Goal: Answer question/provide support: Share knowledge or assist other users

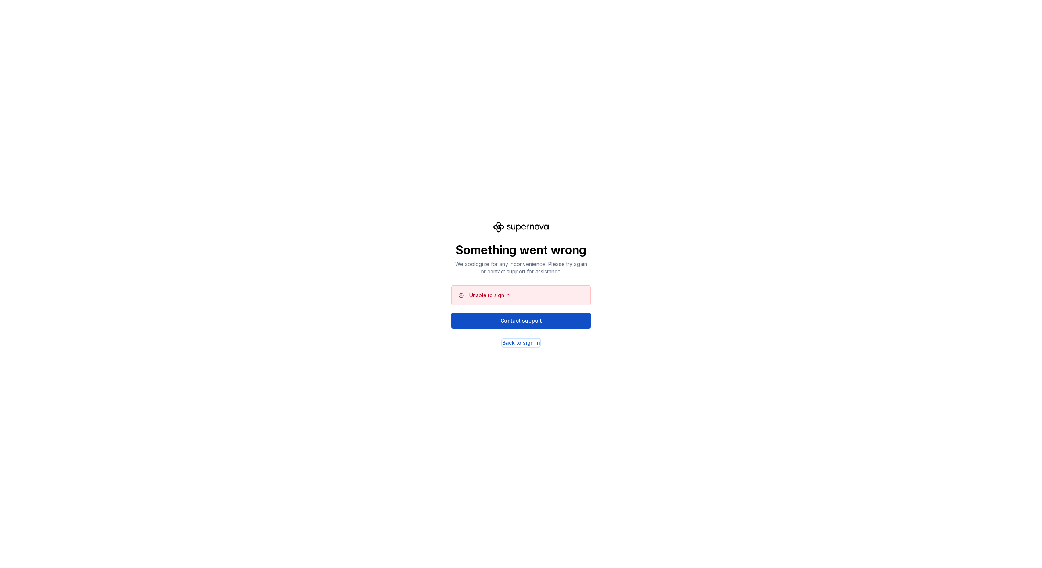
click at [509, 342] on div "Back to sign in" at bounding box center [521, 342] width 38 height 7
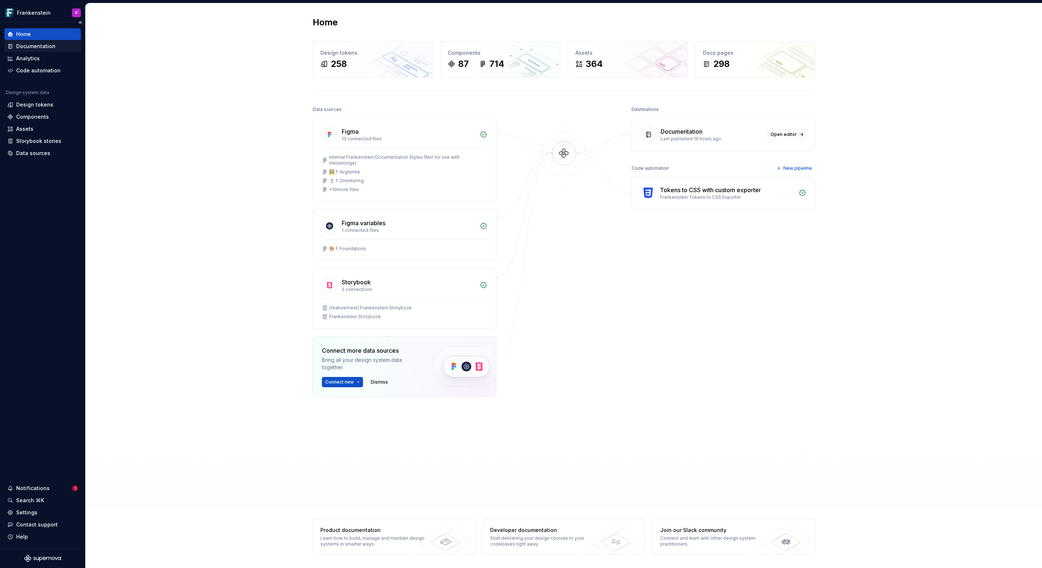
click at [41, 50] on div "Documentation" at bounding box center [35, 46] width 39 height 7
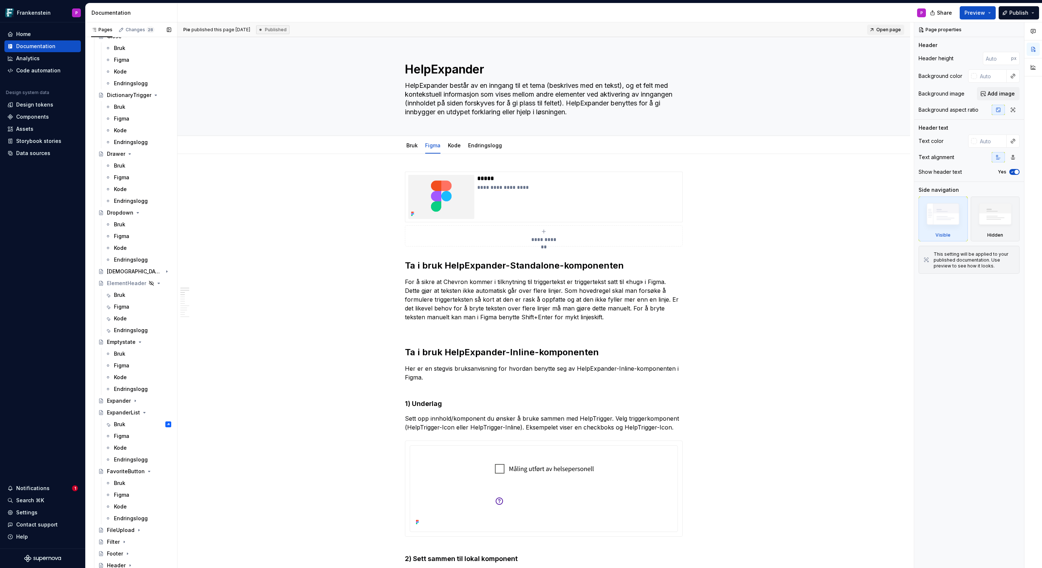
scroll to position [742, 0]
click at [44, 488] on div "Notifications" at bounding box center [32, 487] width 33 height 7
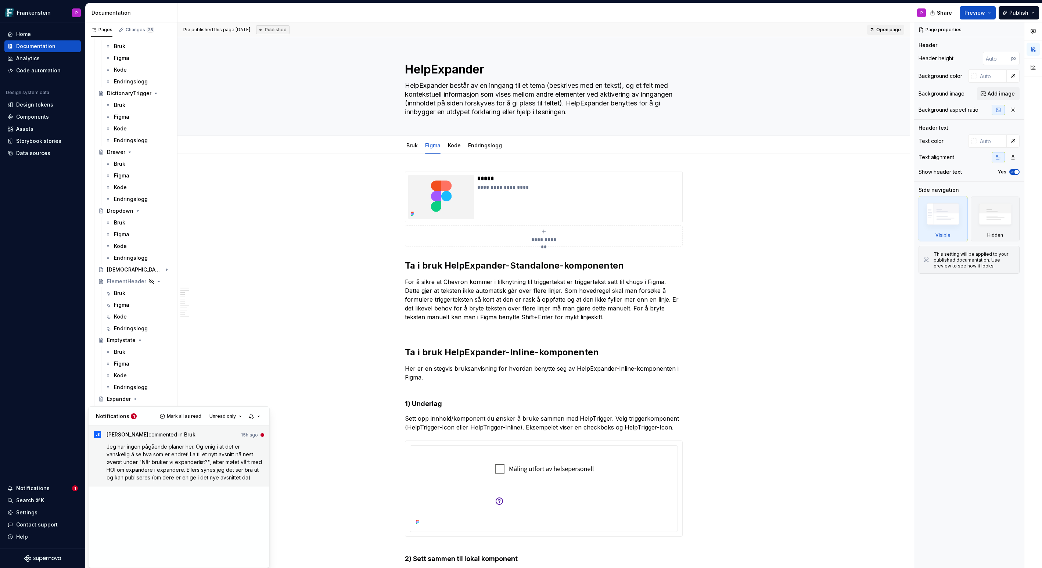
click at [155, 444] on span "Jeg har ingen pågående planer her. Og enig i at det er vanskelig å se hva som e…" at bounding box center [185, 461] width 157 height 37
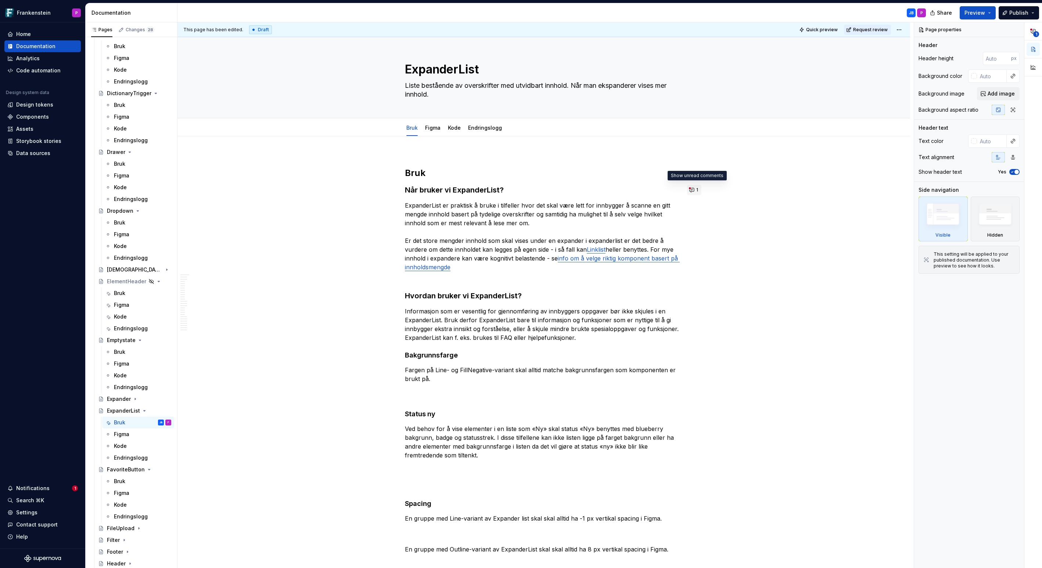
click at [694, 190] on button "1" at bounding box center [694, 190] width 14 height 10
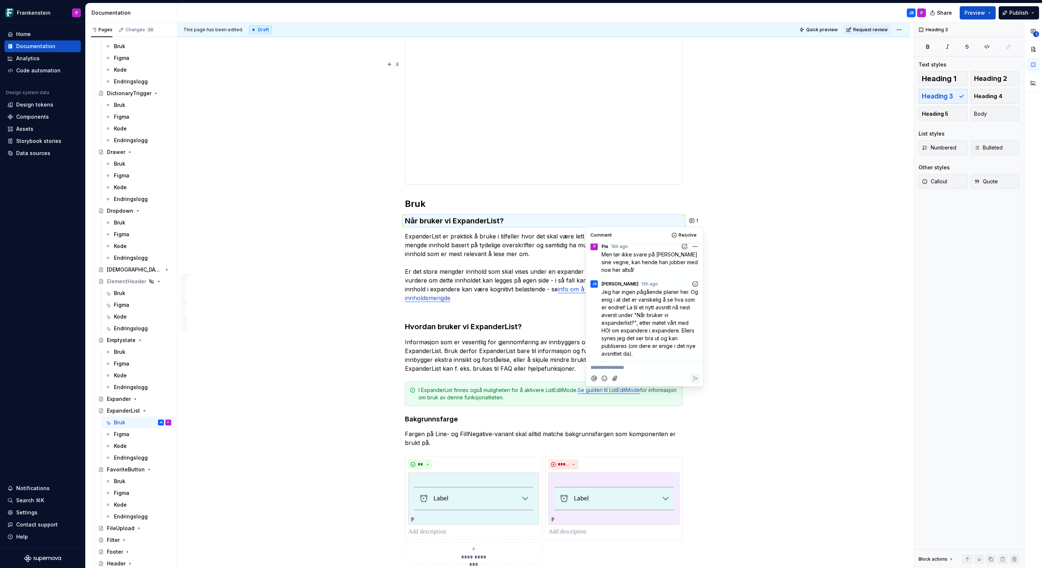
scroll to position [126, 0]
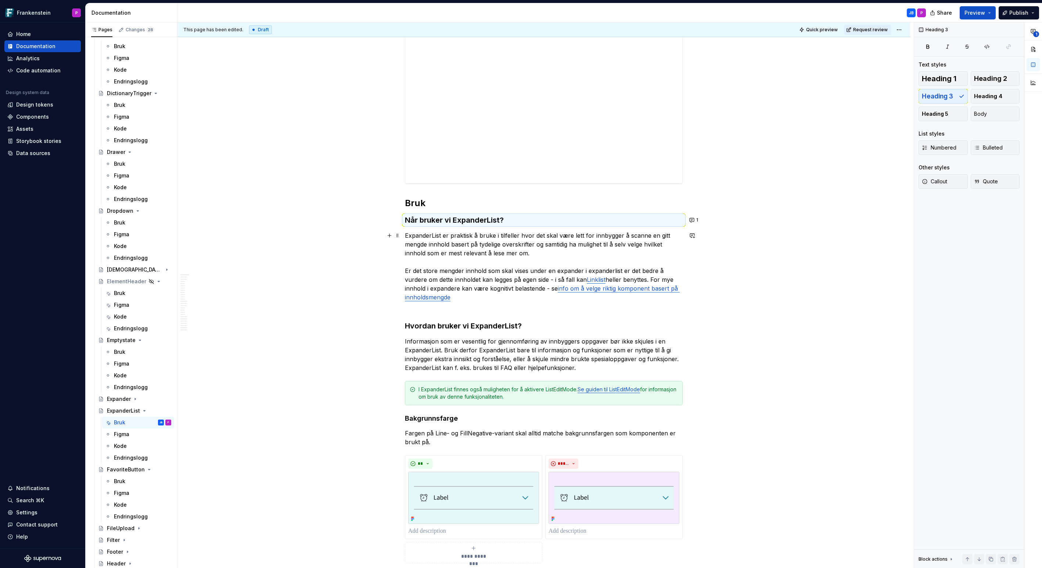
click at [647, 290] on link "info om å velge riktig komponent basert på innholdsmengde" at bounding box center [542, 293] width 275 height 16
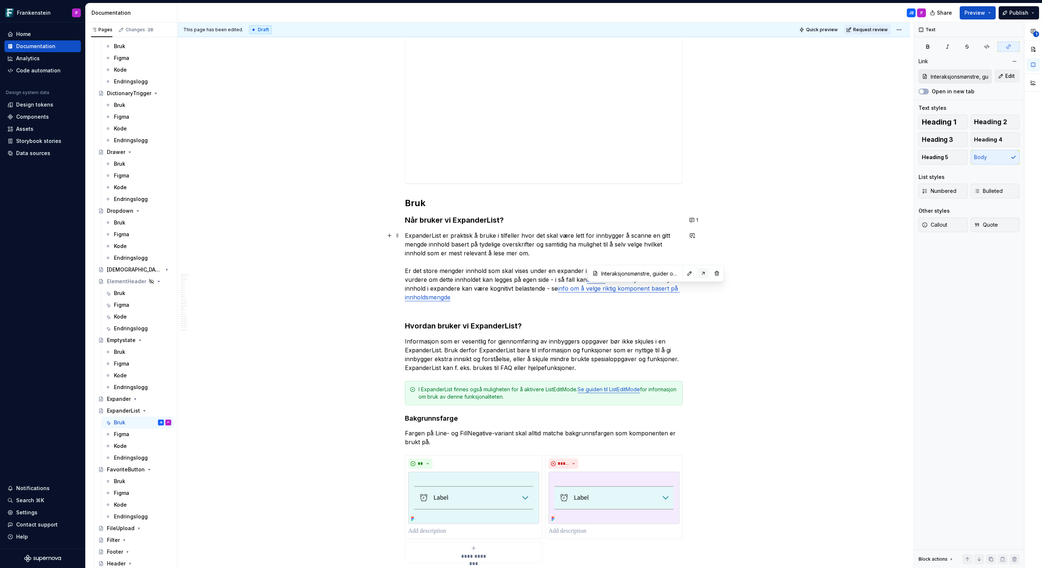
click at [698, 272] on button "button" at bounding box center [703, 273] width 10 height 10
type textarea "*"
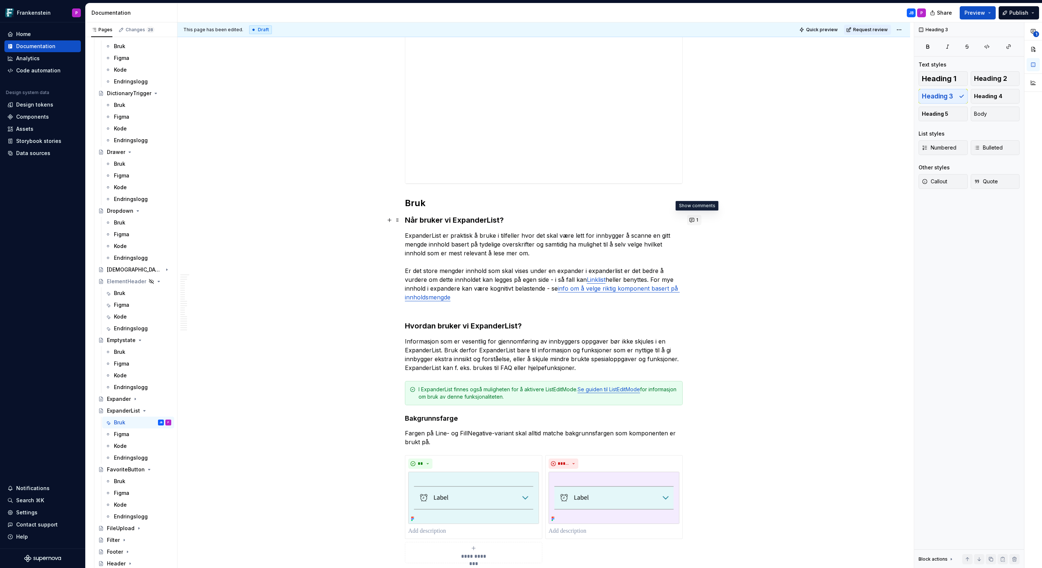
click at [694, 219] on button "1" at bounding box center [694, 220] width 14 height 10
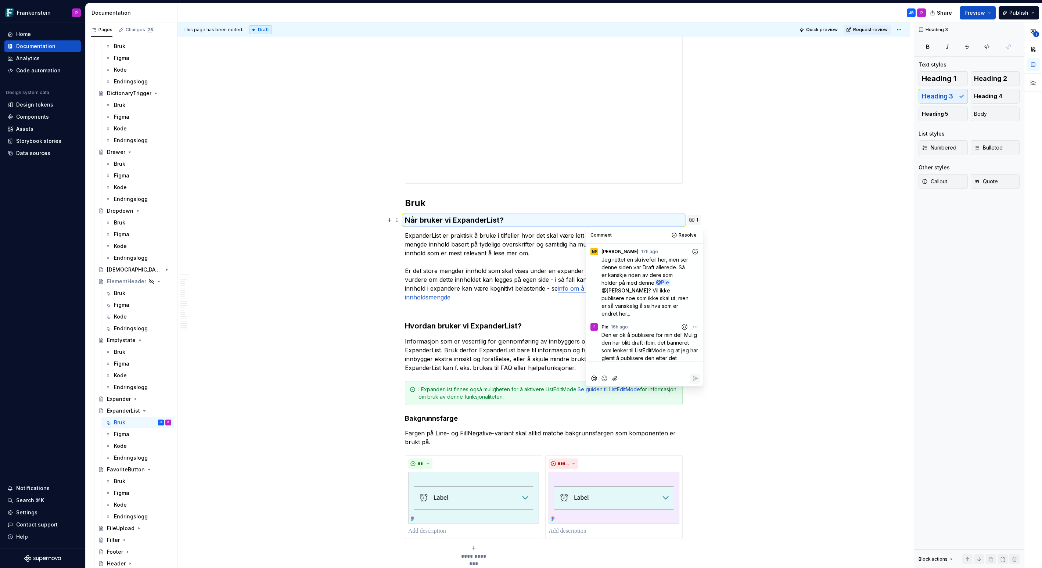
scroll to position [126, 0]
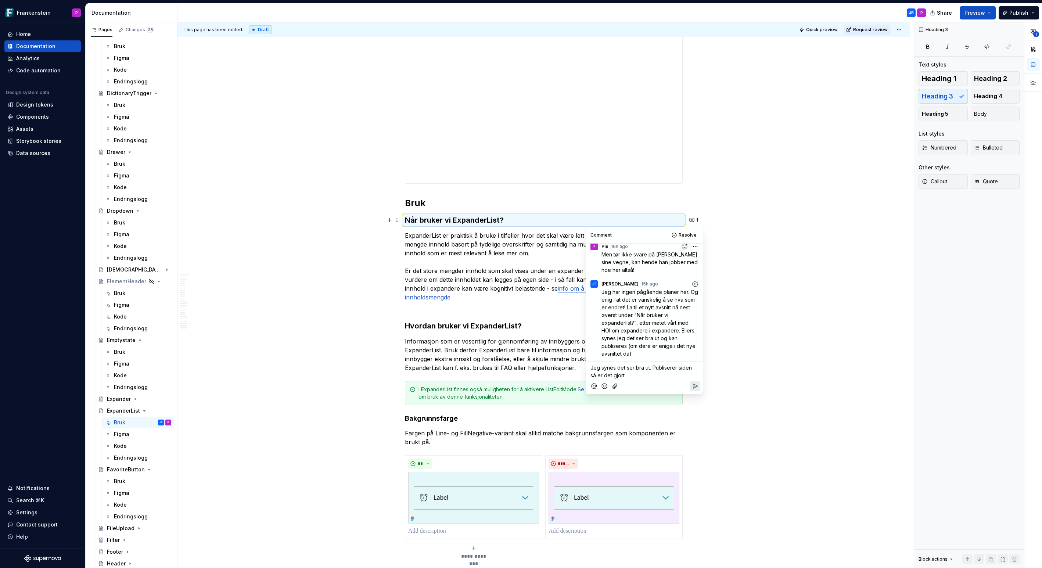
click at [605, 385] on circle "Add emoji" at bounding box center [605, 385] width 0 height 0
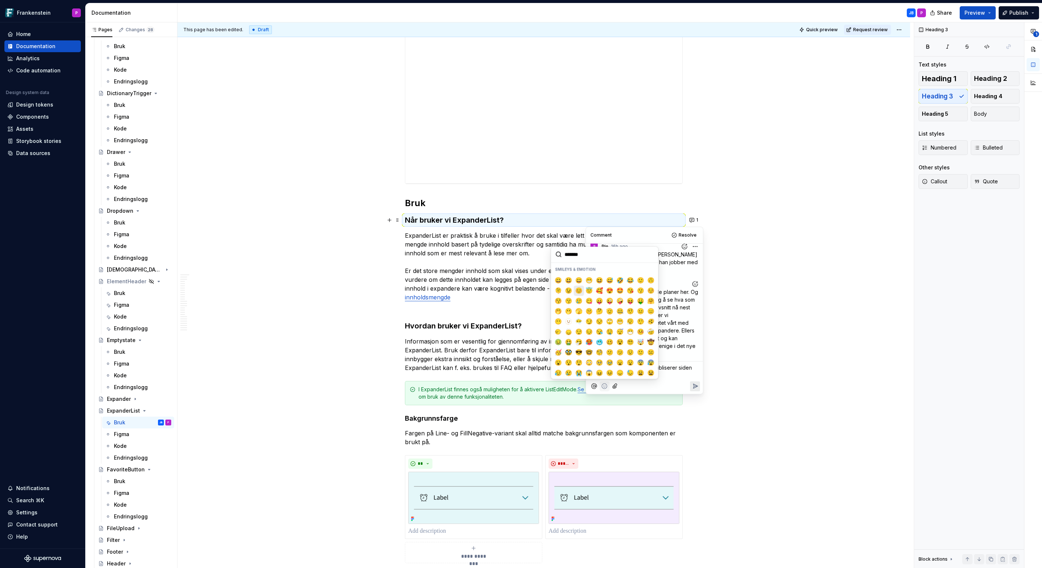
click at [580, 289] on span "😊" at bounding box center [579, 290] width 6 height 7
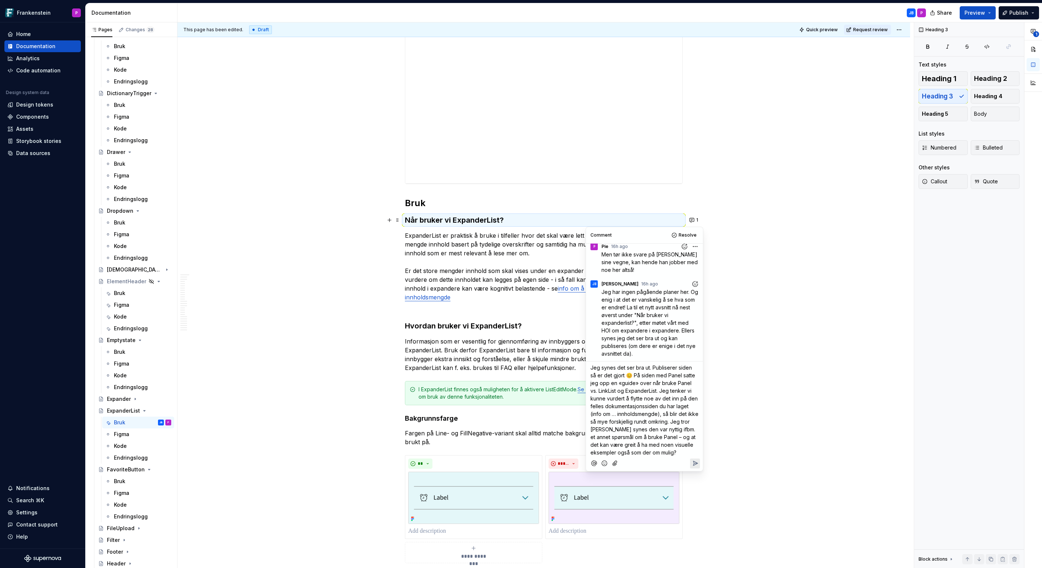
click at [603, 461] on icon "Add emoji" at bounding box center [603, 462] width 7 height 7
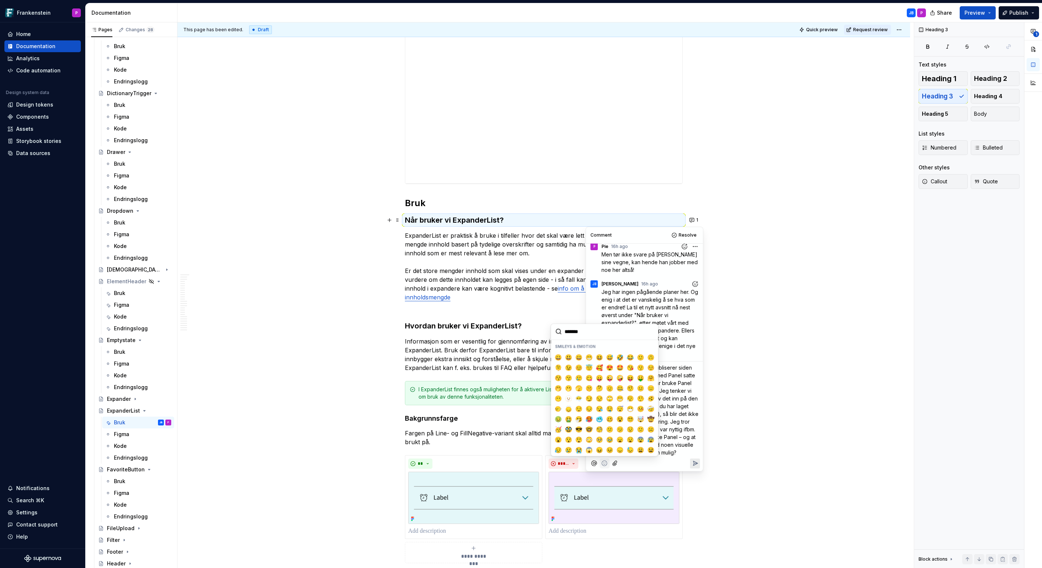
click at [681, 448] on p "Jeg synes det ser bra ut. Publiserer siden så er det gjort 😊 På siden med Panel…" at bounding box center [644, 410] width 108 height 93
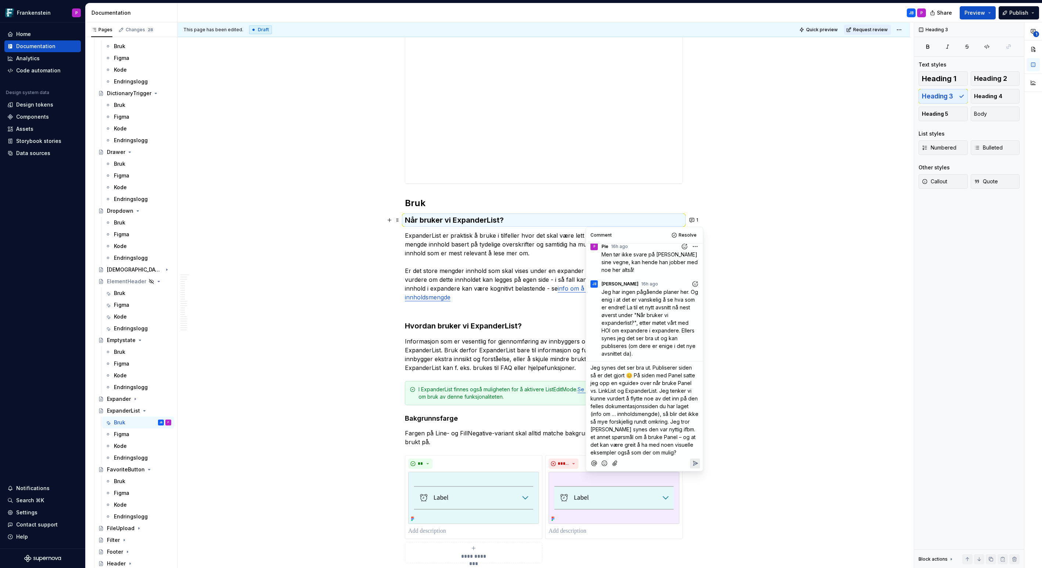
click at [678, 453] on p "Jeg synes det ser bra ut. Publiserer siden så er det gjort 😊 På siden med Panel…" at bounding box center [644, 410] width 108 height 93
click at [603, 463] on icon "Add emoji" at bounding box center [604, 463] width 2 height 2
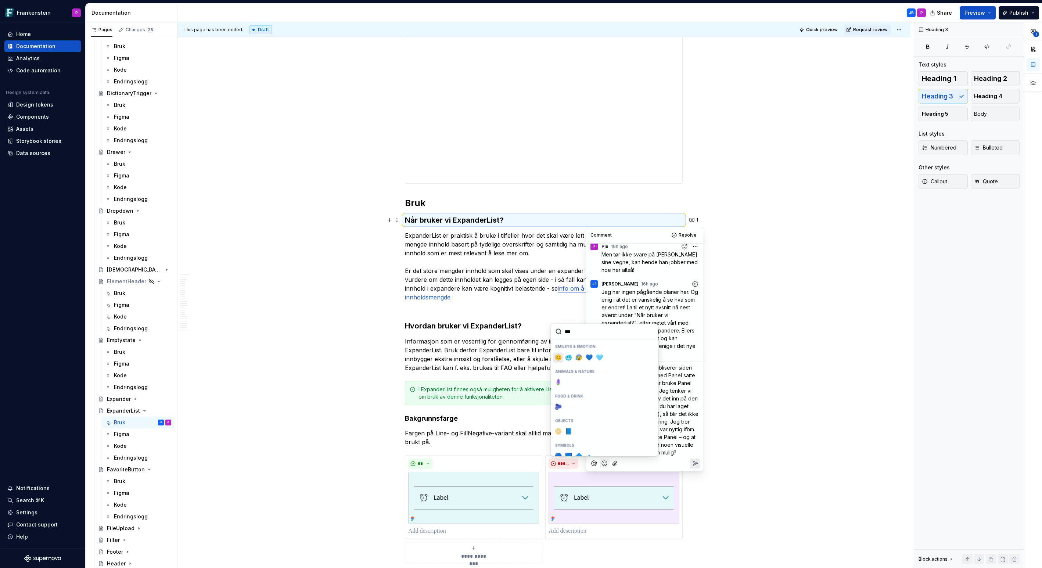
type input "***"
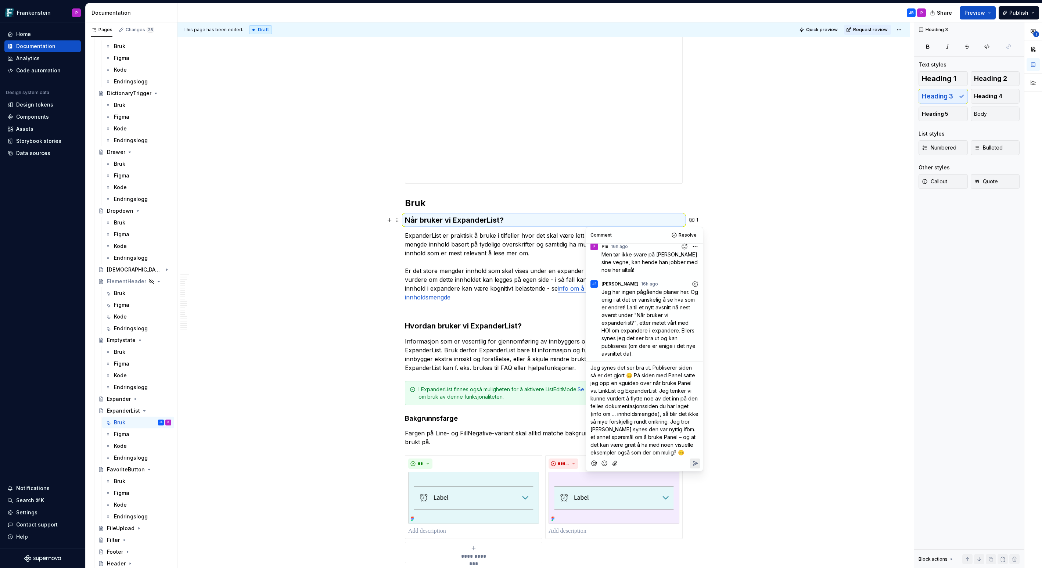
click at [650, 369] on span "Jeg synes det ser bra ut. Publiserer siden så er det gjort 😊 På siden med Panel…" at bounding box center [644, 409] width 109 height 91
click at [642, 383] on span "Jeg synes det ser bra ut. Publiserer siden så er det gjort 😊 På siden med Panel…" at bounding box center [644, 409] width 109 height 91
click at [650, 390] on span "Jeg synes det ser bra ut. Publiserer siden så er det gjort 😊 På siden med Panel…" at bounding box center [644, 409] width 109 height 91
drag, startPoint x: 650, startPoint y: 391, endPoint x: 645, endPoint y: 382, distance: 10.4
click at [645, 382] on span "Jeg synes det ser bra ut. Publiserer siden så er det gjort 😊 På siden med Panel…" at bounding box center [644, 409] width 109 height 91
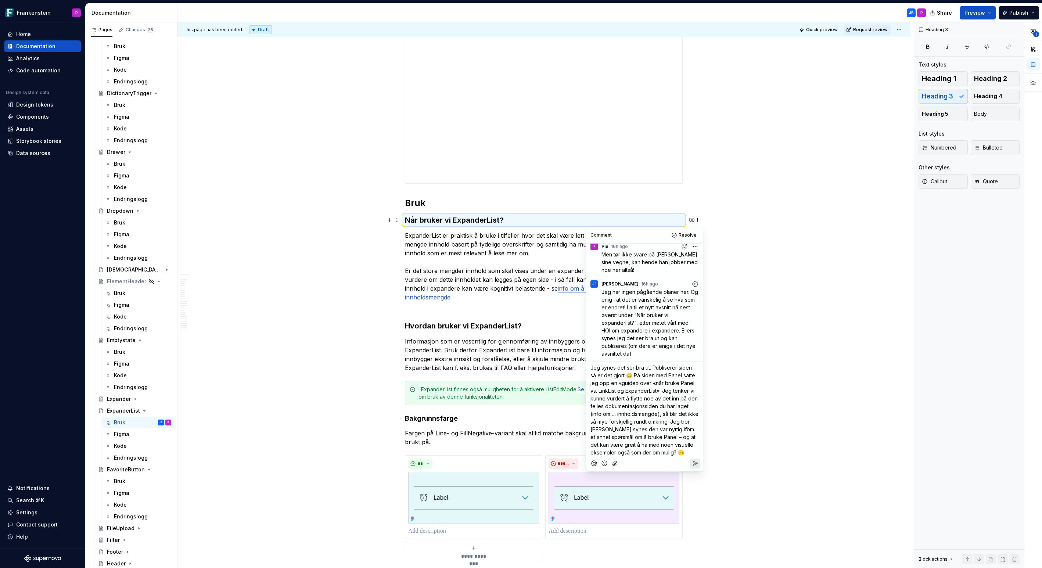
click at [653, 391] on span "Jeg synes det ser bra ut. Publiserer siden så er det gjort 😊 På siden med Panel…" at bounding box center [644, 409] width 109 height 91
drag, startPoint x: 604, startPoint y: 437, endPoint x: 623, endPoint y: 438, distance: 18.4
click at [623, 438] on span "). Jeg tenker vi kunne vurdert å flytte noe av det inn på den felles dokumentas…" at bounding box center [643, 429] width 107 height 68
click at [650, 461] on span "). Jeg tenker vi kunne vurdert å flytte det inn på den felles dokumentasjonssid…" at bounding box center [643, 429] width 107 height 68
click at [611, 468] on span "). Jeg tenker vi kunne vurdert å flytte det inn på den felles dokumentasjonssid…" at bounding box center [643, 440] width 107 height 91
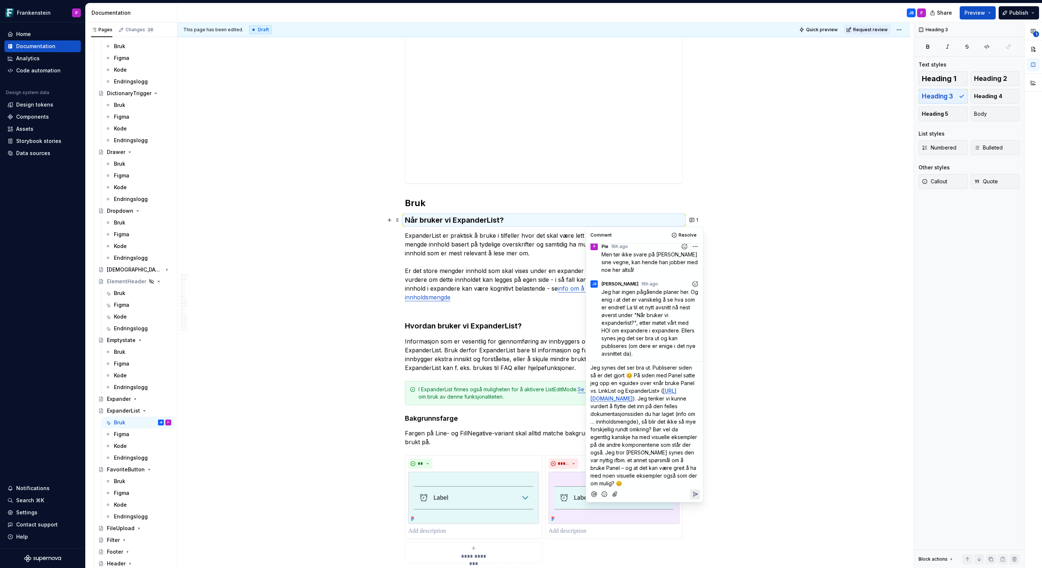
click at [603, 483] on span "). Jeg tenker vi kunne vurdert å flytte det inn på den felles dokumentasjonssid…" at bounding box center [644, 440] width 108 height 91
click at [693, 512] on icon "Reply" at bounding box center [695, 509] width 4 height 4
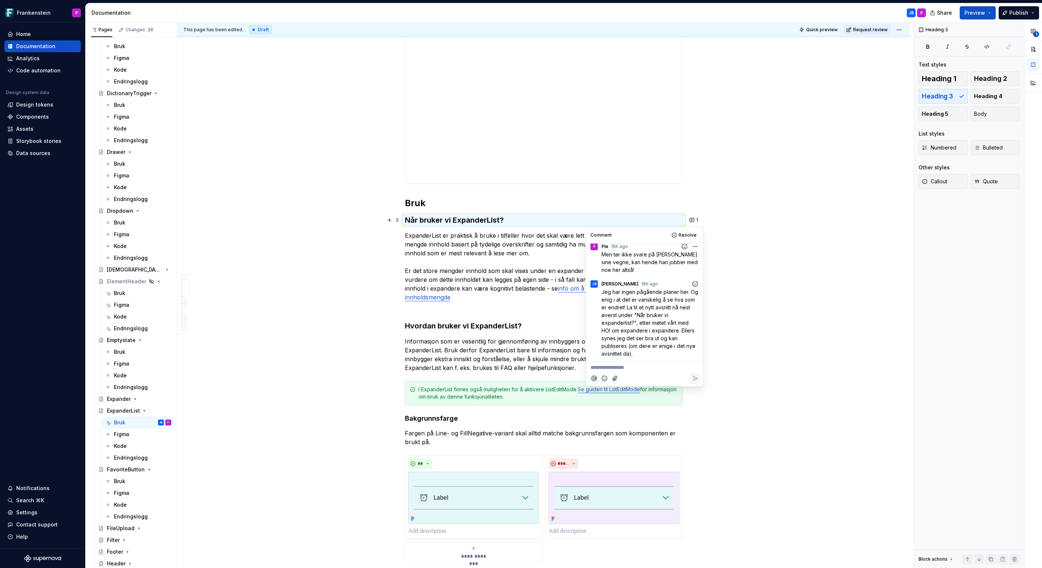
scroll to position [325, 0]
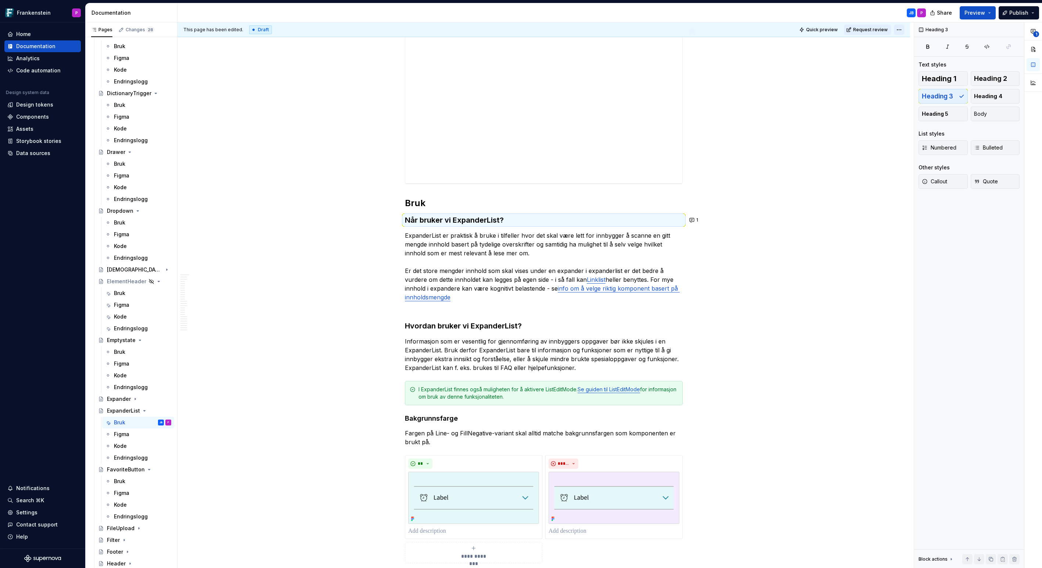
click at [905, 33] on html "Frankenstein P Home Documentation Analytics Code automation Design system data …" at bounding box center [521, 284] width 1042 height 568
click at [1035, 30] on div "1" at bounding box center [1033, 58] width 18 height 72
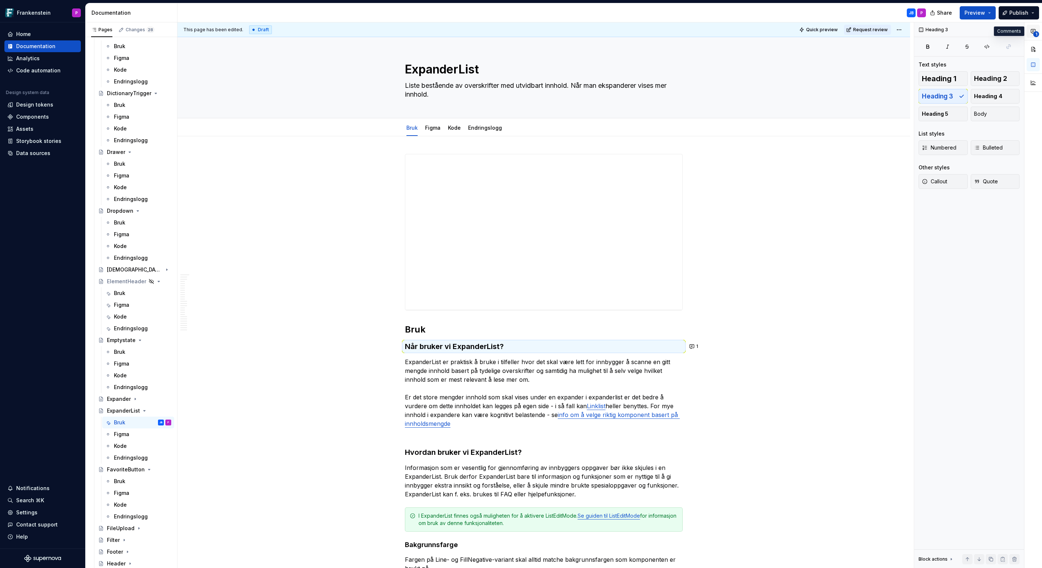
click at [1034, 30] on icon "button" at bounding box center [1033, 31] width 6 height 6
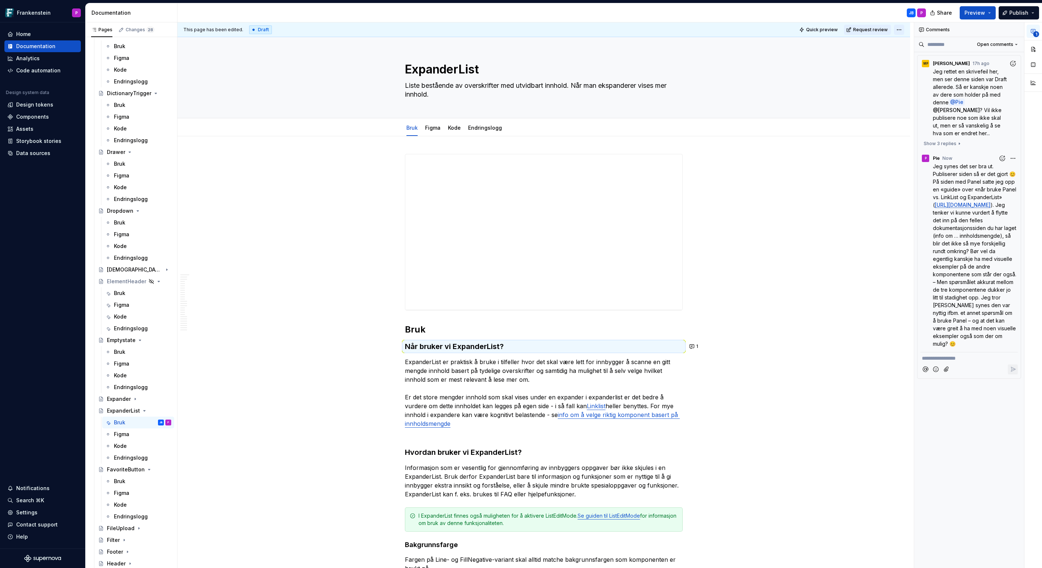
click at [900, 28] on html "Frankenstein P Home Documentation Analytics Code automation Design system data …" at bounding box center [521, 284] width 1042 height 568
click at [988, 78] on div "Ready for publish" at bounding box center [1009, 80] width 51 height 7
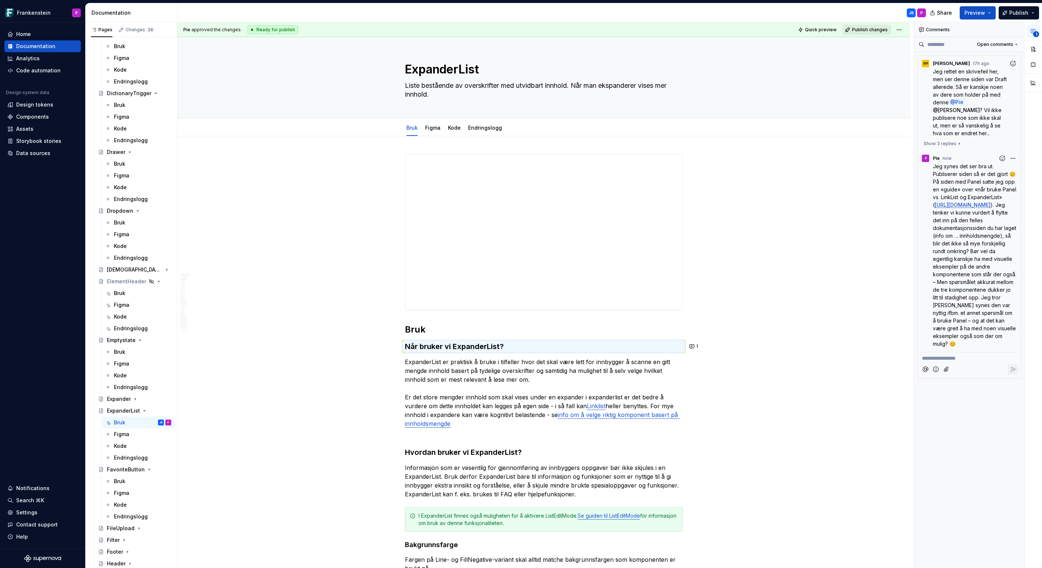
click at [865, 29] on span "Publish changes" at bounding box center [870, 30] width 36 height 6
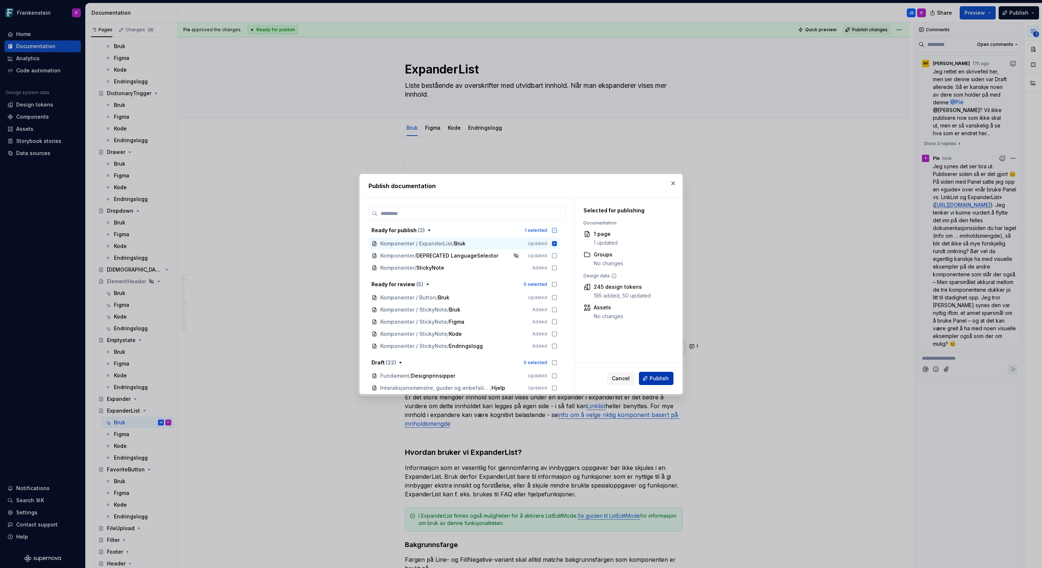
click at [655, 381] on span "Publish" at bounding box center [658, 378] width 19 height 7
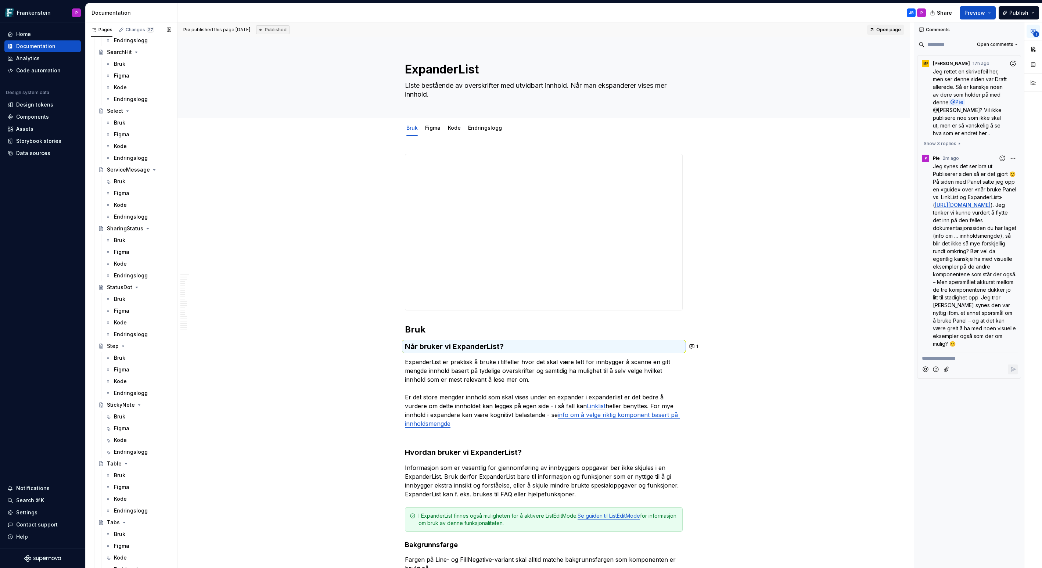
scroll to position [2277, 0]
click at [123, 403] on div "Bruk" at bounding box center [119, 402] width 11 height 7
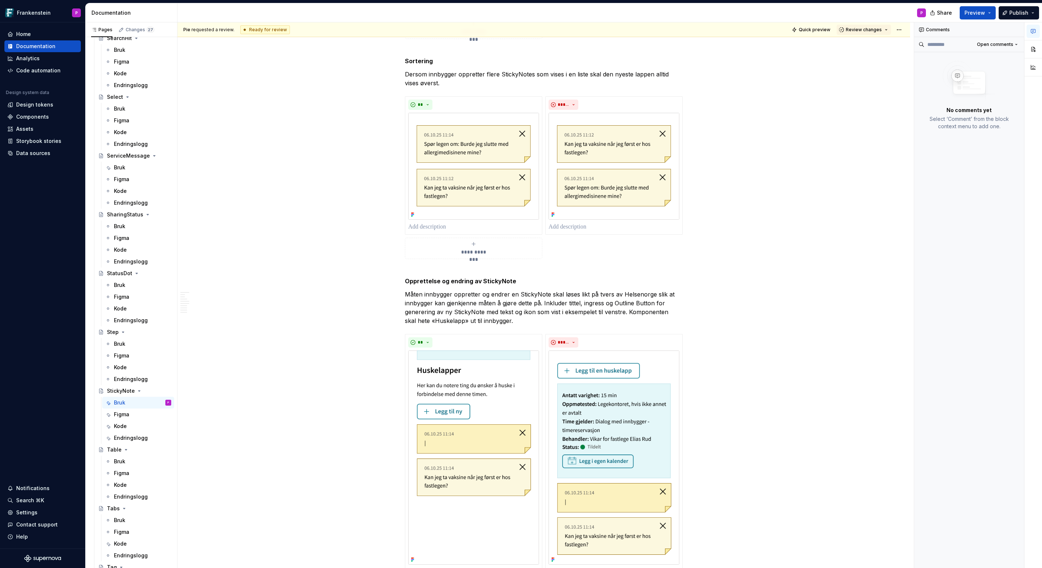
scroll to position [1108, 0]
click at [407, 281] on strong "Opprettelse og endring av StickyNote" at bounding box center [460, 281] width 111 height 7
type textarea "*"
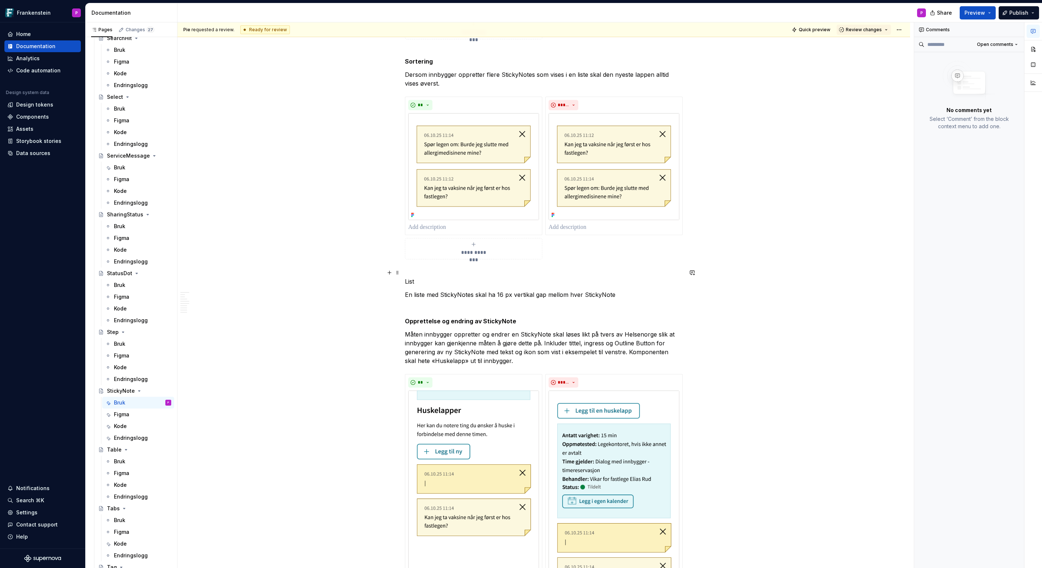
click at [432, 283] on p "List" at bounding box center [544, 277] width 278 height 18
click at [418, 282] on p "Liste" at bounding box center [544, 277] width 278 height 18
click at [527, 258] on button "button" at bounding box center [527, 259] width 10 height 10
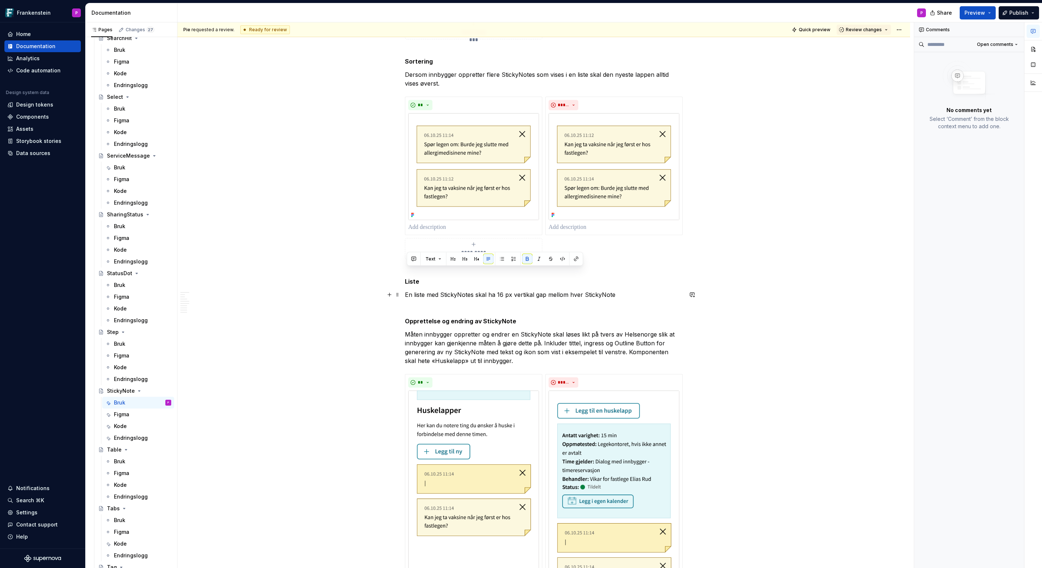
click at [622, 296] on p "En liste med StickyNotes skal ha 16 px vertikal gap mellom hver StickyNote" at bounding box center [544, 294] width 278 height 9
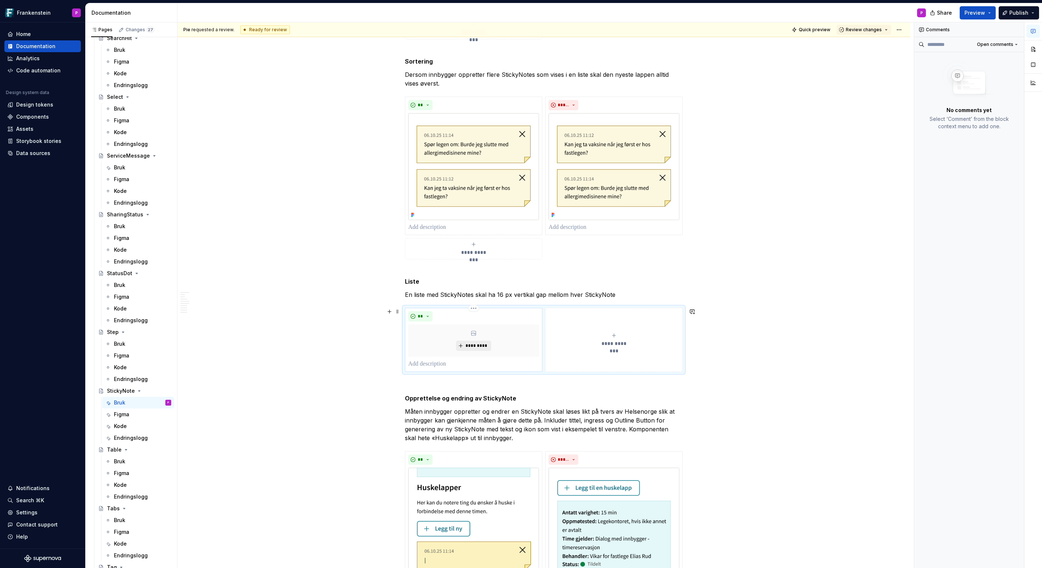
click at [466, 345] on button "*********" at bounding box center [473, 345] width 35 height 10
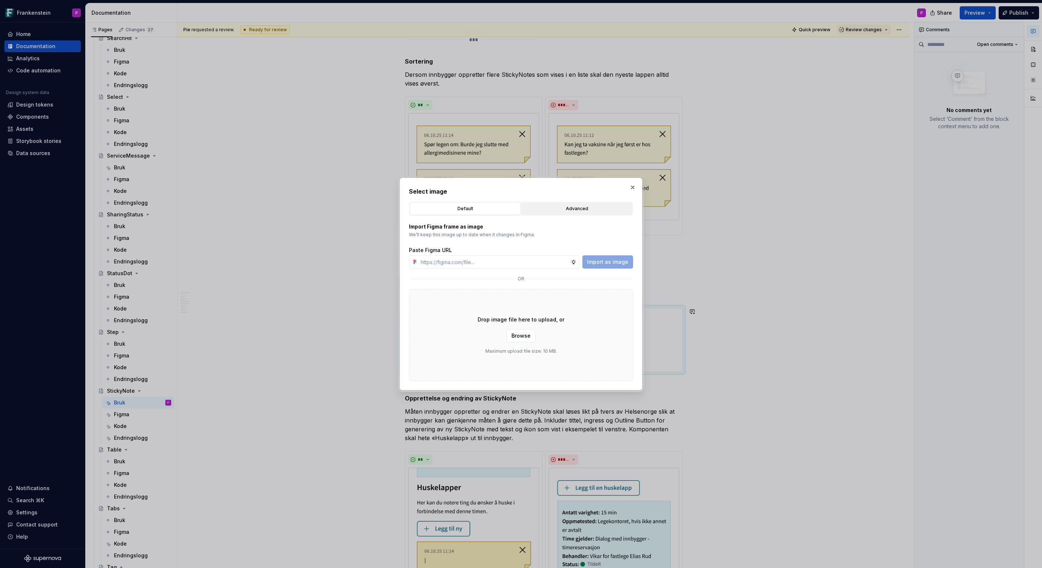
click at [556, 207] on div "Advanced" at bounding box center [577, 208] width 106 height 7
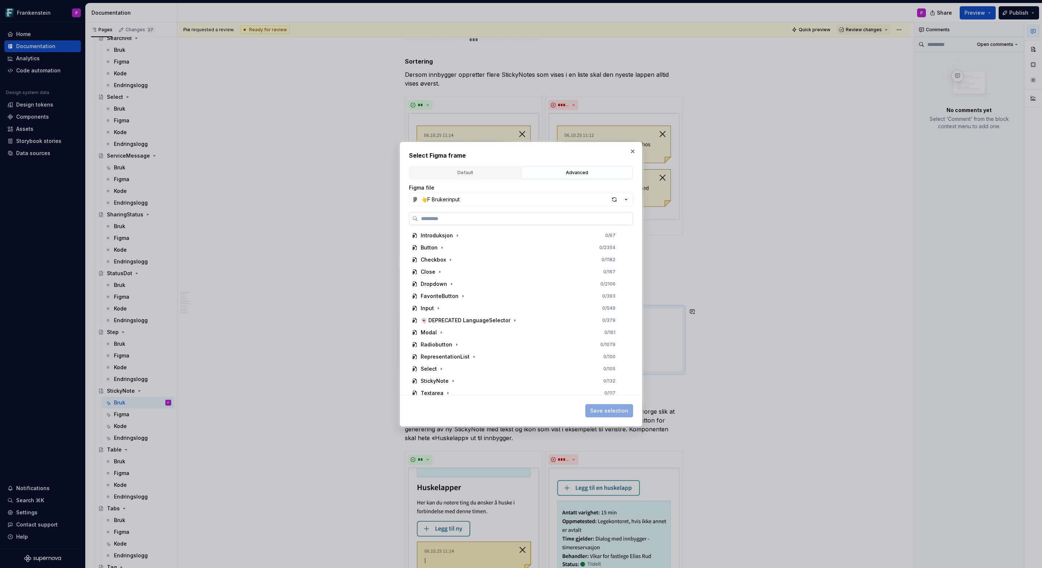
paste input "**********"
type input "**********"
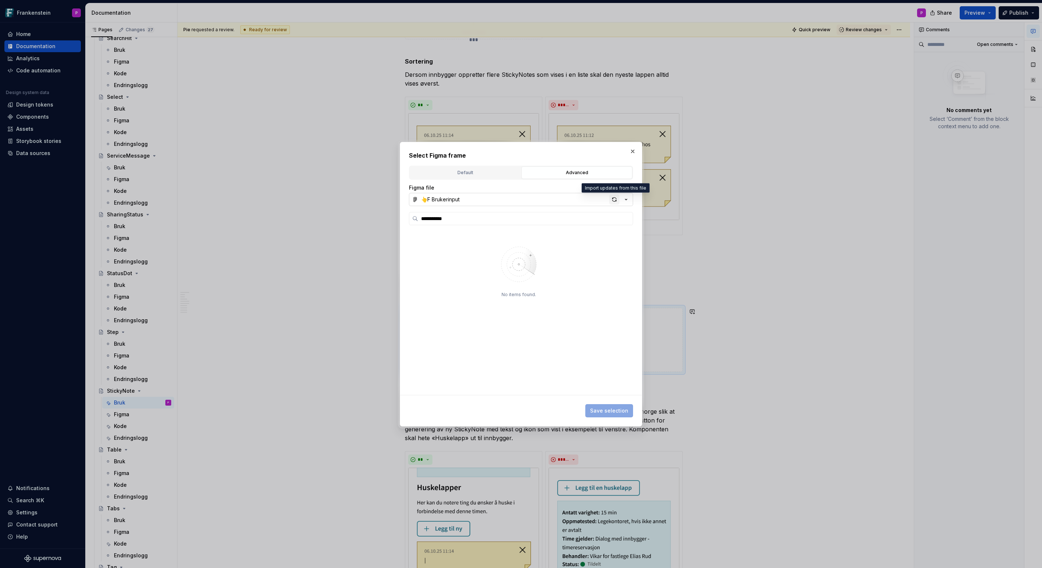
click at [609, 198] on div "button" at bounding box center [614, 199] width 10 height 10
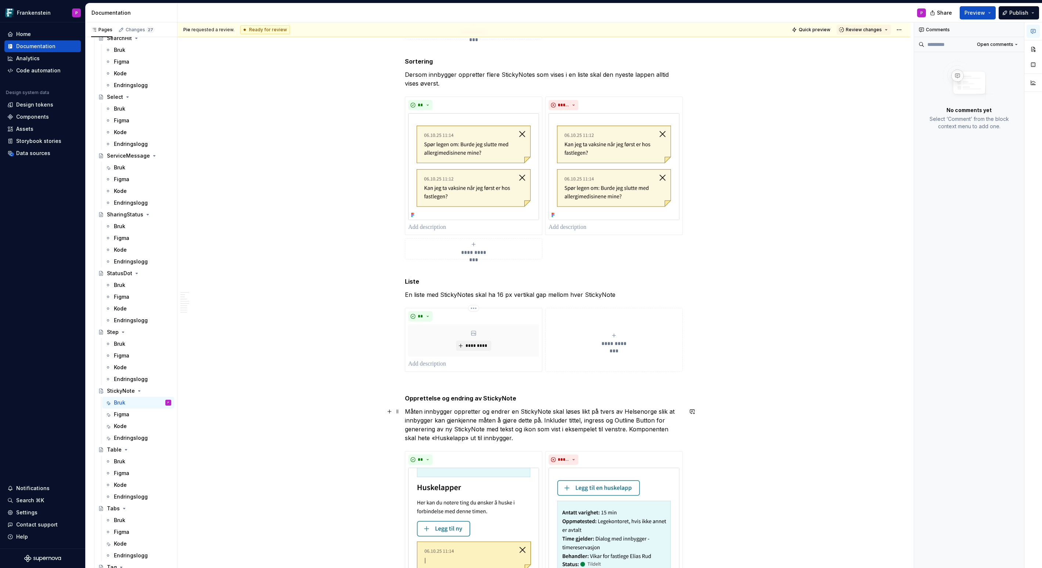
click at [586, 417] on p "Måten innbygger oppretter og endrer en StickyNote skal løses likt på tvers av H…" at bounding box center [544, 424] width 278 height 35
click at [426, 428] on p "Måten innbygger oppretter og endrer en StickyNote skal løses likt på tvers av H…" at bounding box center [544, 424] width 278 height 35
click at [581, 419] on p "Måten innbygger oppretter og endrer en StickyNote skal løses likt på tvers av H…" at bounding box center [544, 424] width 278 height 35
drag, startPoint x: 582, startPoint y: 428, endPoint x: 634, endPoint y: 429, distance: 51.4
click at [634, 429] on p "Måten innbygger oppretter og endrer en StickyNote skal løses likt på tvers av H…" at bounding box center [544, 424] width 278 height 35
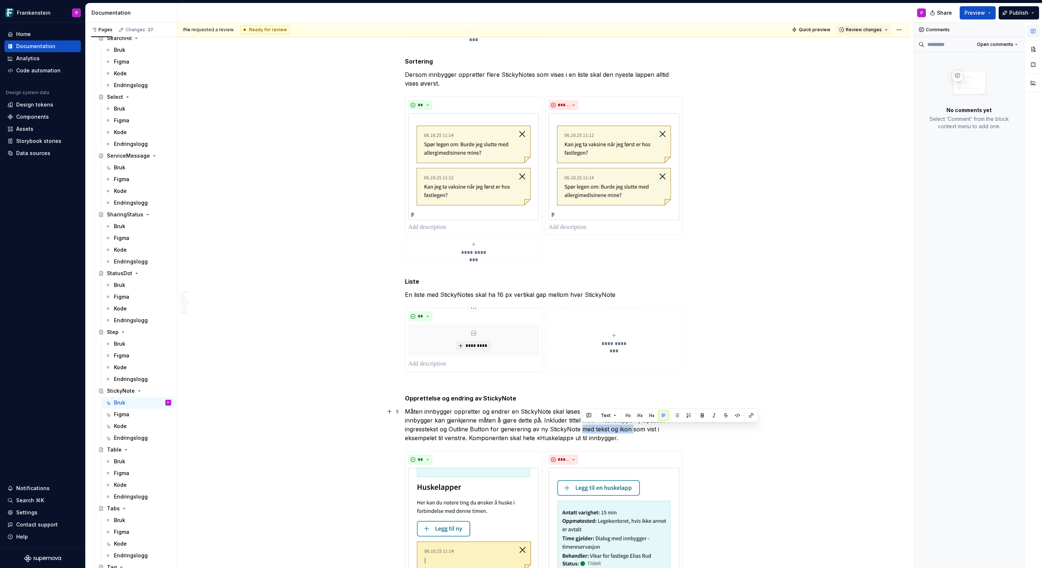
click at [492, 428] on p "Måten innbygger oppretter og endrer en StickyNote skal løses likt på tvers av H…" at bounding box center [544, 424] width 278 height 35
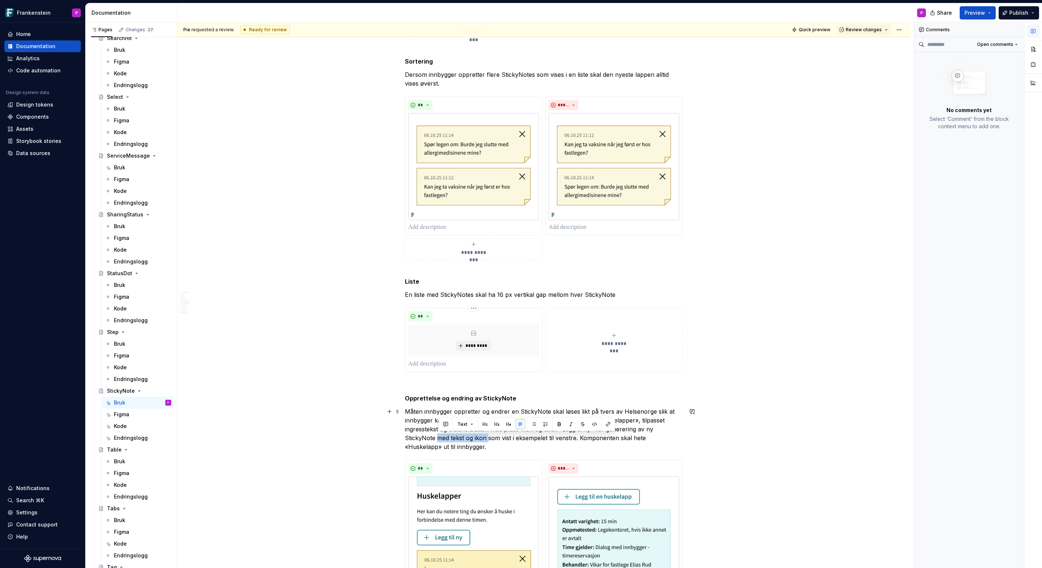
drag, startPoint x: 439, startPoint y: 439, endPoint x: 490, endPoint y: 439, distance: 50.3
click at [490, 439] on p "Måten innbygger oppretter og endrer en StickyNote skal løses likt på tvers av H…" at bounding box center [544, 429] width 278 height 44
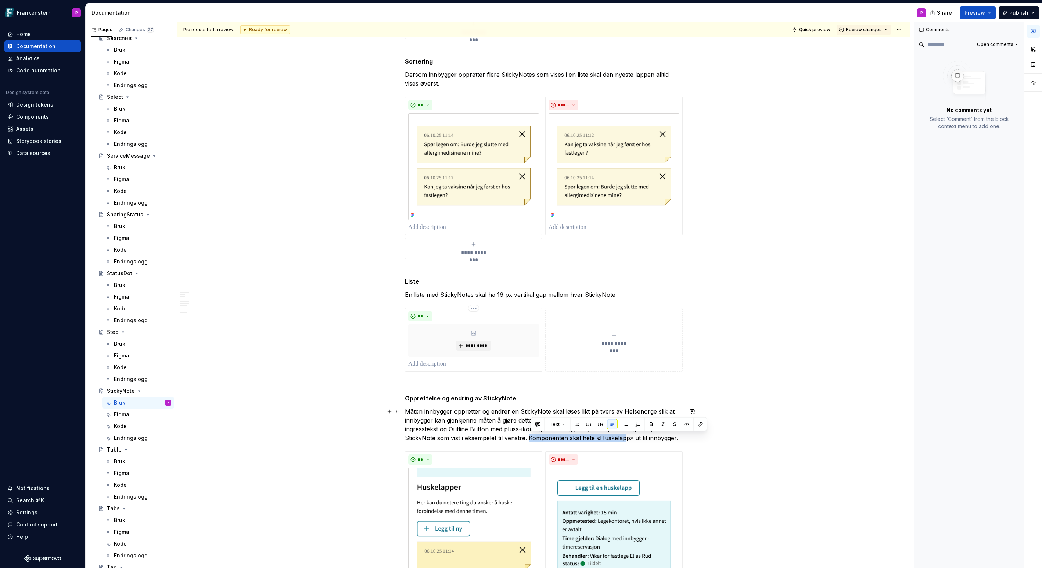
drag, startPoint x: 531, startPoint y: 438, endPoint x: 626, endPoint y: 437, distance: 94.8
click at [626, 437] on p "Måten innbygger oppretter og endrer en StickyNote skal løses likt på tvers av H…" at bounding box center [544, 424] width 278 height 35
click at [617, 437] on p "Måten innbygger oppretter og endrer en StickyNote skal løses likt på tvers av H…" at bounding box center [544, 424] width 278 height 35
drag, startPoint x: 531, startPoint y: 437, endPoint x: 680, endPoint y: 437, distance: 148.7
click at [678, 438] on p "Måten innbygger oppretter og endrer en StickyNote skal løses likt på tvers av H…" at bounding box center [544, 424] width 278 height 35
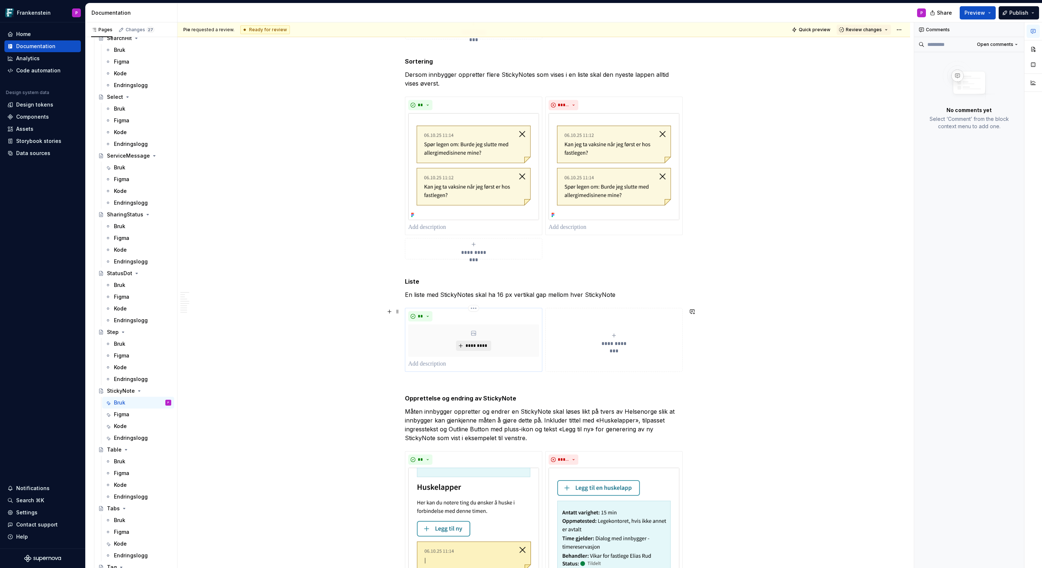
click at [477, 345] on span "*********" at bounding box center [476, 346] width 22 height 6
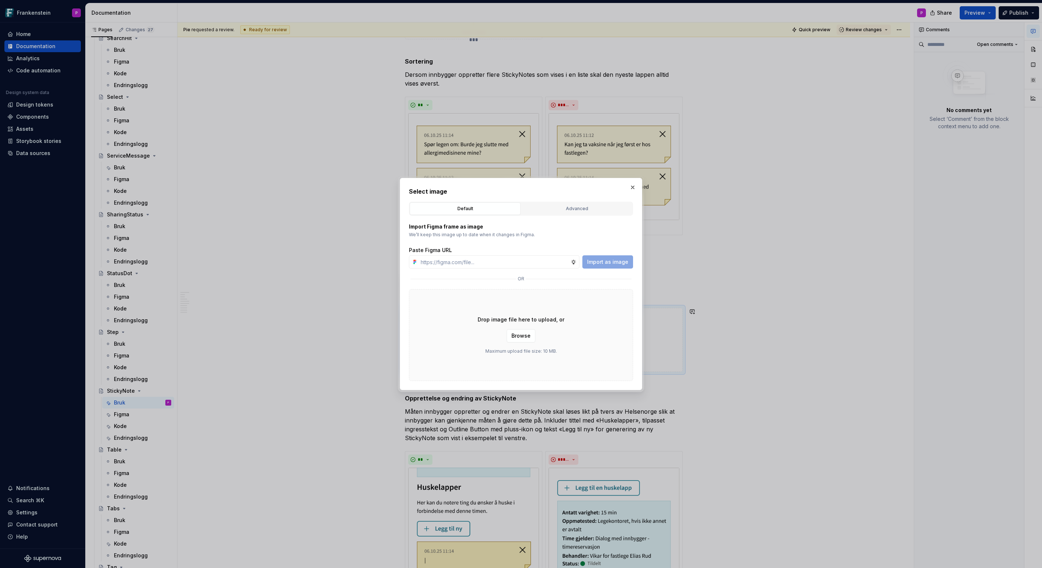
type textarea "*"
click at [559, 209] on div "Advanced" at bounding box center [577, 208] width 106 height 7
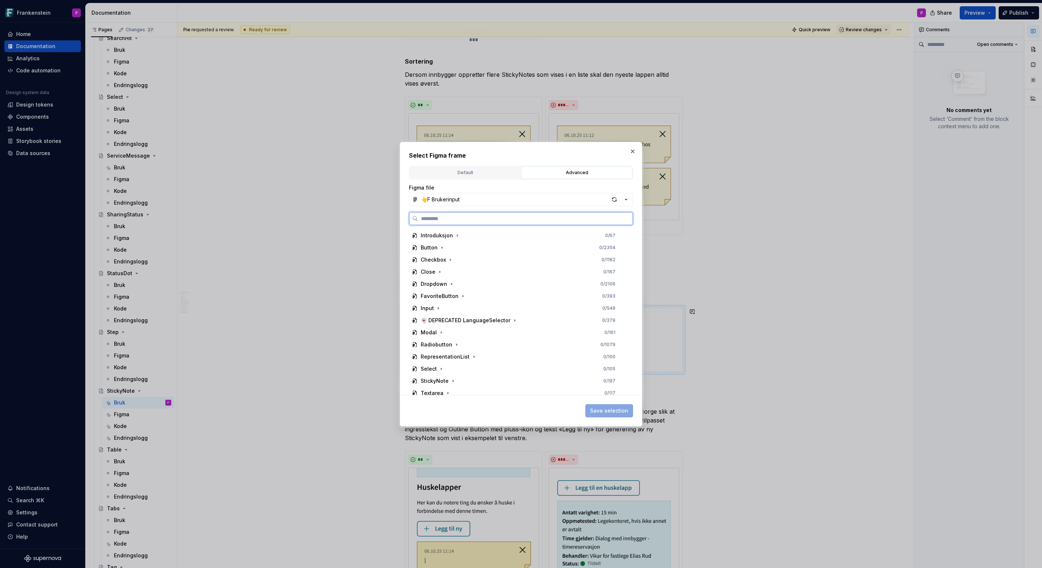
click at [513, 220] on input "search" at bounding box center [525, 218] width 214 height 7
paste input "**********"
type input "**********"
click at [474, 282] on mark "Sticky_do_8" at bounding box center [462, 284] width 29 height 6
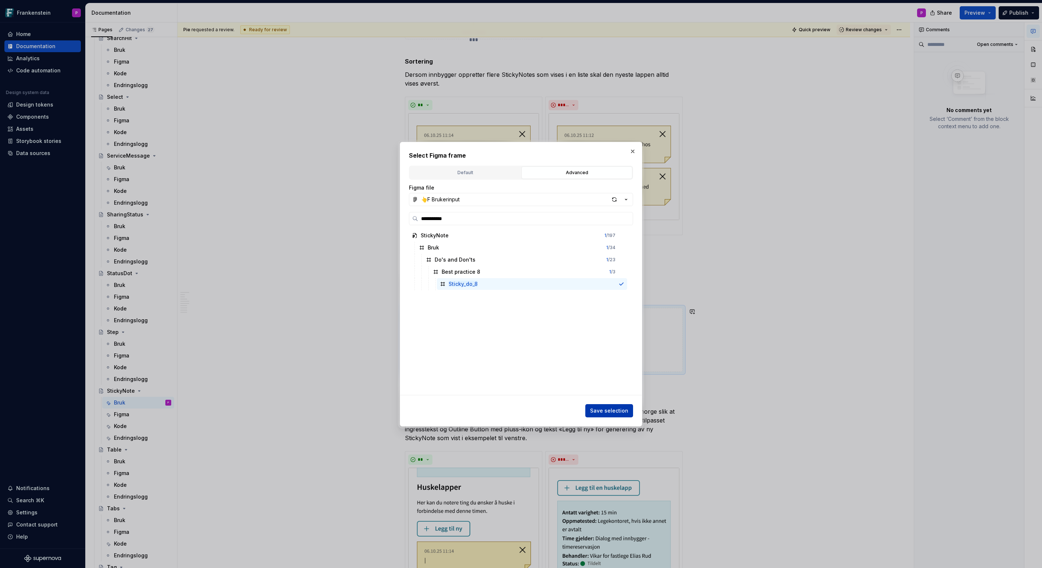
click at [598, 408] on span "Save selection" at bounding box center [609, 410] width 38 height 7
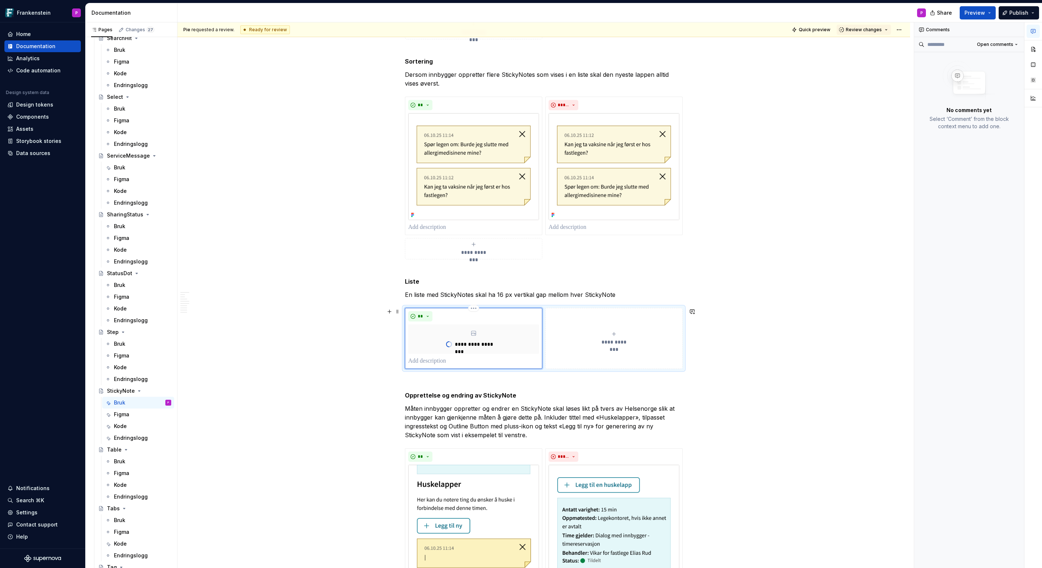
click at [616, 337] on div "**********" at bounding box center [613, 338] width 131 height 15
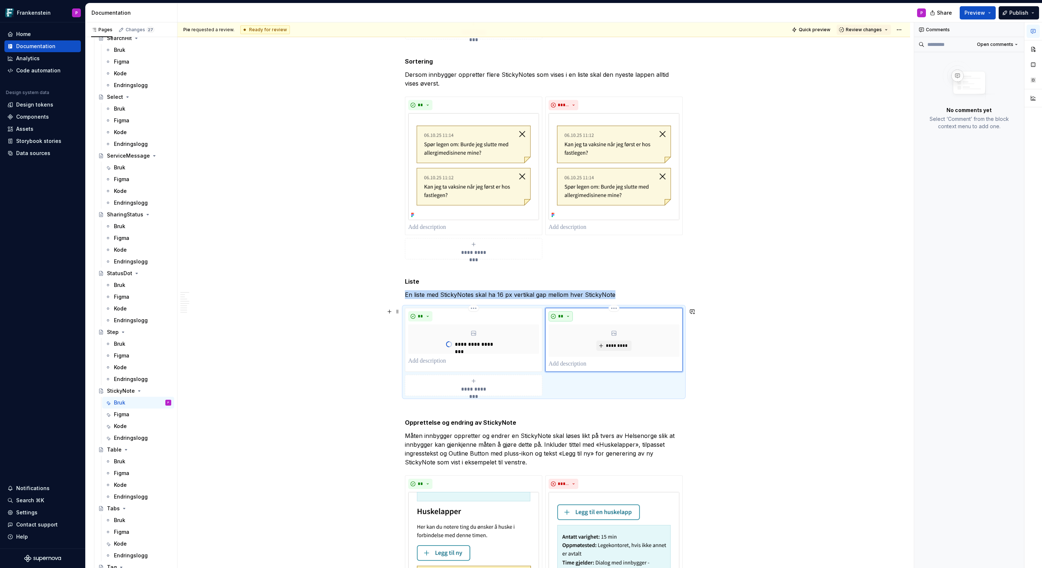
click at [566, 315] on button "**" at bounding box center [560, 316] width 24 height 10
click at [569, 339] on div "Suggestions" at bounding box center [567, 342] width 6 height 6
click at [607, 347] on button "*********" at bounding box center [613, 345] width 35 height 10
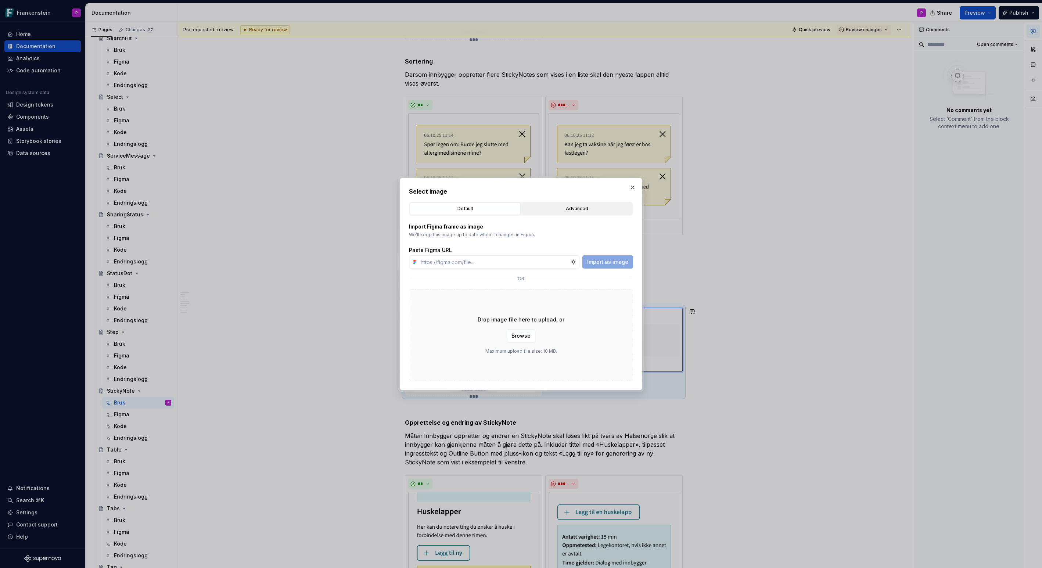
click at [570, 211] on div "Advanced" at bounding box center [577, 208] width 106 height 7
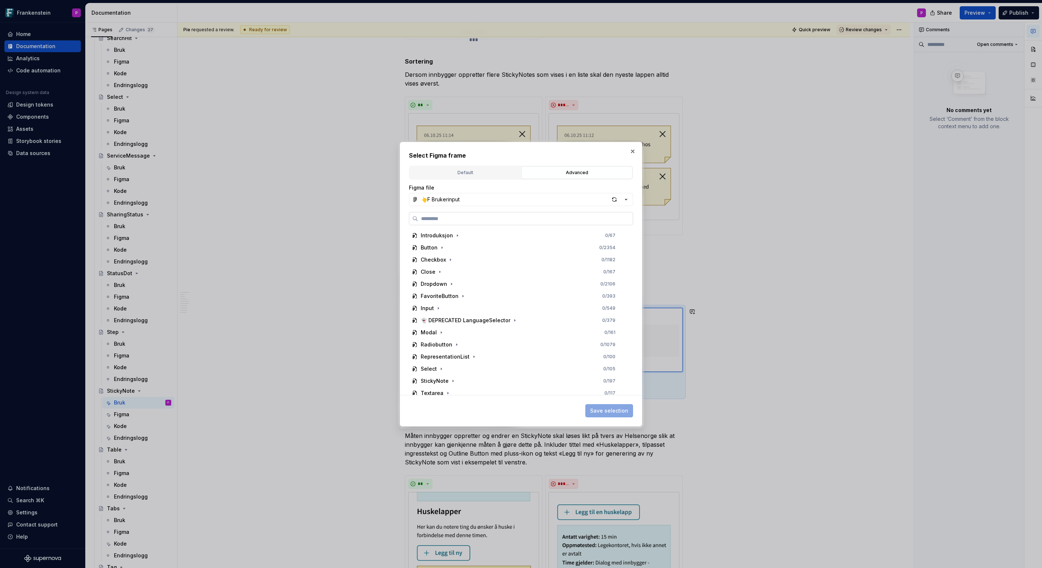
paste input "**********"
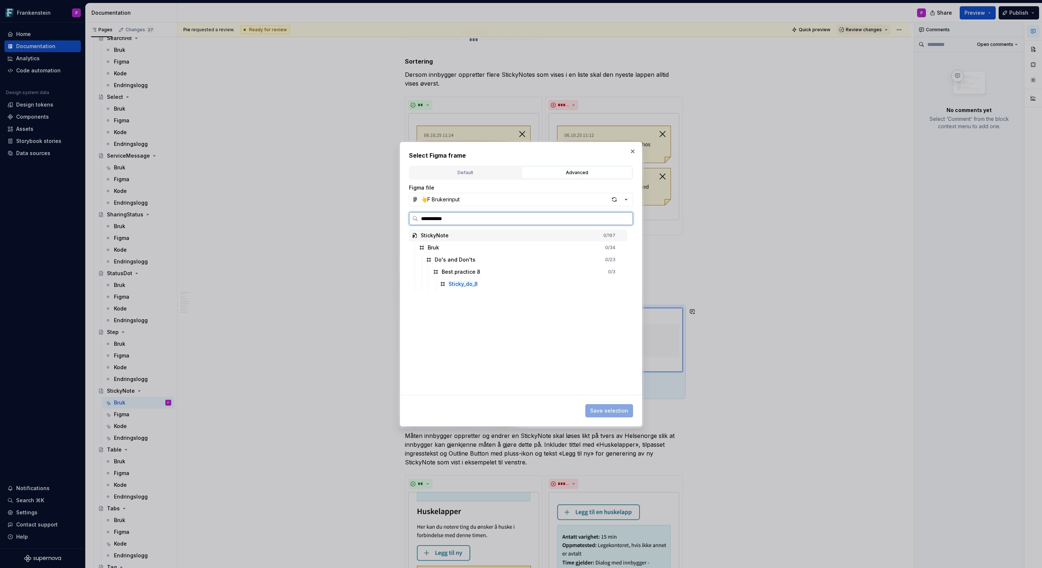
click at [443, 220] on input "**********" at bounding box center [525, 218] width 214 height 7
type input "**********"
click at [465, 287] on div "Sticky_dont_8" at bounding box center [465, 283] width 34 height 7
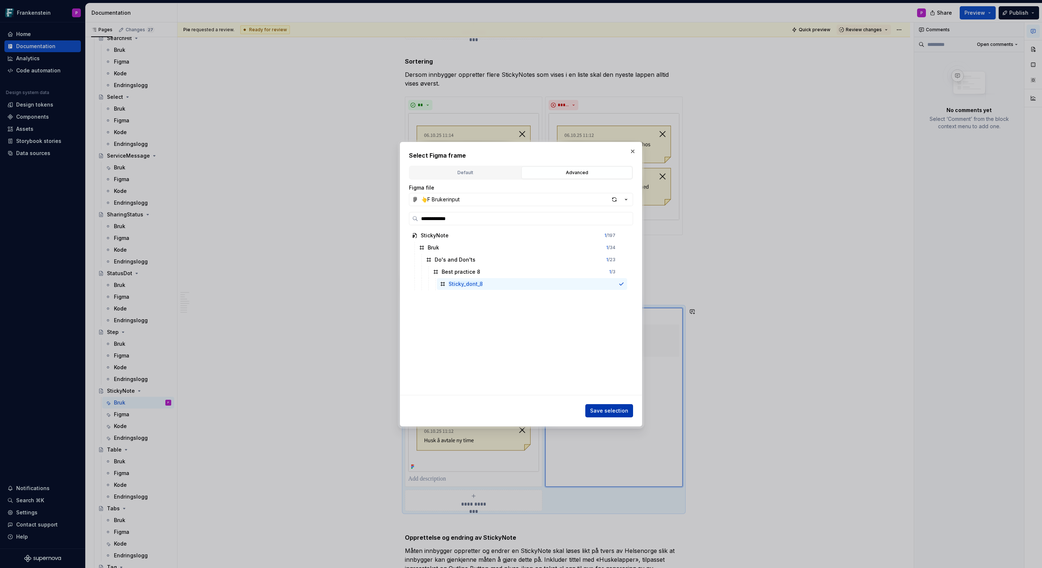
click at [615, 411] on span "Save selection" at bounding box center [609, 410] width 38 height 7
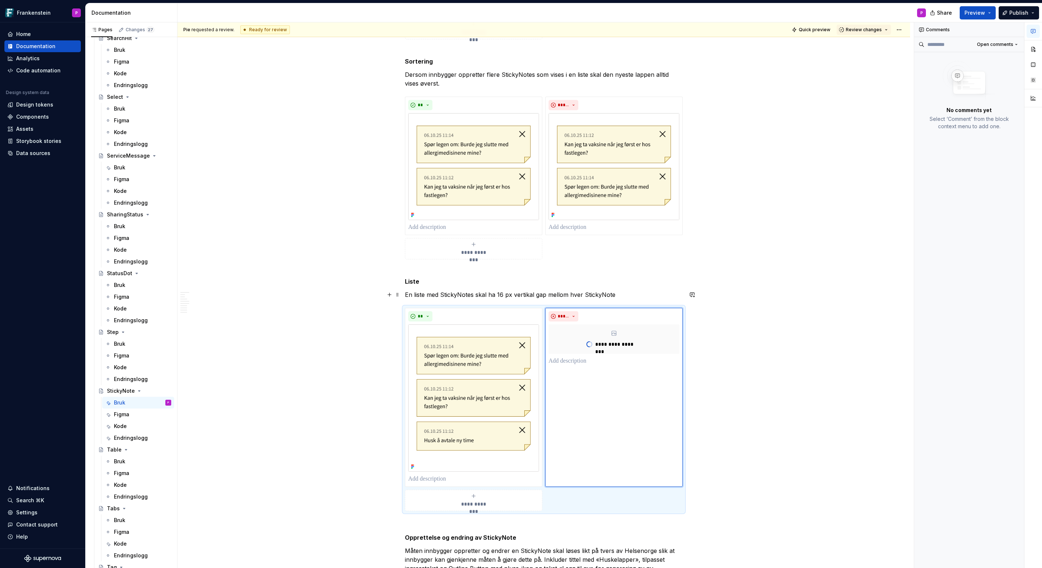
click at [533, 294] on p "En liste med StickyNotes skal ha 16 px vertikal gap mellom hver StickyNote" at bounding box center [544, 294] width 278 height 9
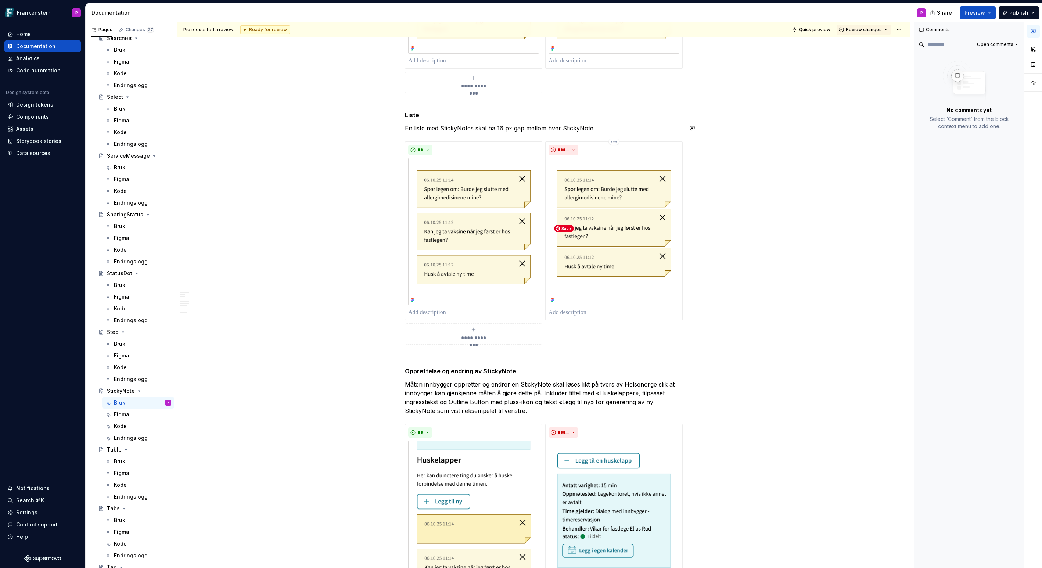
scroll to position [1275, 0]
drag, startPoint x: 438, startPoint y: 411, endPoint x: 527, endPoint y: 408, distance: 89.7
click at [527, 408] on p "Måten innbygger oppretter og endrer en StickyNote skal løses likt på tvers av H…" at bounding box center [544, 396] width 278 height 35
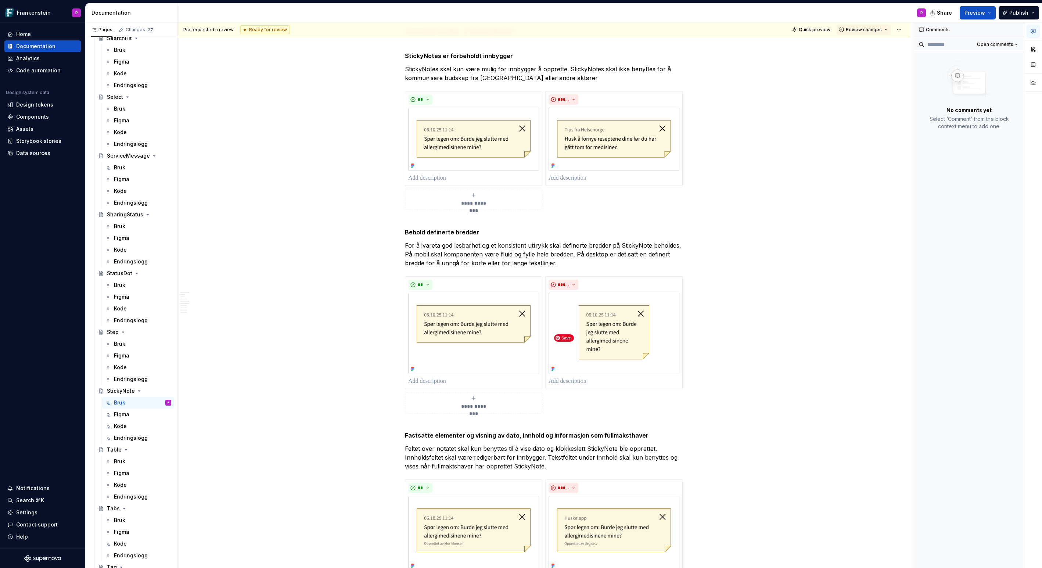
scroll to position [0, 0]
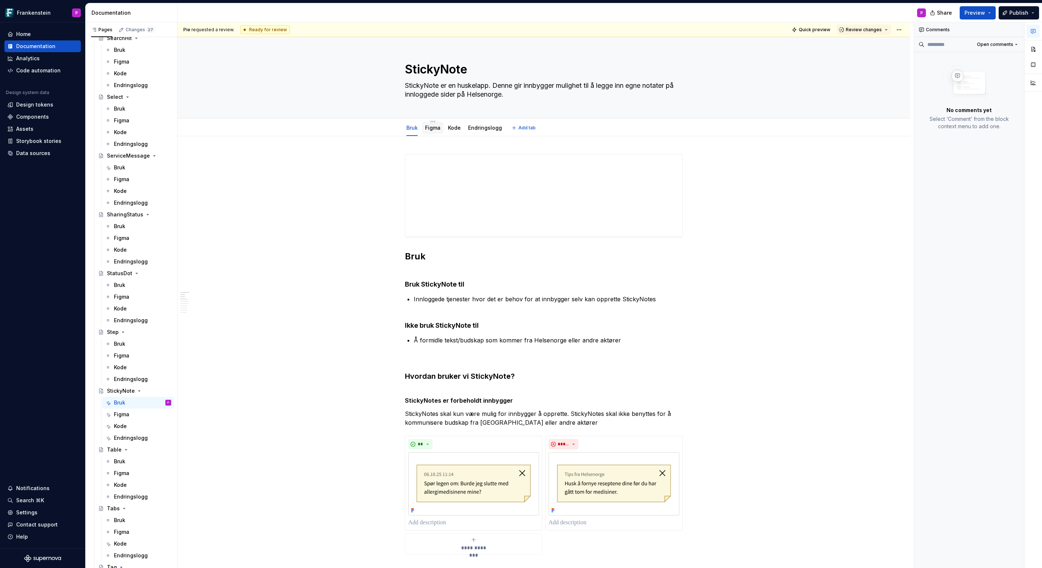
click at [433, 127] on link "Figma" at bounding box center [432, 128] width 15 height 6
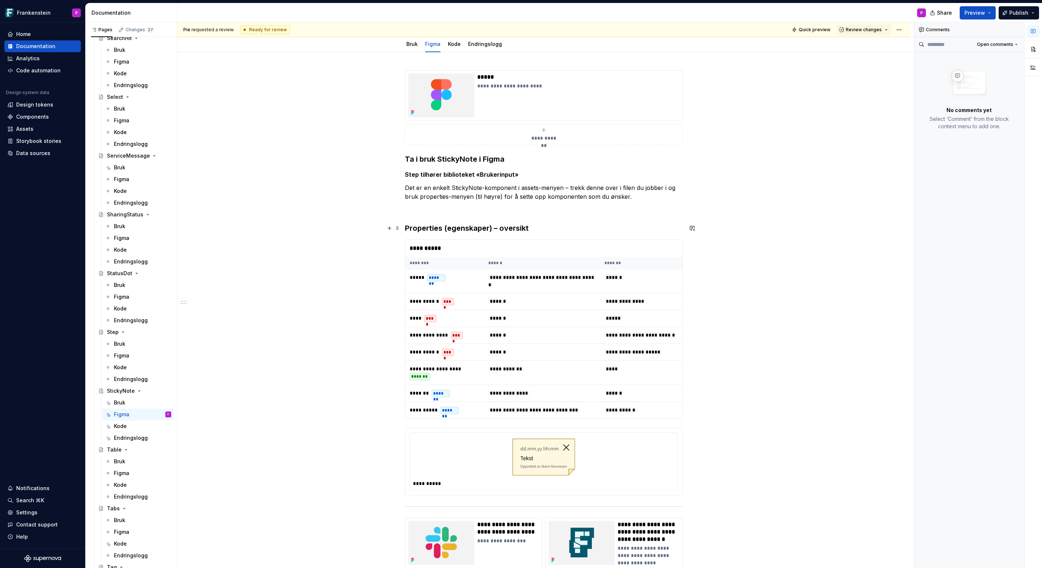
scroll to position [42, 0]
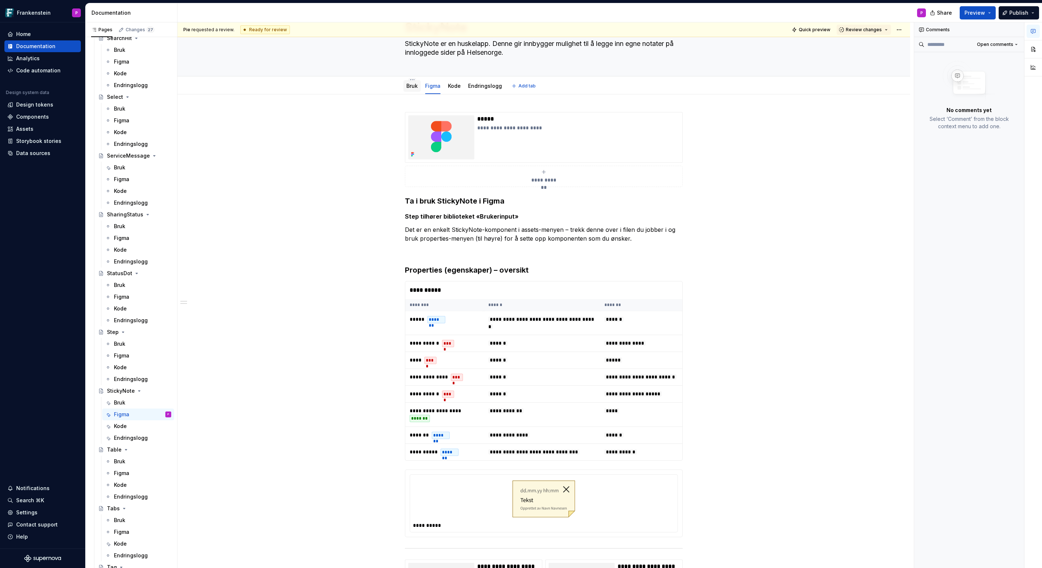
click at [415, 89] on link "Bruk" at bounding box center [411, 86] width 11 height 6
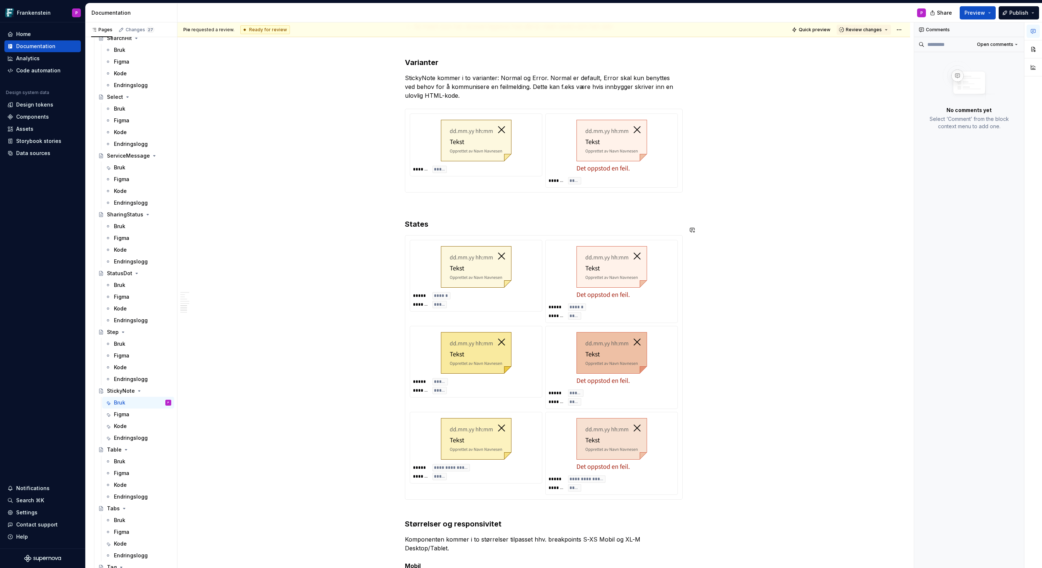
scroll to position [2527, 0]
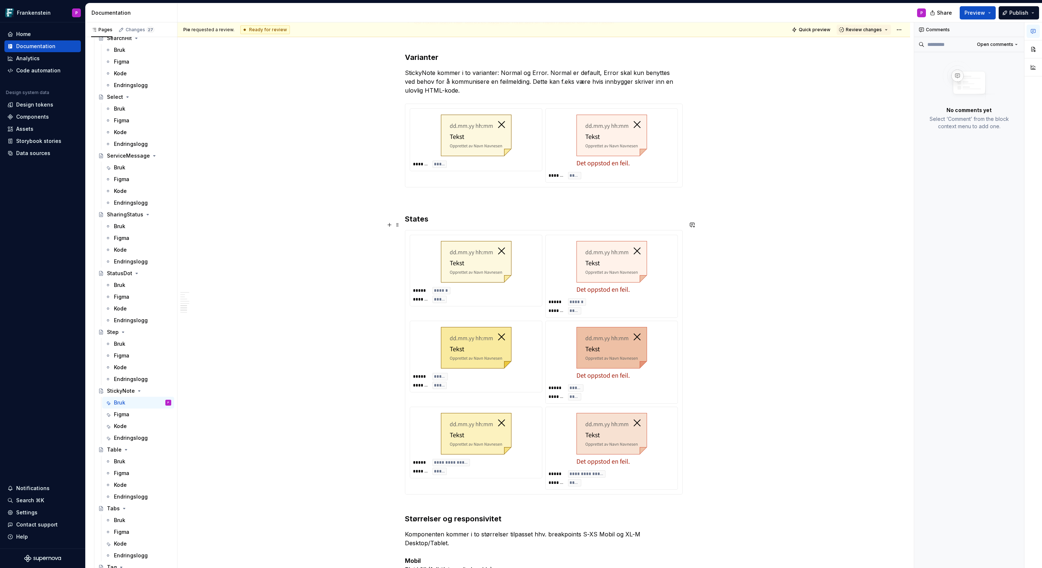
click at [430, 238] on div at bounding box center [476, 261] width 126 height 47
click at [533, 259] on div at bounding box center [476, 261] width 126 height 47
click at [1033, 48] on button "button" at bounding box center [1032, 49] width 13 height 13
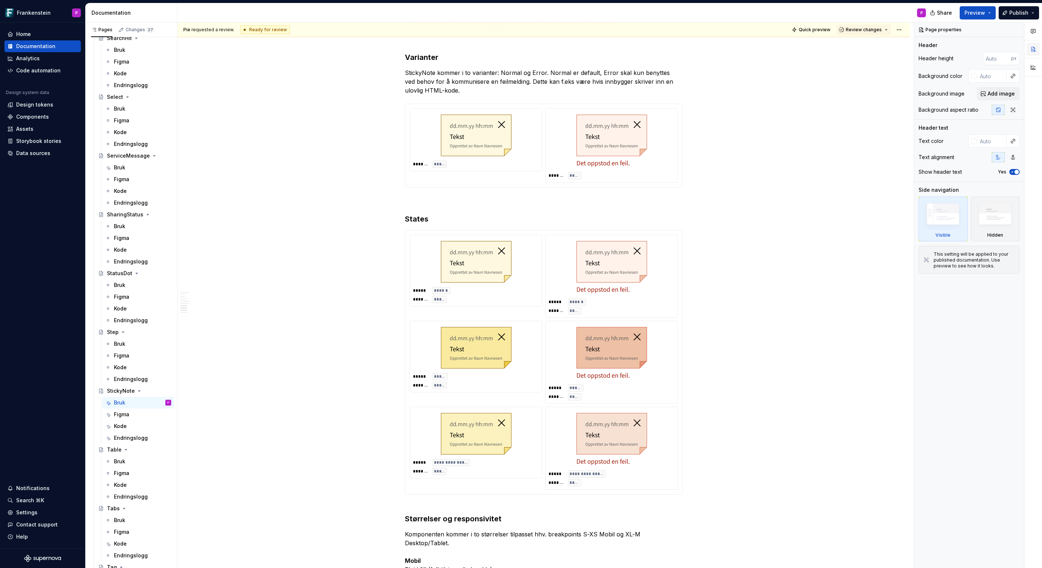
type textarea "*"
click at [1033, 48] on button "button" at bounding box center [1032, 49] width 13 height 13
click at [429, 238] on div at bounding box center [476, 261] width 126 height 47
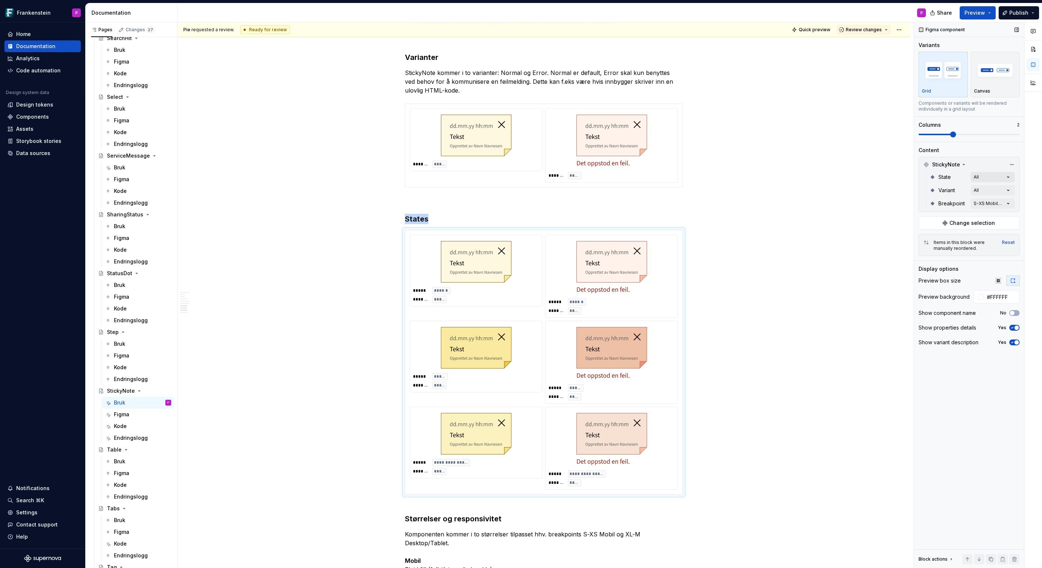
click at [1008, 175] on div "Comments Open comments No comments yet Select ‘Comment’ from the block context …" at bounding box center [978, 295] width 128 height 546
click at [1002, 190] on icon "button" at bounding box center [1002, 190] width 6 height 4
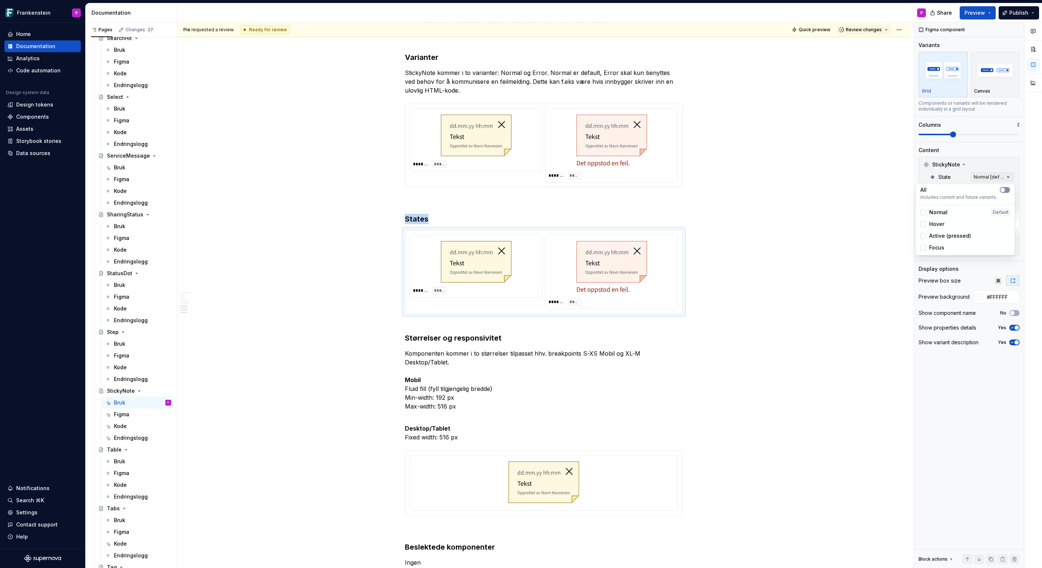
click at [1006, 189] on button "button" at bounding box center [1004, 190] width 10 height 6
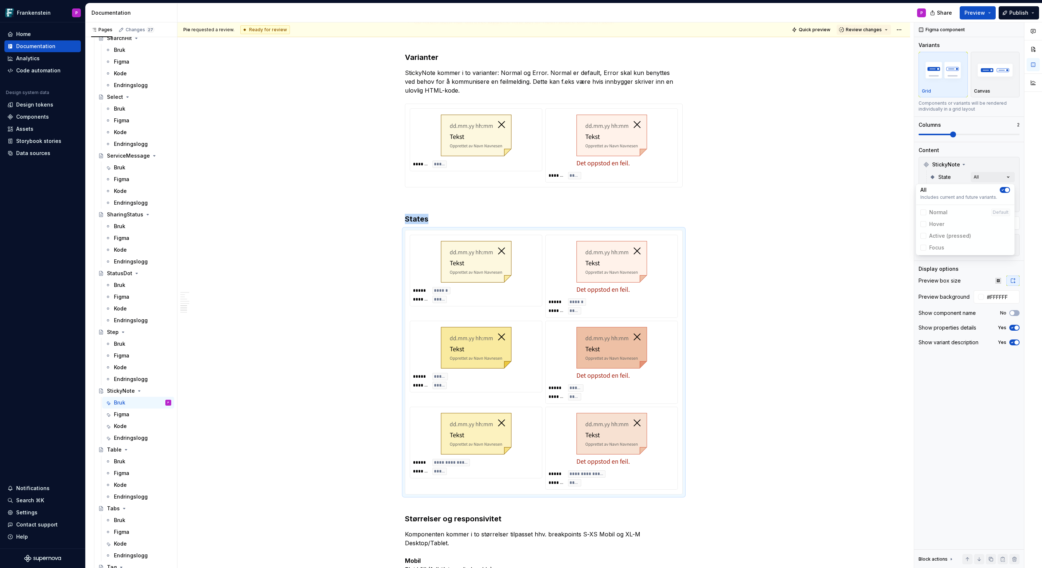
click at [1004, 190] on icon "button" at bounding box center [1002, 190] width 6 height 4
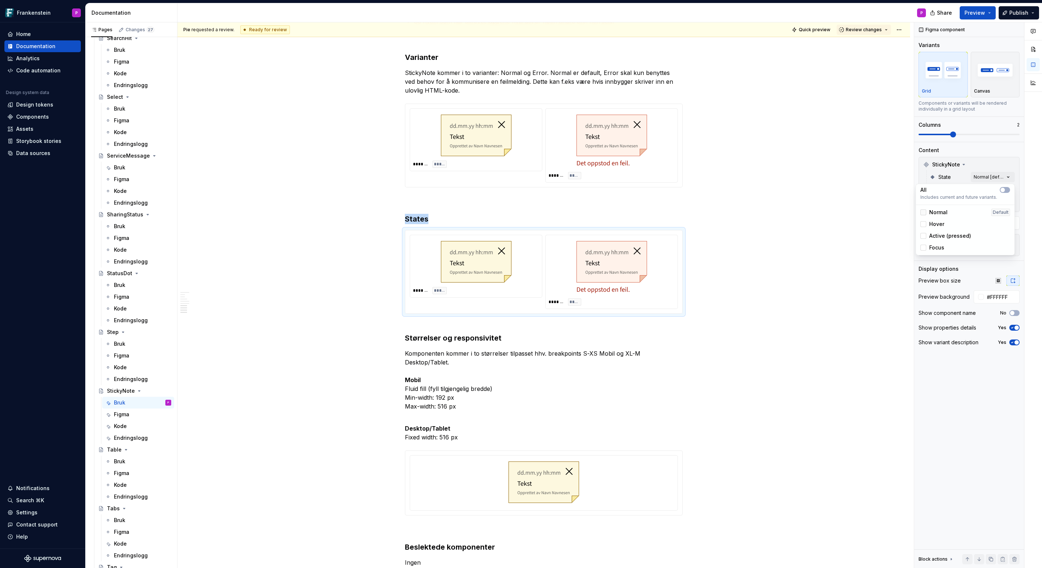
click at [924, 211] on div at bounding box center [923, 212] width 6 height 6
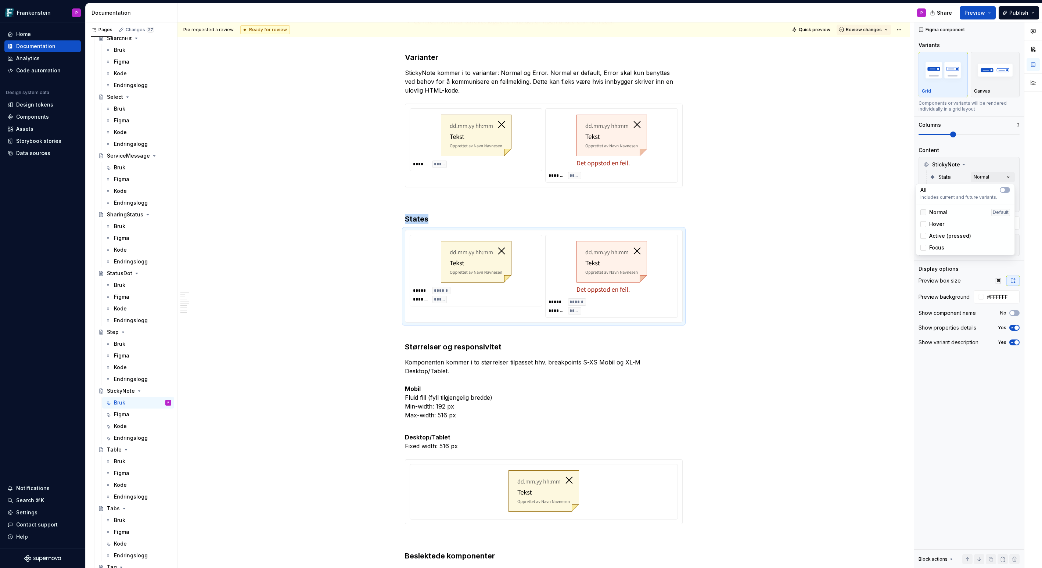
click at [923, 212] on icon at bounding box center [923, 212] width 0 height 0
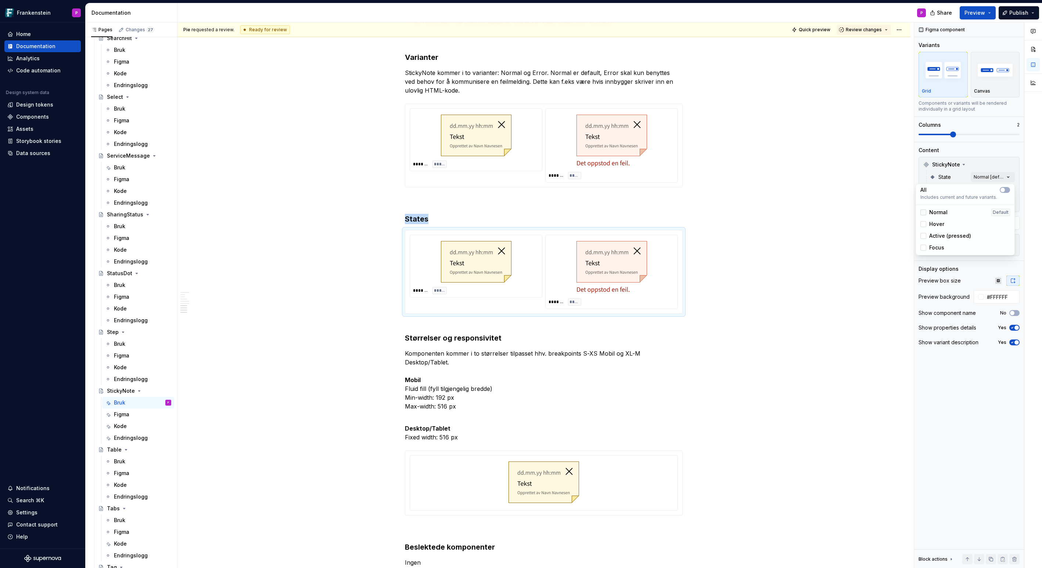
click at [923, 212] on div at bounding box center [923, 212] width 6 height 6
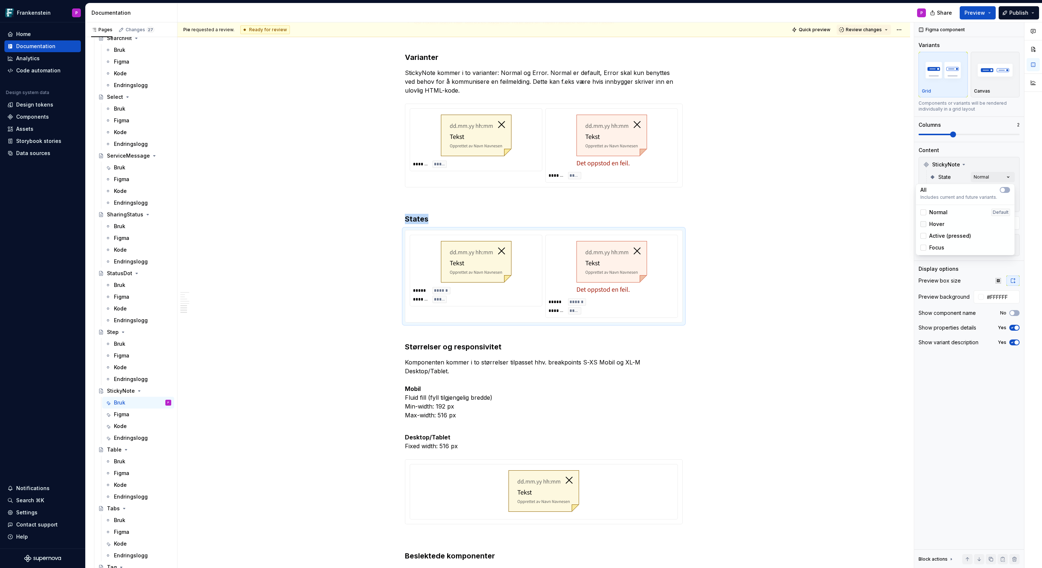
click at [924, 223] on div at bounding box center [923, 224] width 6 height 6
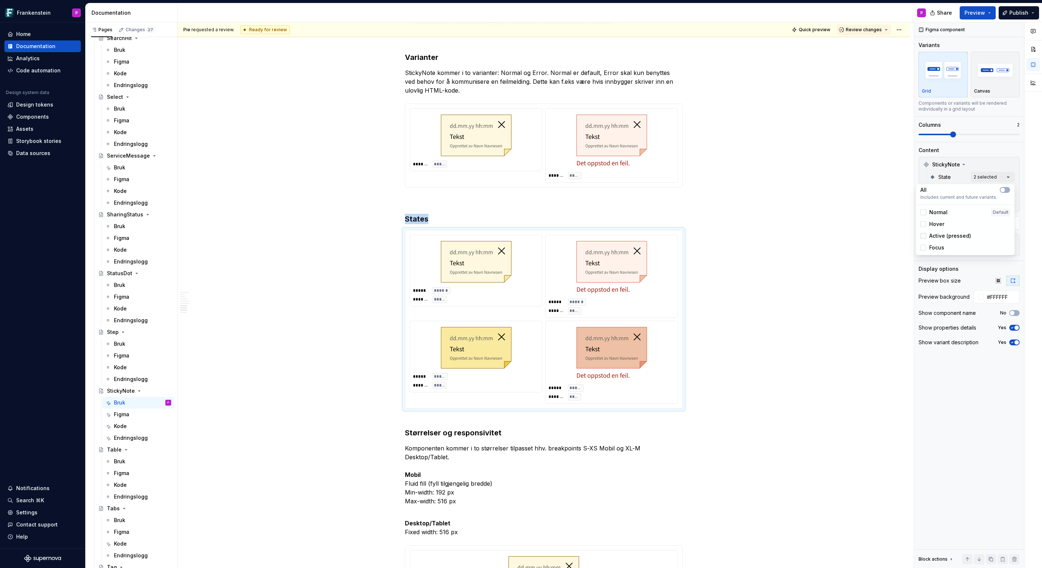
click at [924, 236] on div at bounding box center [923, 236] width 6 height 6
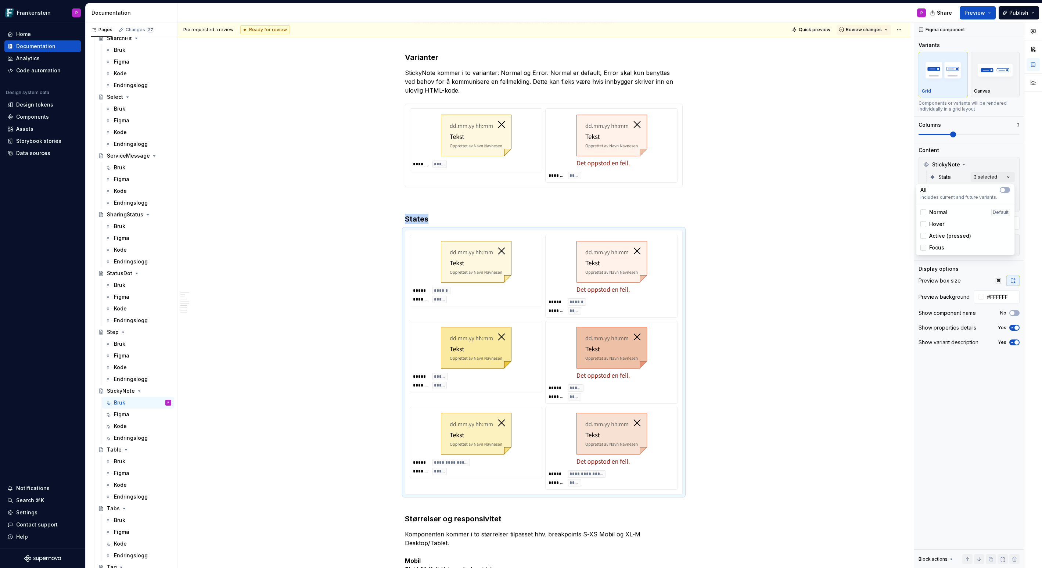
click at [922, 246] on div at bounding box center [923, 248] width 6 height 6
click at [994, 146] on div "Comments Open comments No comments yet Select ‘Comment’ from the block context …" at bounding box center [978, 295] width 128 height 546
click at [956, 136] on span at bounding box center [953, 134] width 6 height 6
click at [970, 134] on span at bounding box center [968, 134] width 101 height 1
click at [952, 134] on span at bounding box center [935, 134] width 34 height 1
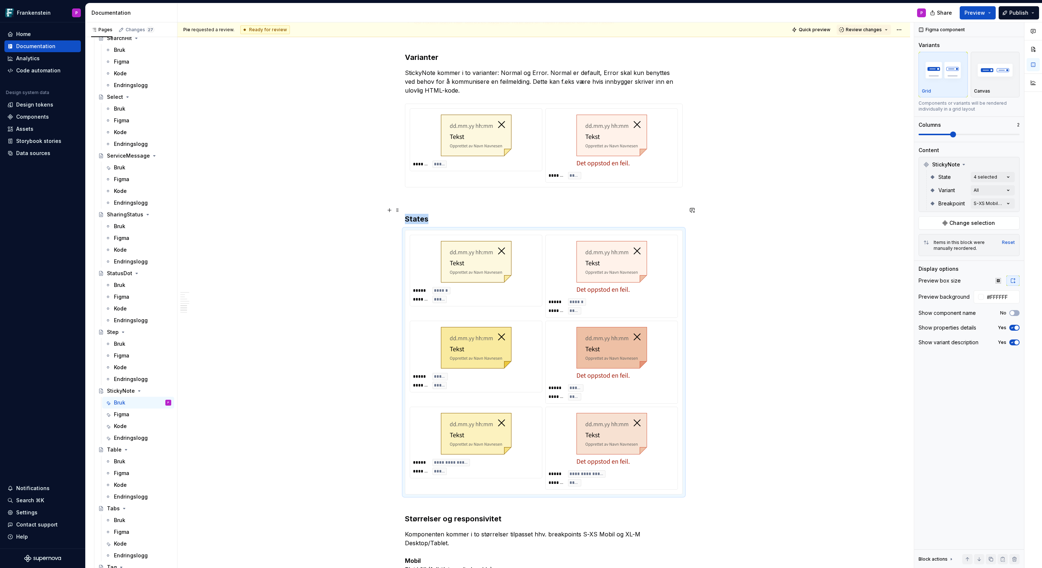
click at [439, 214] on h3 "States" at bounding box center [544, 219] width 278 height 10
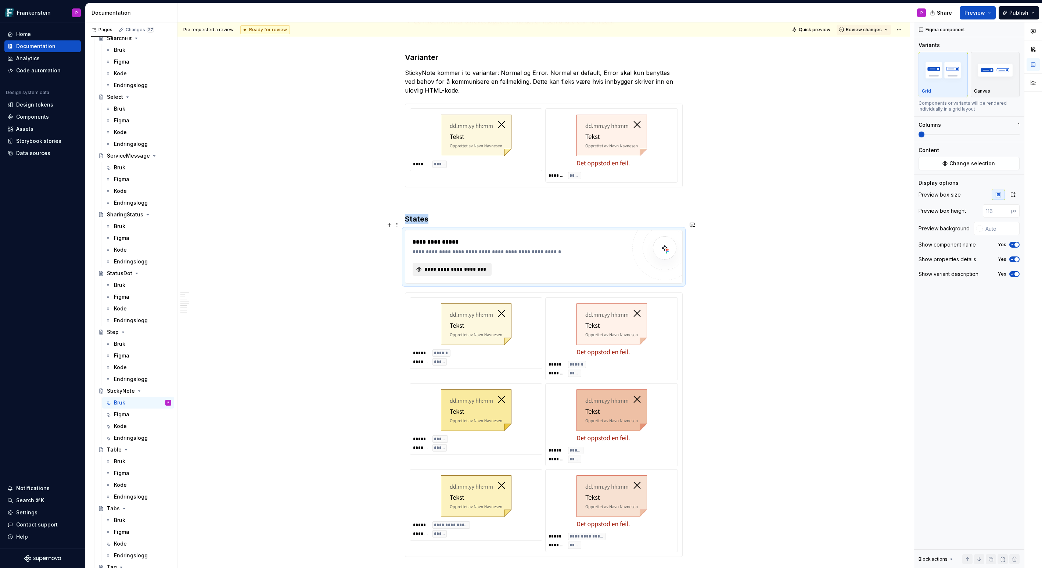
click at [435, 266] on span "**********" at bounding box center [455, 269] width 64 height 7
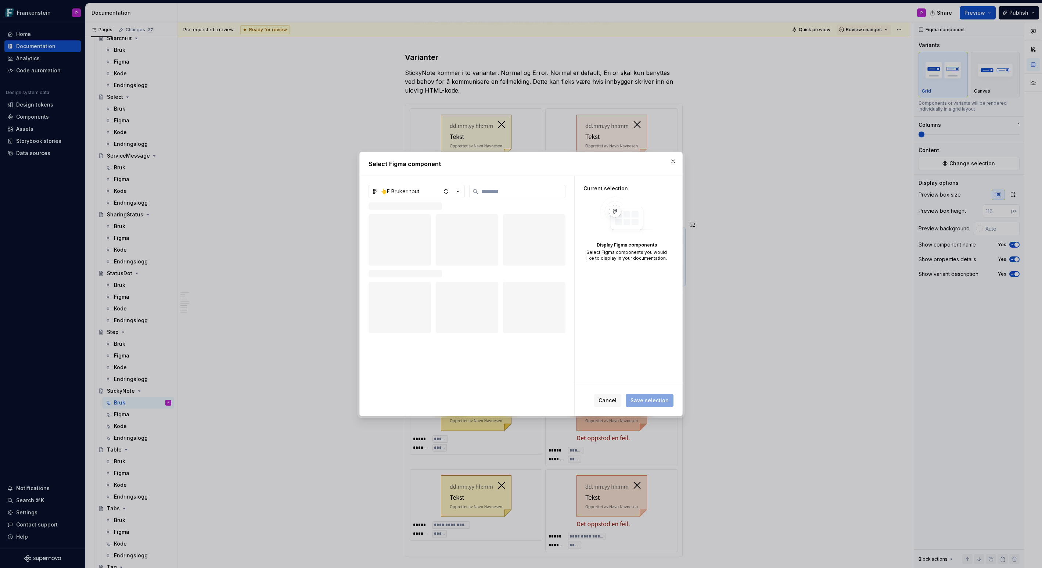
type textarea "*"
type input "******"
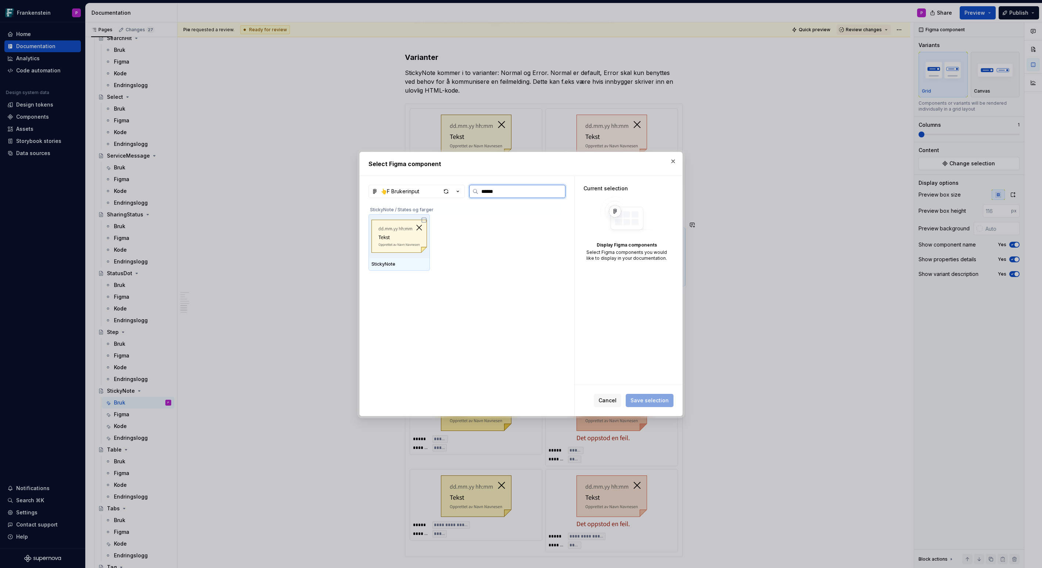
click at [401, 235] on img at bounding box center [398, 236] width 55 height 38
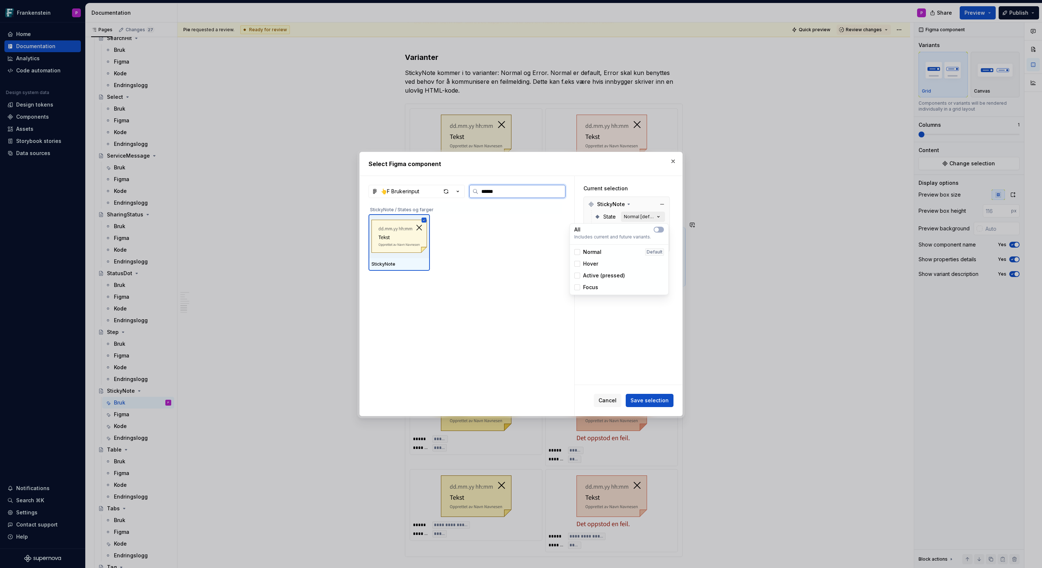
click at [659, 216] on icon "button" at bounding box center [658, 216] width 2 height 1
click at [660, 229] on button "button" at bounding box center [658, 230] width 10 height 6
click at [648, 404] on span "Save selection" at bounding box center [649, 400] width 38 height 7
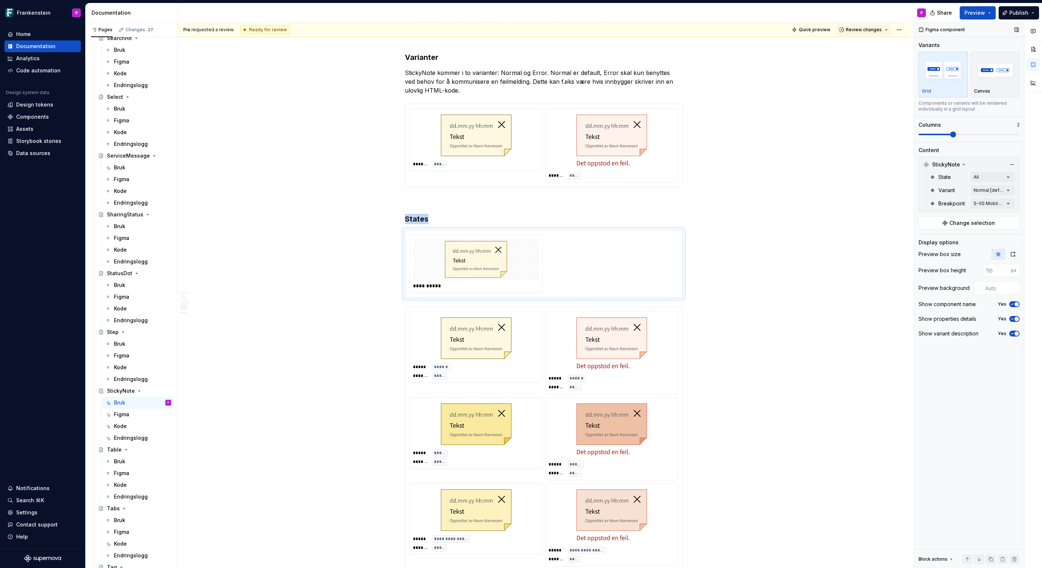
click at [936, 133] on span at bounding box center [968, 134] width 101 height 6
click at [1009, 178] on div "Comments Open comments No comments yet Select ‘Comment’ from the block context …" at bounding box center [978, 295] width 128 height 546
click at [1009, 189] on div "Comments Open comments No comments yet Select ‘Comment’ from the block context …" at bounding box center [978, 295] width 128 height 546
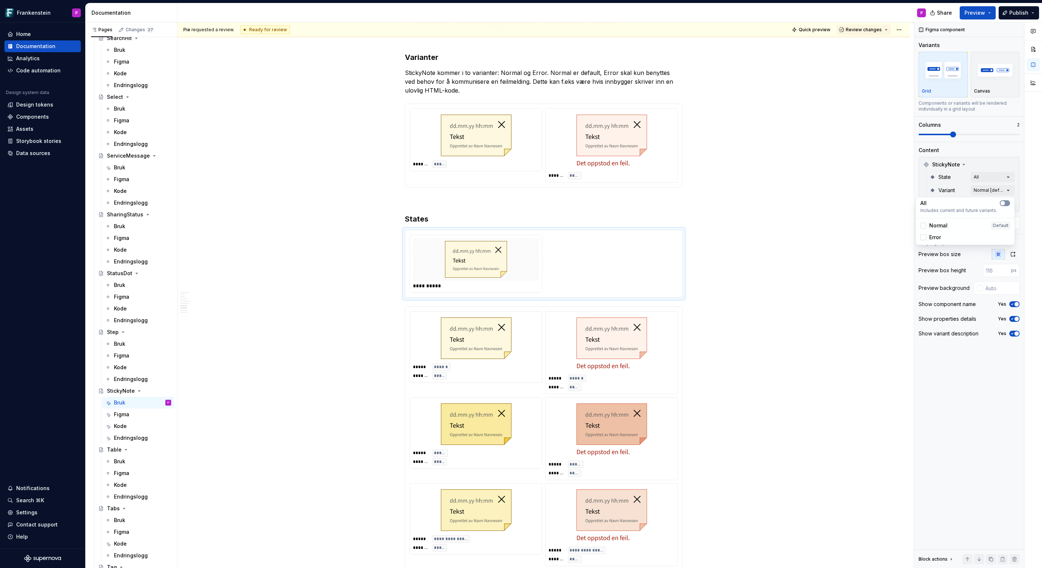
click at [1007, 202] on button "button" at bounding box center [1004, 203] width 10 height 6
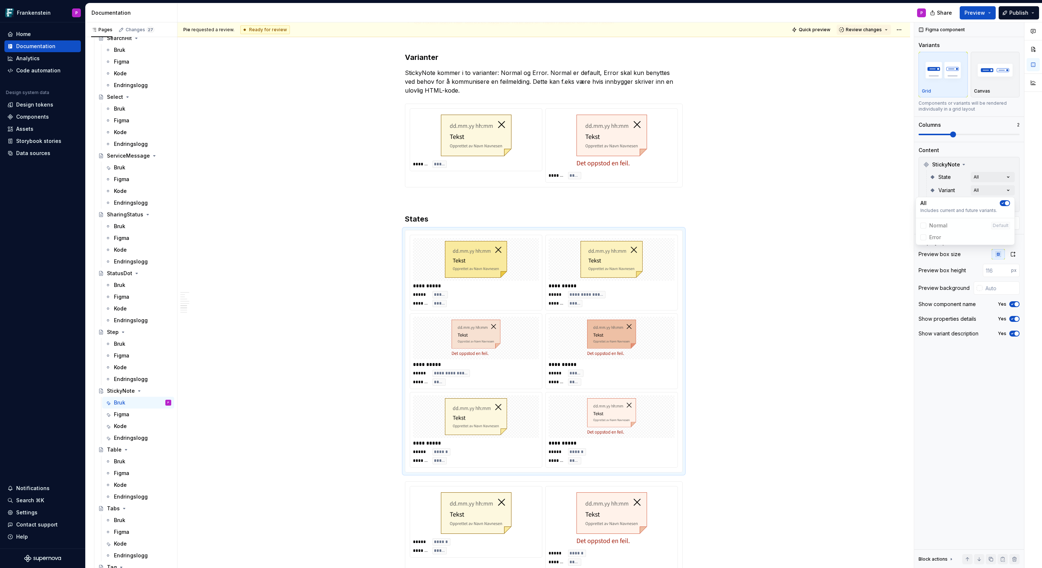
click at [1010, 163] on div "Comments Open comments No comments yet Select ‘Comment’ from the block context …" at bounding box center [978, 295] width 128 height 546
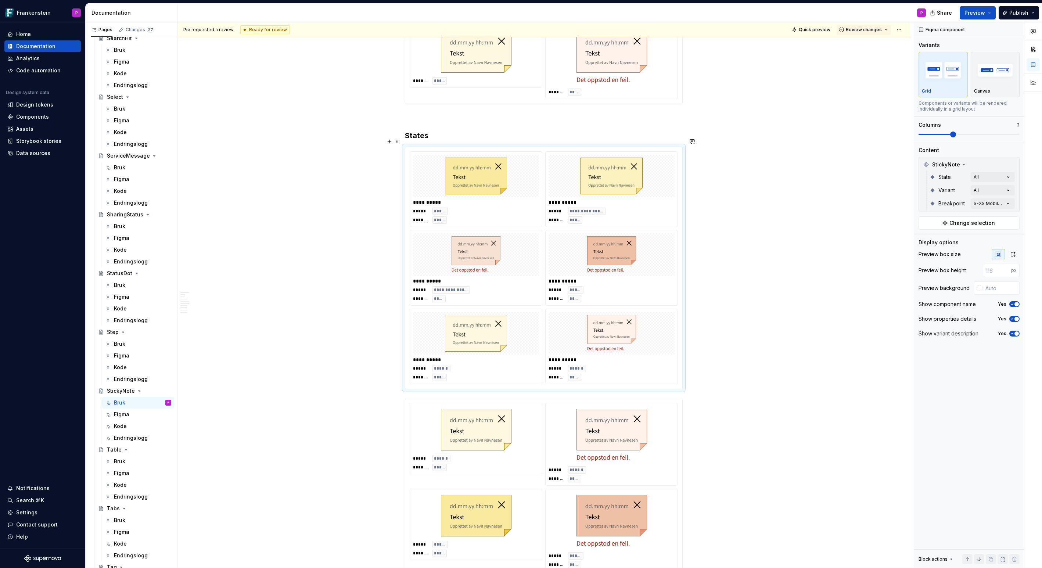
scroll to position [2612, 0]
click at [398, 139] on span at bounding box center [397, 140] width 6 height 10
click at [408, 206] on div "Delete" at bounding box center [429, 205] width 62 height 12
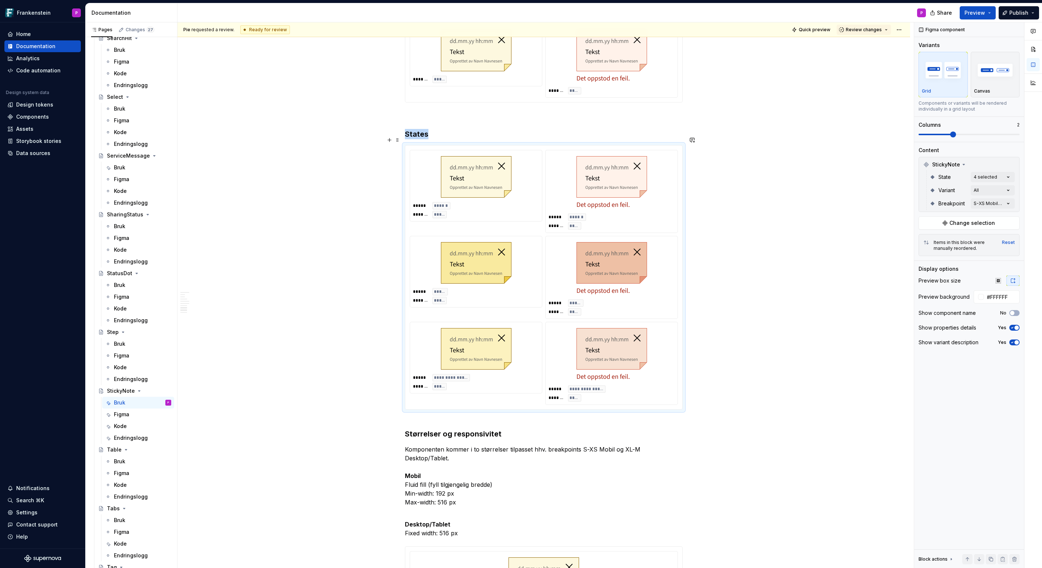
click at [460, 262] on img at bounding box center [476, 263] width 71 height 42
click at [495, 390] on div "**********" at bounding box center [544, 277] width 268 height 255
click at [981, 224] on span "Change selection" at bounding box center [972, 222] width 46 height 7
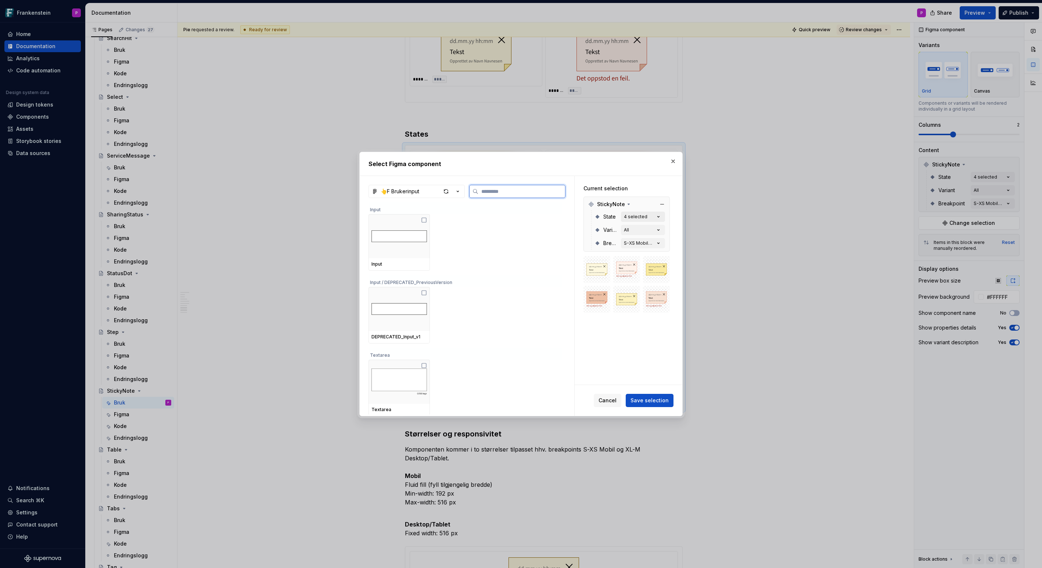
click at [662, 214] on icon "button" at bounding box center [657, 216] width 7 height 7
click at [660, 230] on button "button" at bounding box center [658, 230] width 10 height 6
click at [662, 216] on icon "button" at bounding box center [657, 216] width 7 height 7
click at [647, 398] on span "Save selection" at bounding box center [649, 400] width 38 height 7
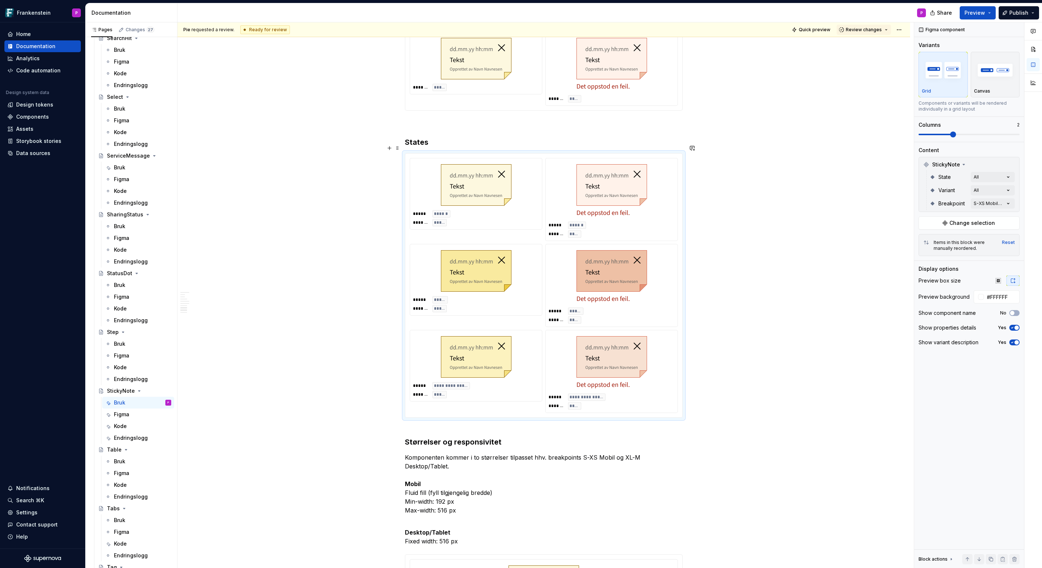
scroll to position [2604, 0]
click at [458, 137] on h3 "States" at bounding box center [544, 142] width 278 height 10
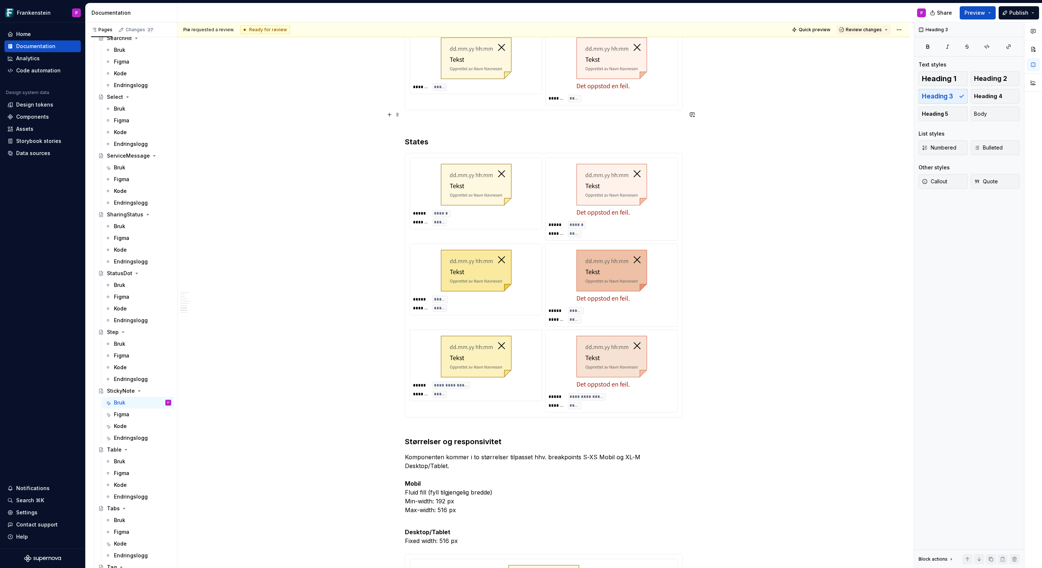
click at [431, 119] on p at bounding box center [544, 123] width 278 height 9
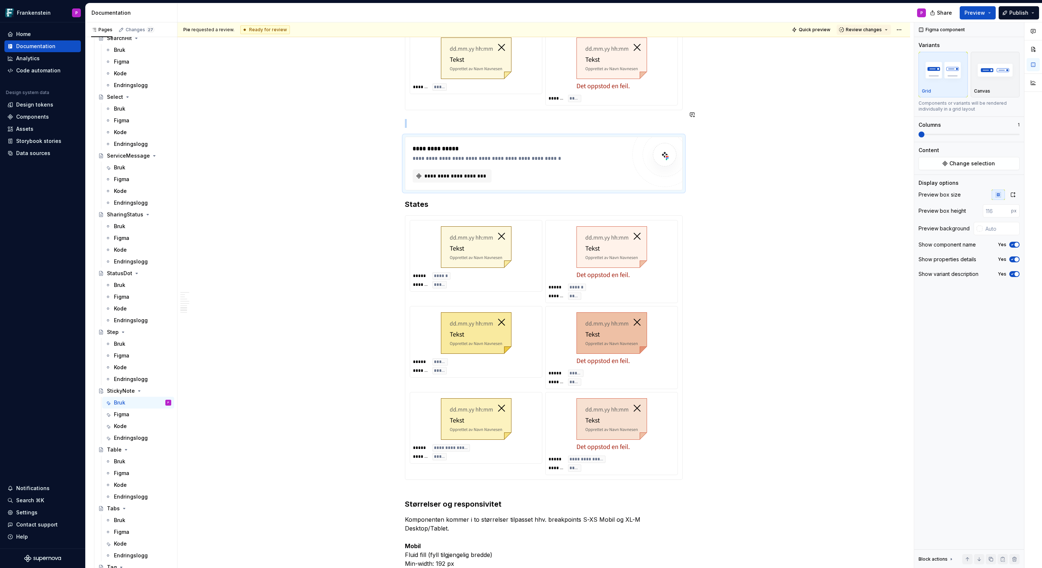
type textarea "*"
click at [432, 169] on button "**********" at bounding box center [451, 175] width 79 height 13
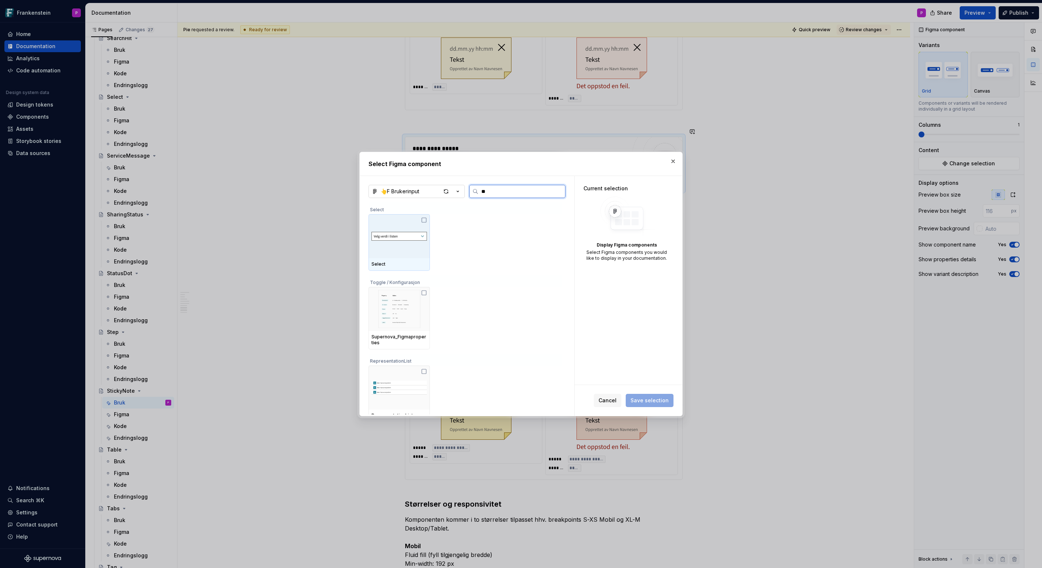
type input "***"
click at [442, 190] on div "button" at bounding box center [446, 191] width 10 height 10
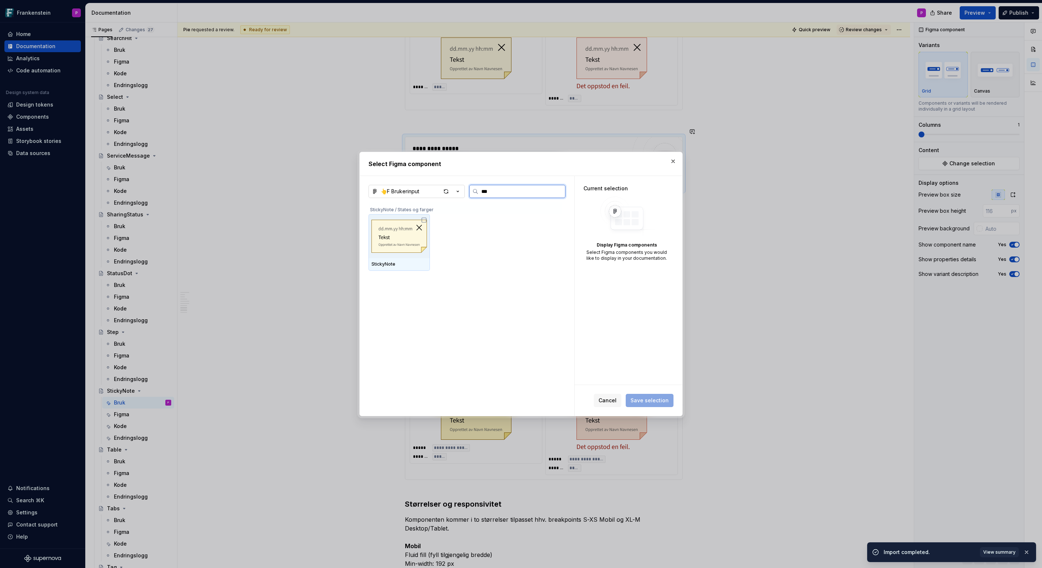
click at [424, 219] on icon at bounding box center [424, 220] width 6 height 6
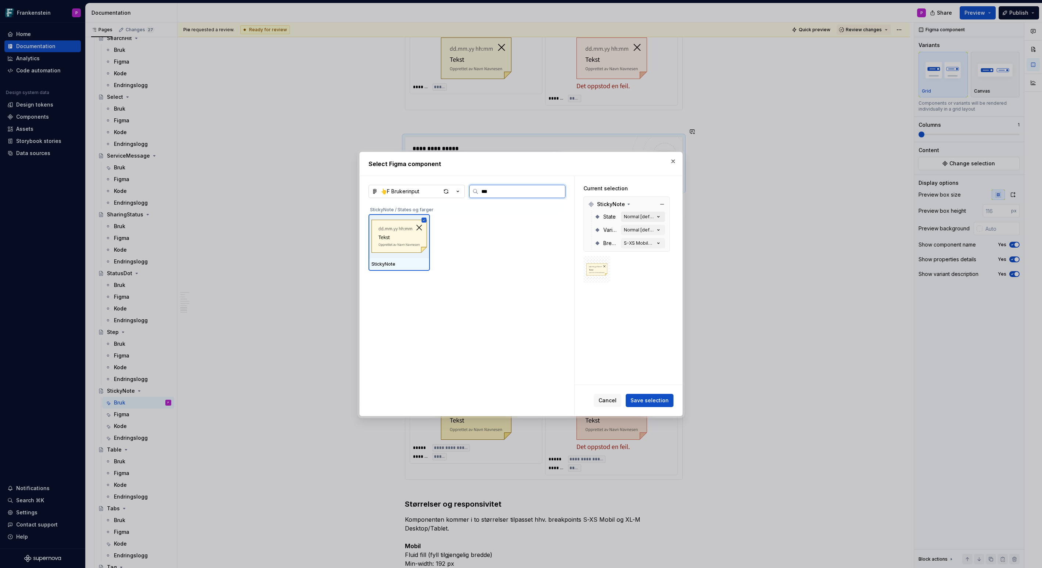
click at [662, 214] on icon "button" at bounding box center [657, 216] width 7 height 7
click at [660, 228] on button "button" at bounding box center [658, 230] width 10 height 6
click at [647, 402] on span "Save selection" at bounding box center [649, 400] width 38 height 7
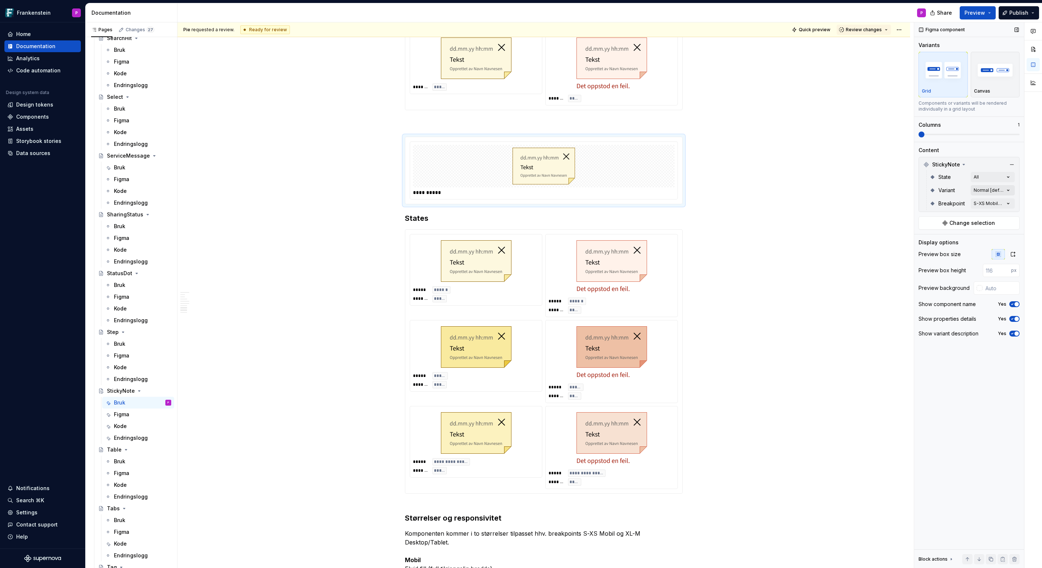
click at [1010, 188] on div "Comments Open comments No comments yet Select ‘Comment’ from the block context …" at bounding box center [978, 295] width 128 height 546
click at [1006, 201] on button "button" at bounding box center [1004, 203] width 10 height 6
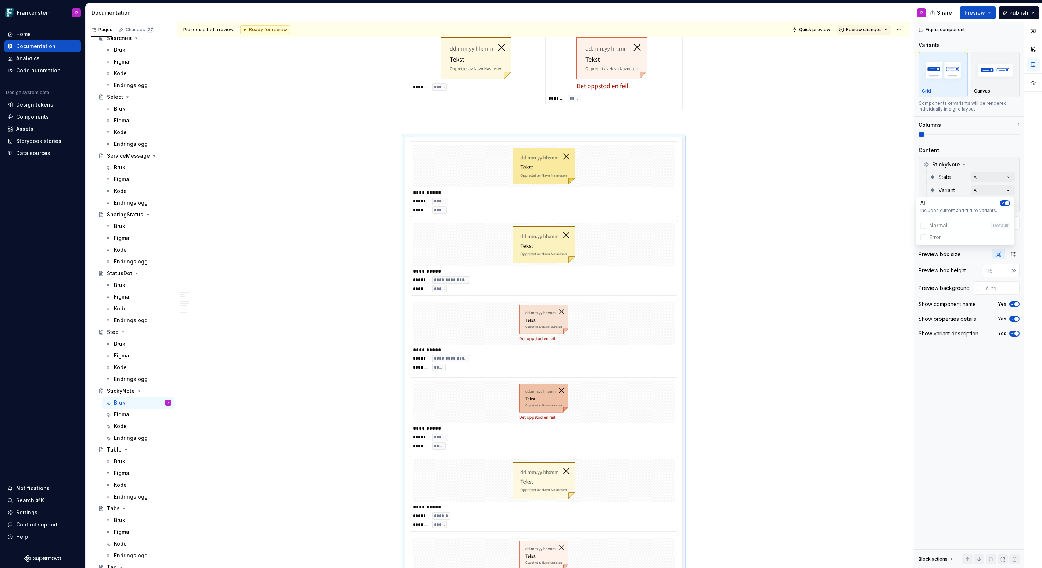
click at [936, 137] on div "Comments Open comments No comments yet Select ‘Comment’ from the block context …" at bounding box center [978, 295] width 128 height 546
click at [924, 134] on span at bounding box center [921, 134] width 6 height 6
click at [947, 133] on span at bounding box center [968, 134] width 101 height 6
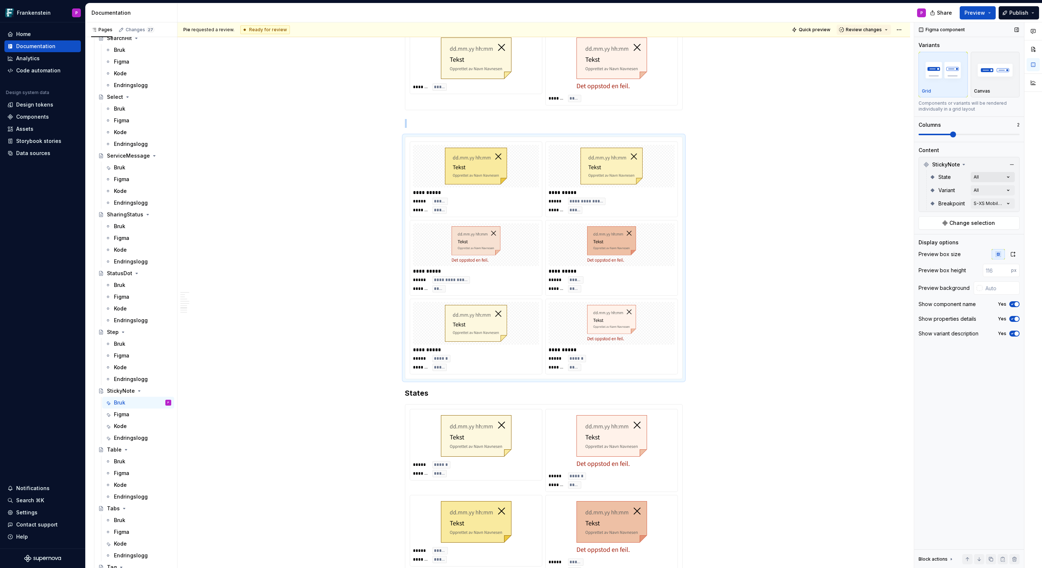
click at [1008, 176] on div "Comments Open comments No comments yet Select ‘Comment’ from the block context …" at bounding box center [978, 295] width 128 height 546
click at [1002, 188] on icon "button" at bounding box center [1002, 190] width 6 height 4
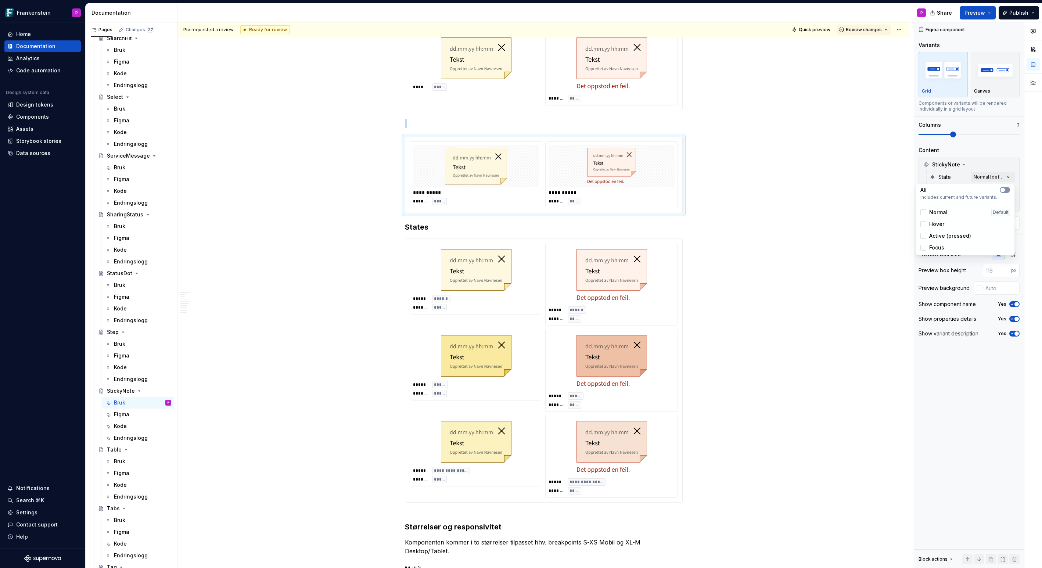
click at [1006, 189] on button "button" at bounding box center [1004, 190] width 10 height 6
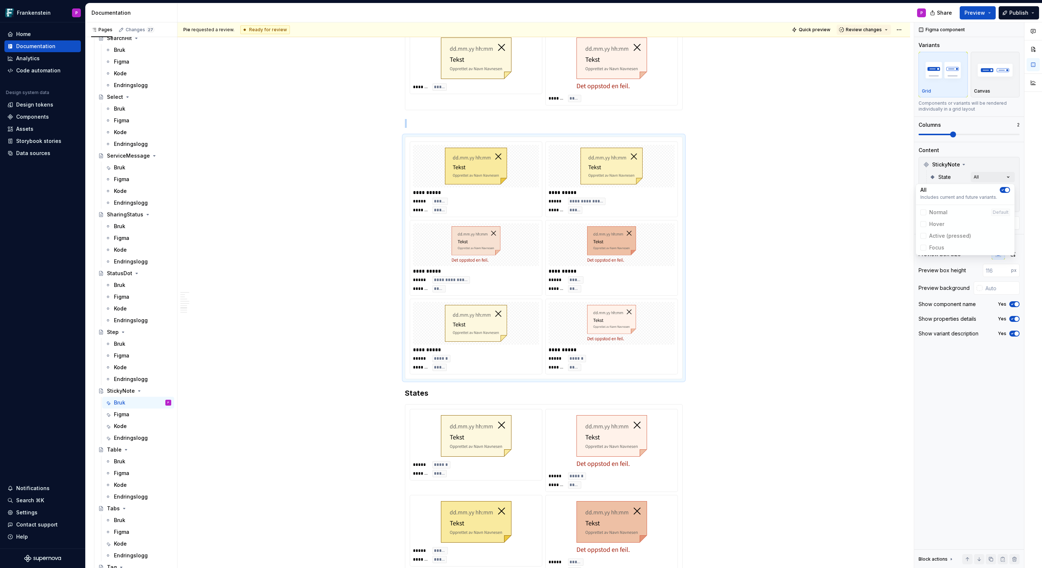
click at [1001, 190] on icon "button" at bounding box center [1002, 190] width 6 height 4
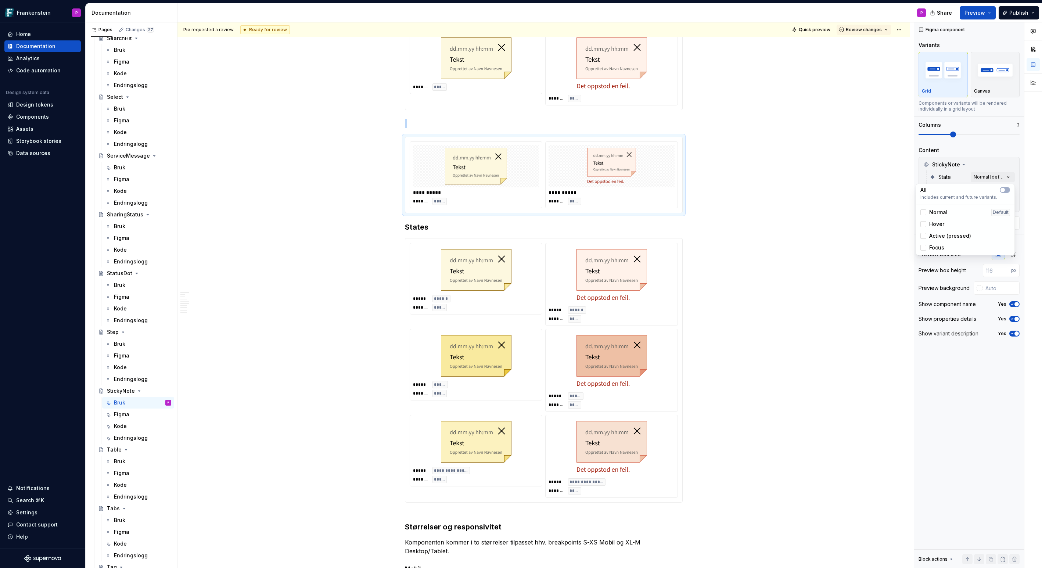
click at [732, 185] on html "Frankenstein P Home Documentation Analytics Code automation Design system data …" at bounding box center [521, 284] width 1042 height 568
click at [400, 132] on span at bounding box center [397, 131] width 6 height 10
click at [416, 194] on div "Delete" at bounding box center [434, 196] width 48 height 7
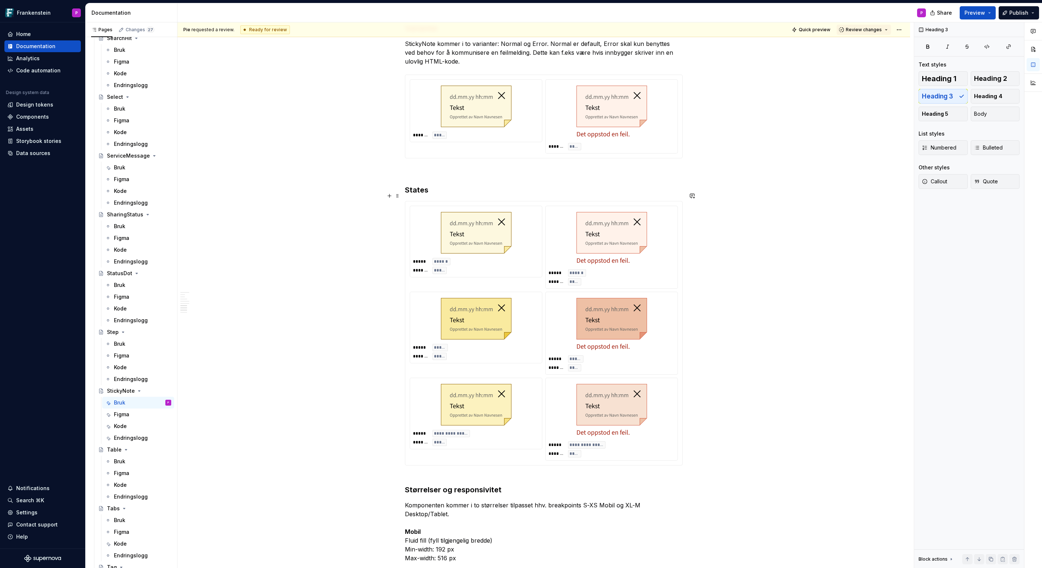
scroll to position [2556, 0]
click at [28, 151] on div "Data sources" at bounding box center [33, 152] width 34 height 7
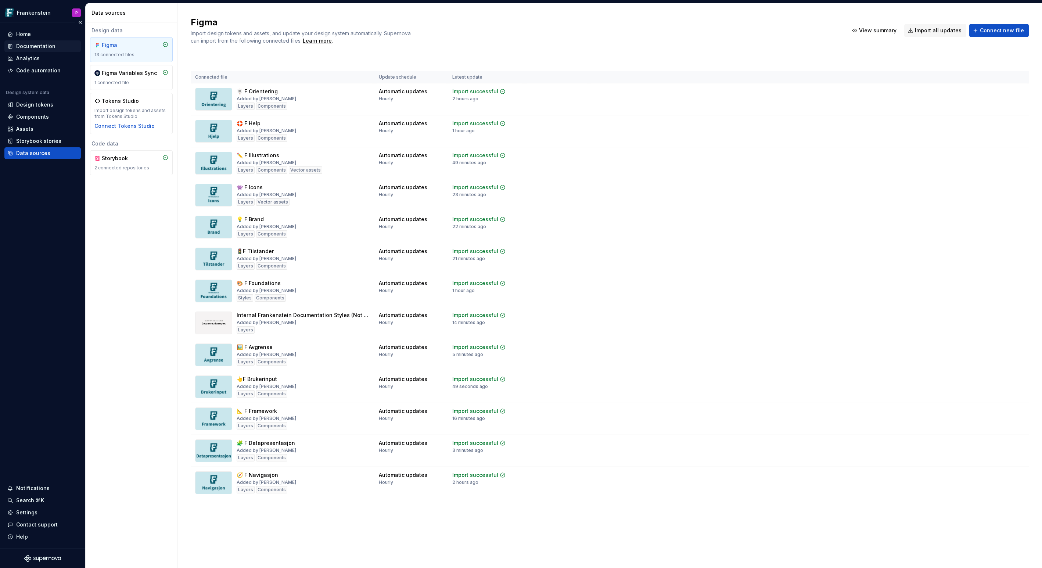
click at [34, 44] on div "Documentation" at bounding box center [35, 46] width 39 height 7
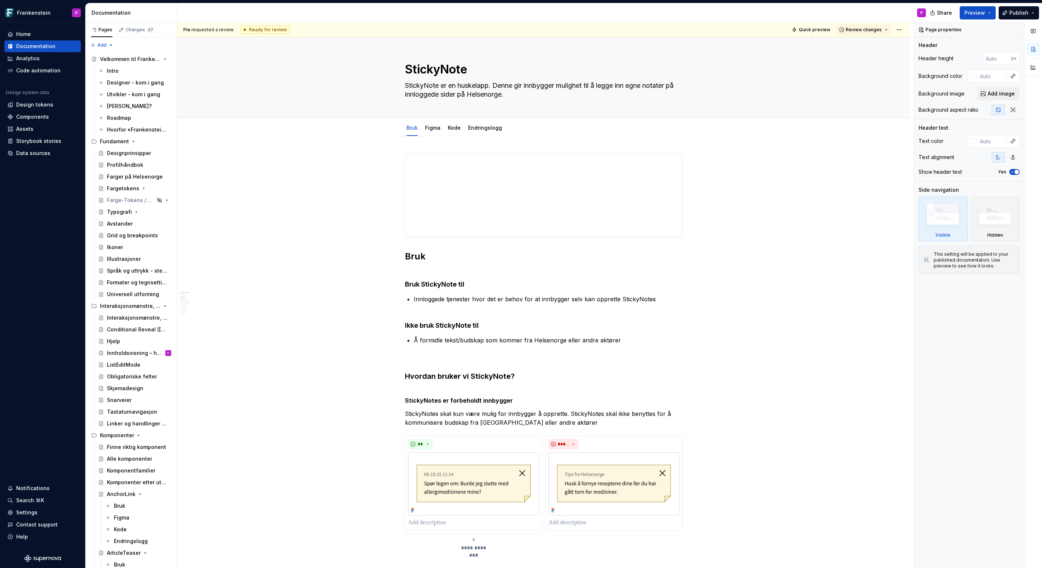
type textarea "*"
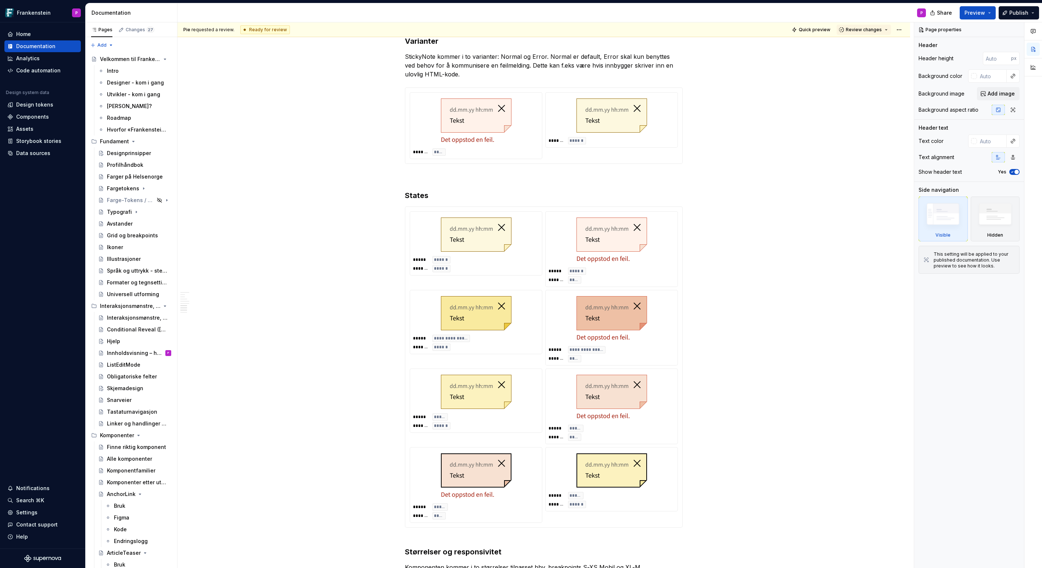
scroll to position [2542, 0]
click at [425, 237] on div at bounding box center [476, 236] width 126 height 40
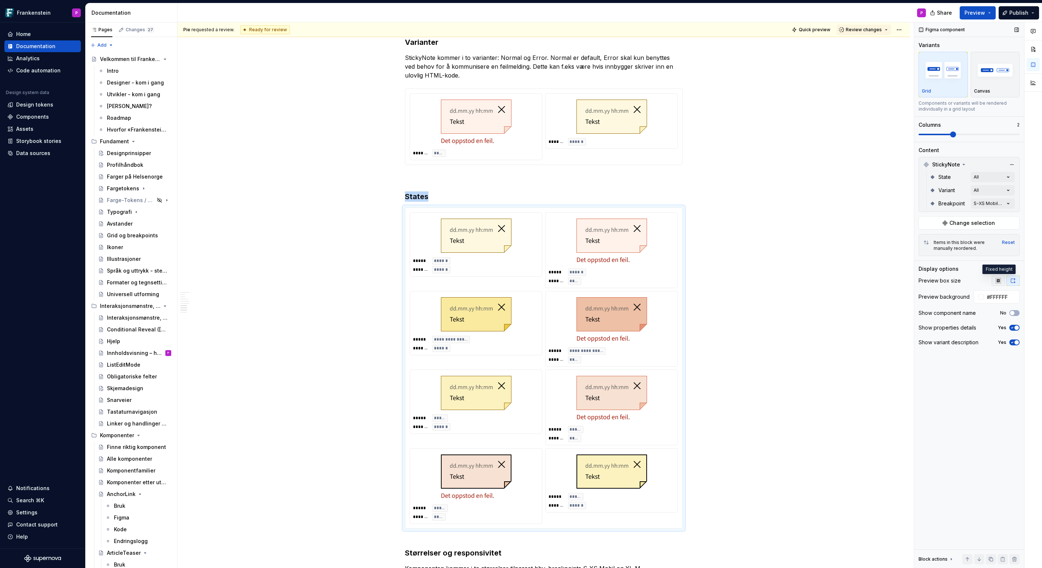
click at [996, 281] on icon "button" at bounding box center [997, 280] width 5 height 5
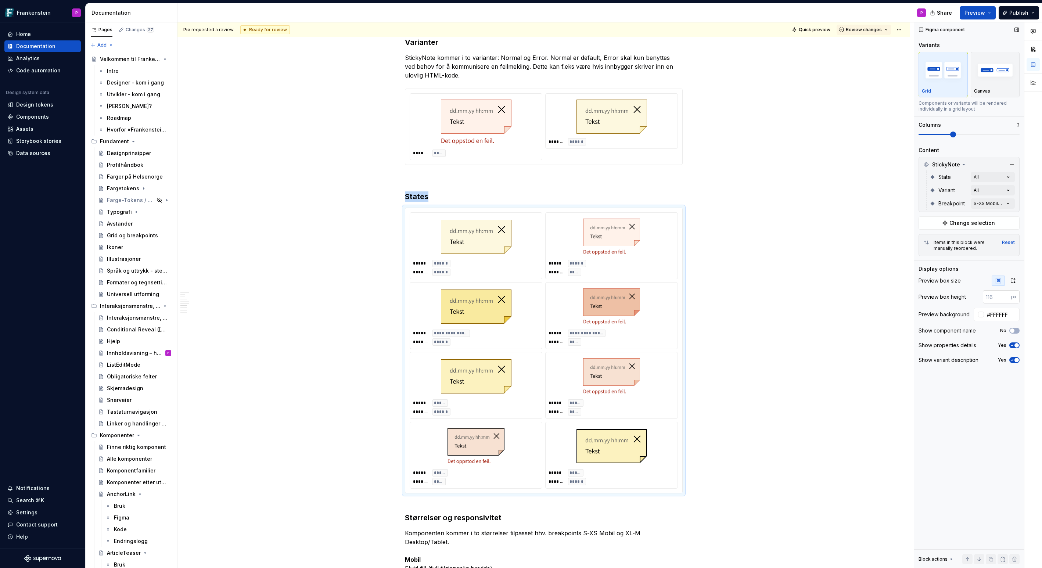
click at [991, 297] on input "number" at bounding box center [996, 296] width 28 height 13
click at [992, 317] on input "#FFFFFF" at bounding box center [1002, 314] width 36 height 13
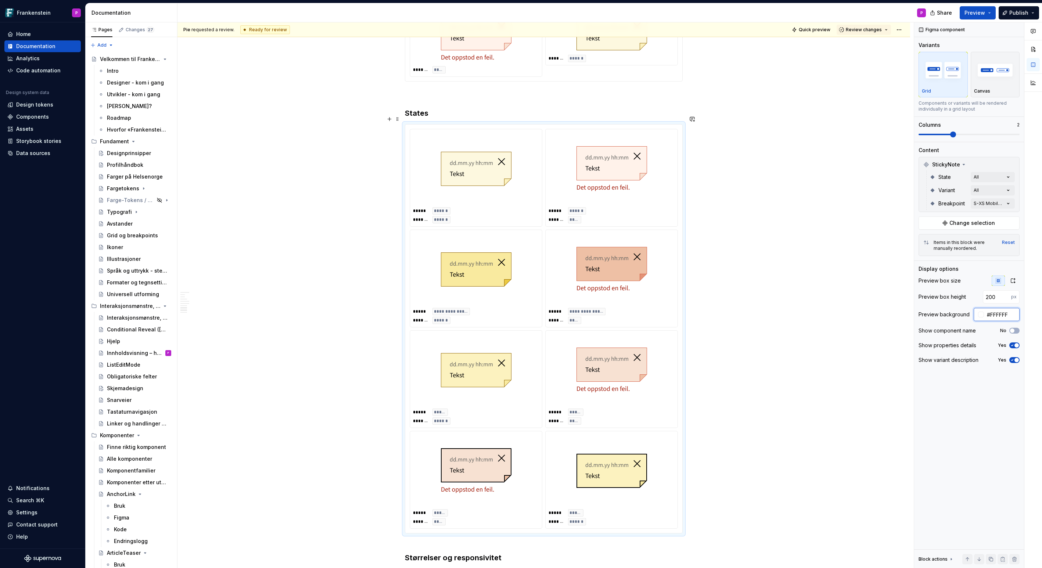
scroll to position [2624, 0]
click at [988, 298] on input "200" at bounding box center [996, 296] width 28 height 13
type input "120"
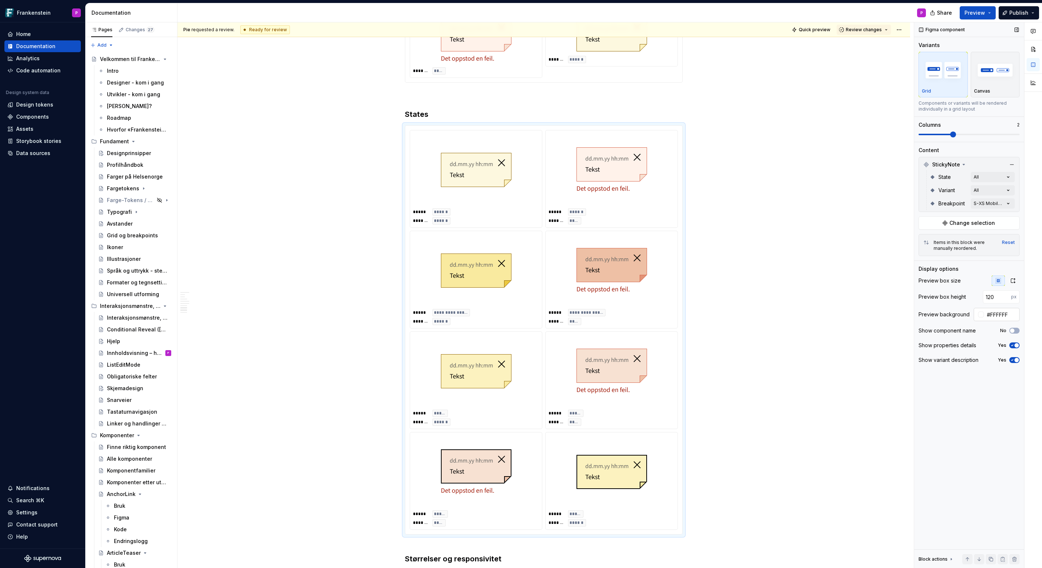
click at [997, 315] on input "#FFFFFF" at bounding box center [1002, 314] width 36 height 13
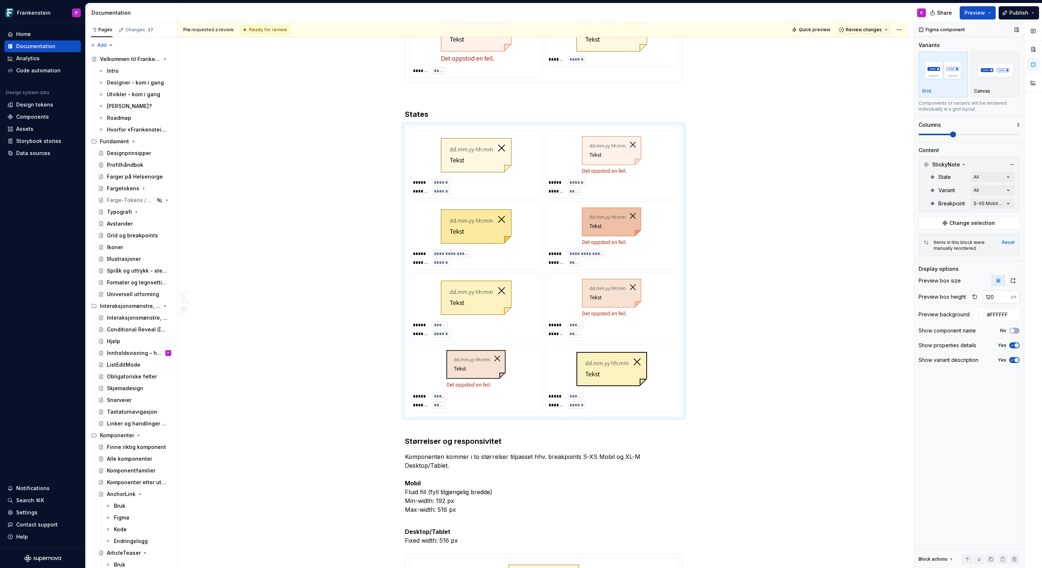
click at [989, 296] on input "120" at bounding box center [996, 296] width 28 height 13
type textarea "*"
type input "160"
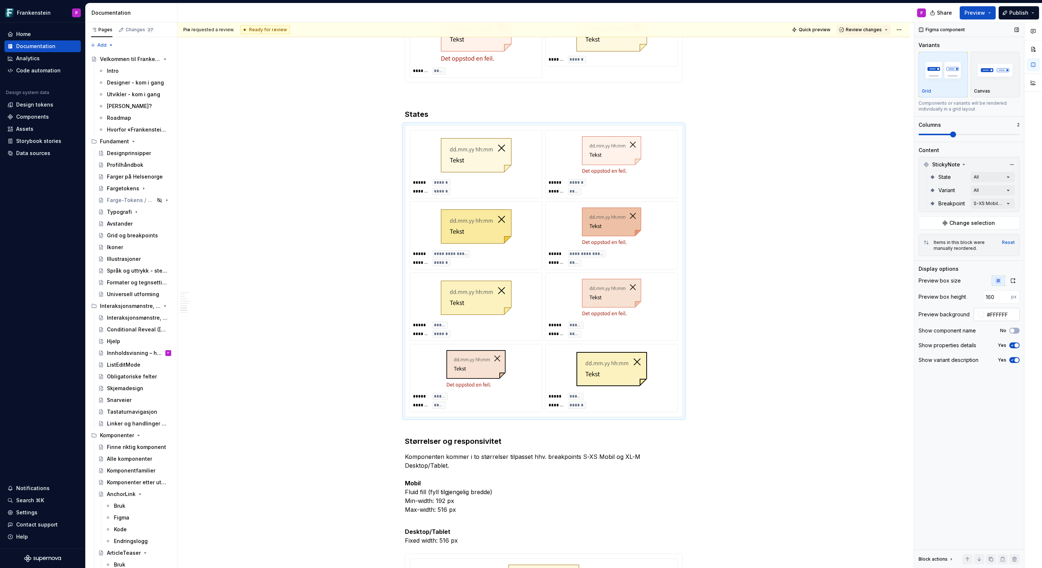
click at [995, 314] on input "#FFFFFF" at bounding box center [1002, 314] width 36 height 13
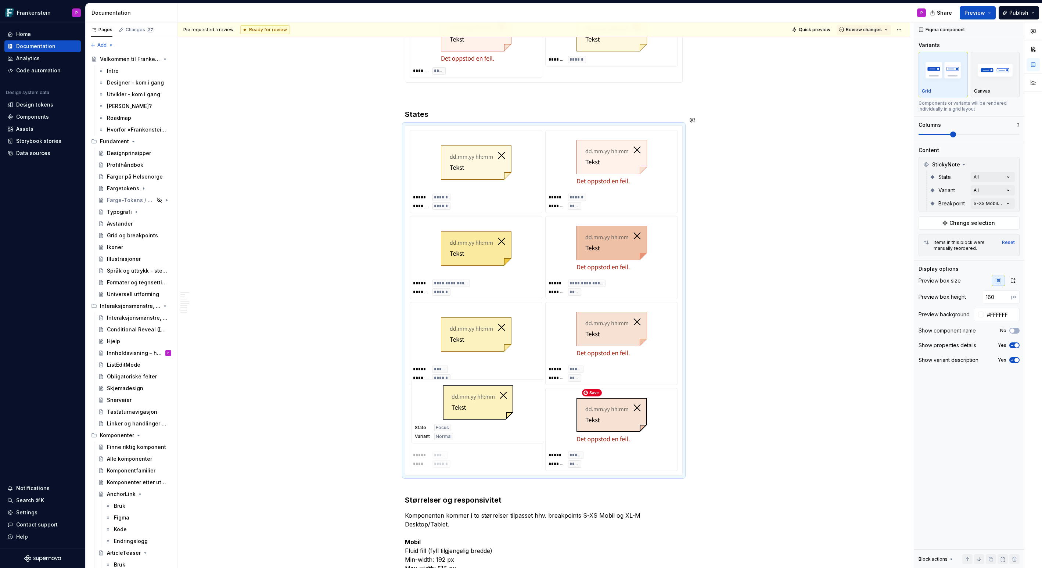
drag, startPoint x: 603, startPoint y: 410, endPoint x: 494, endPoint y: 412, distance: 109.5
click at [494, 412] on body "Frankenstein P Home Documentation Analytics Code automation Design system data …" at bounding box center [521, 284] width 1042 height 568
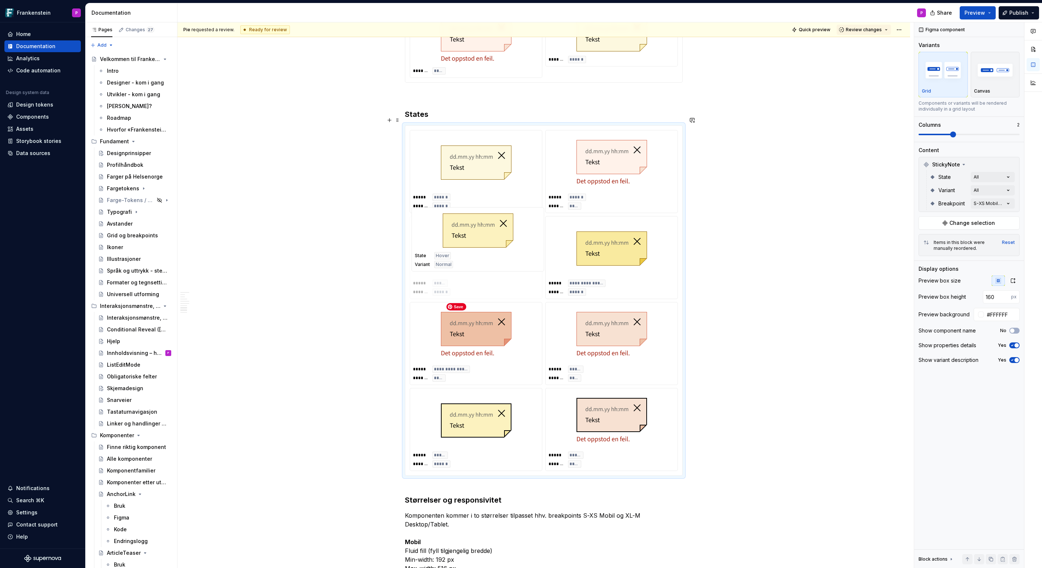
drag, startPoint x: 495, startPoint y: 329, endPoint x: 488, endPoint y: 253, distance: 76.7
click at [488, 253] on body "Frankenstein P Home Documentation Analytics Code automation Design system data …" at bounding box center [521, 284] width 1042 height 568
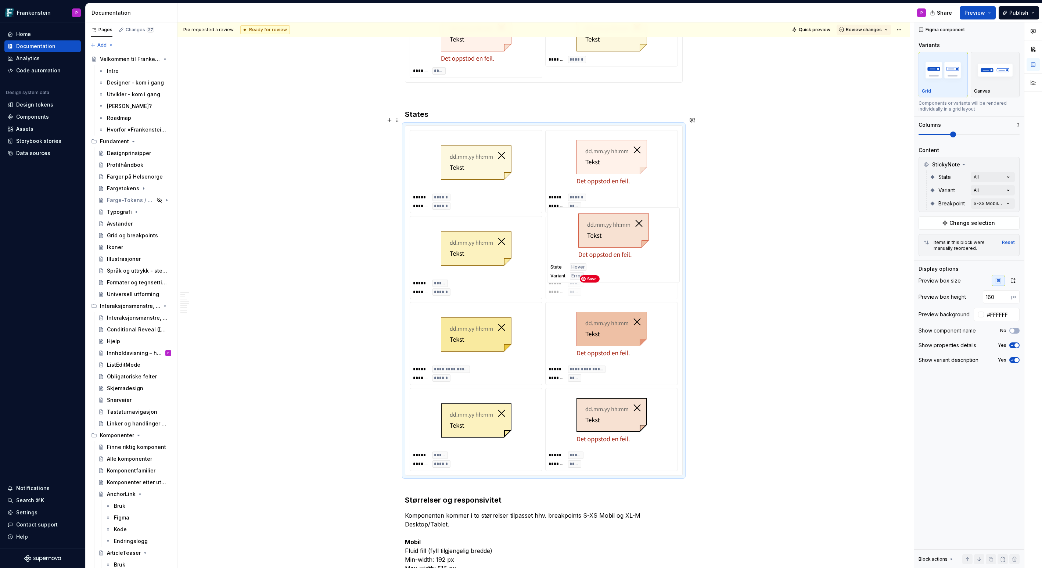
drag, startPoint x: 599, startPoint y: 337, endPoint x: 603, endPoint y: 265, distance: 71.7
click at [603, 265] on body "Frankenstein P Home Documentation Analytics Code automation Design system data …" at bounding box center [521, 284] width 1042 height 568
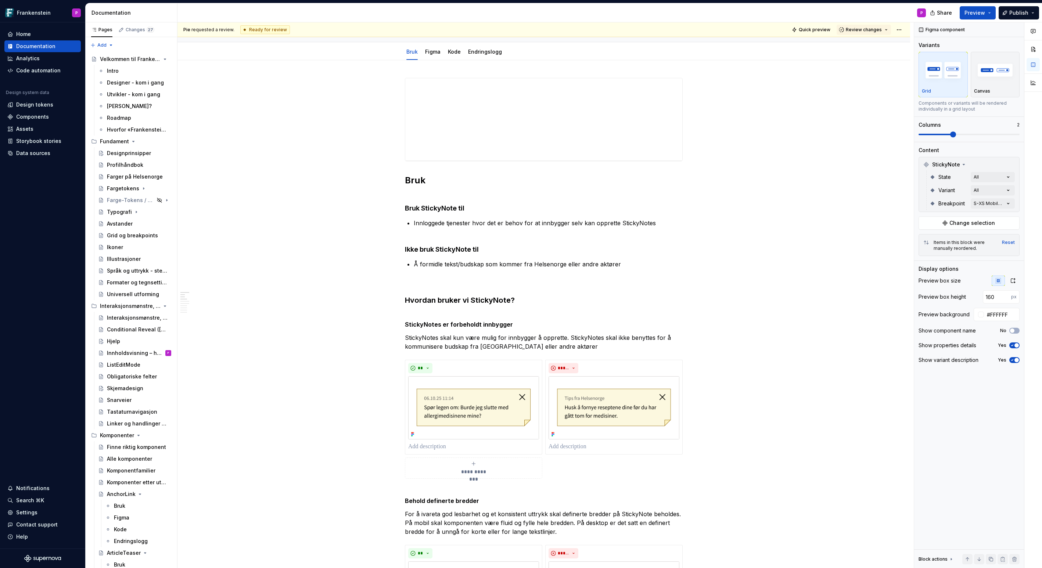
scroll to position [59, 0]
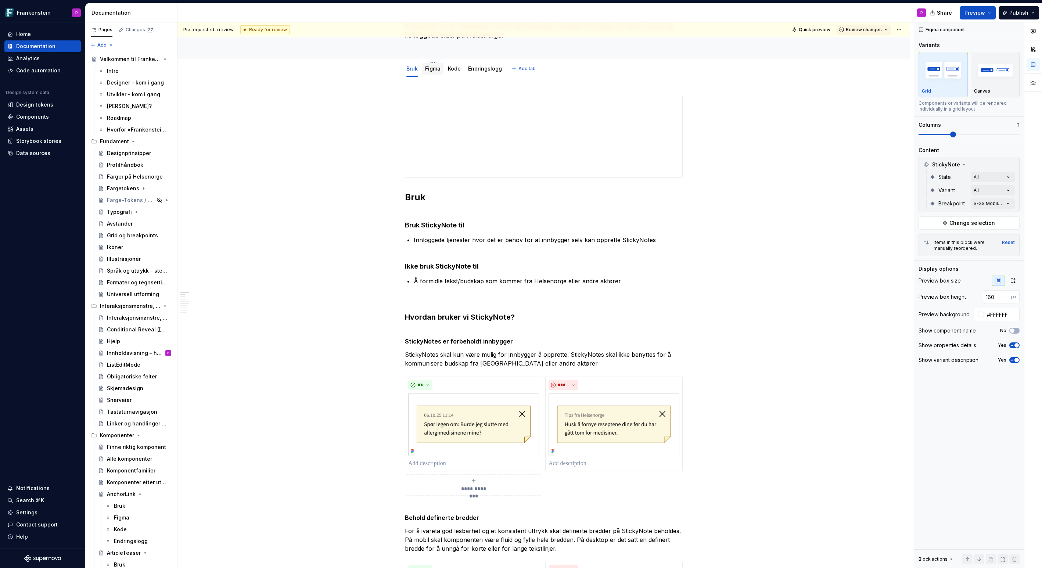
click at [434, 68] on link "Figma" at bounding box center [432, 68] width 15 height 6
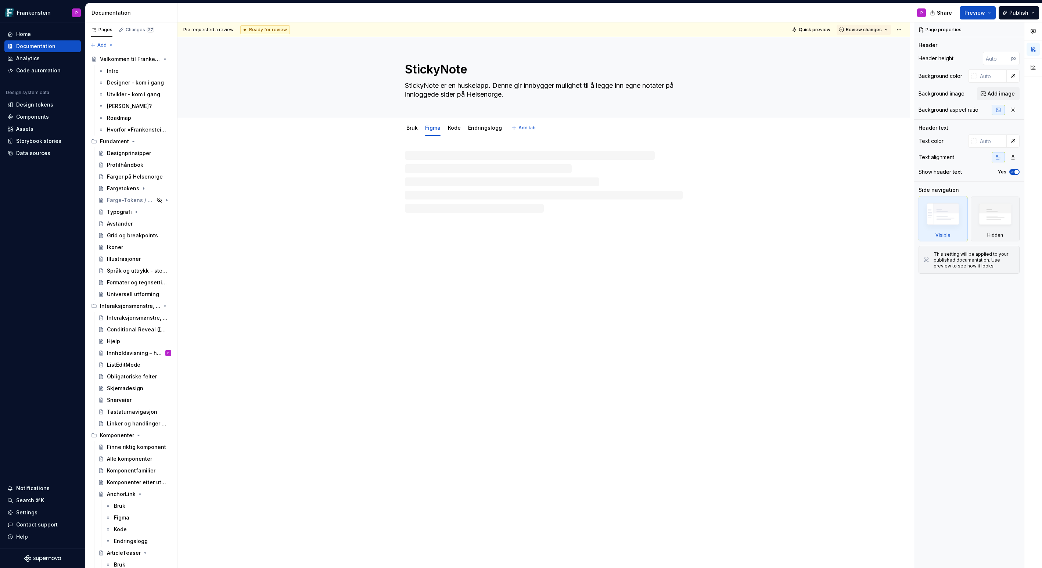
type textarea "*"
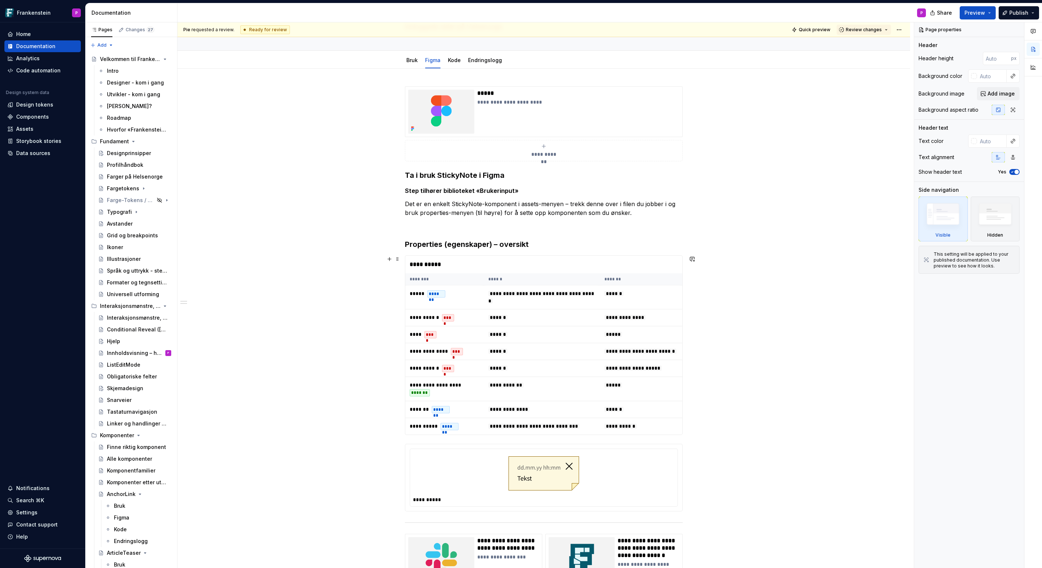
scroll to position [70, 0]
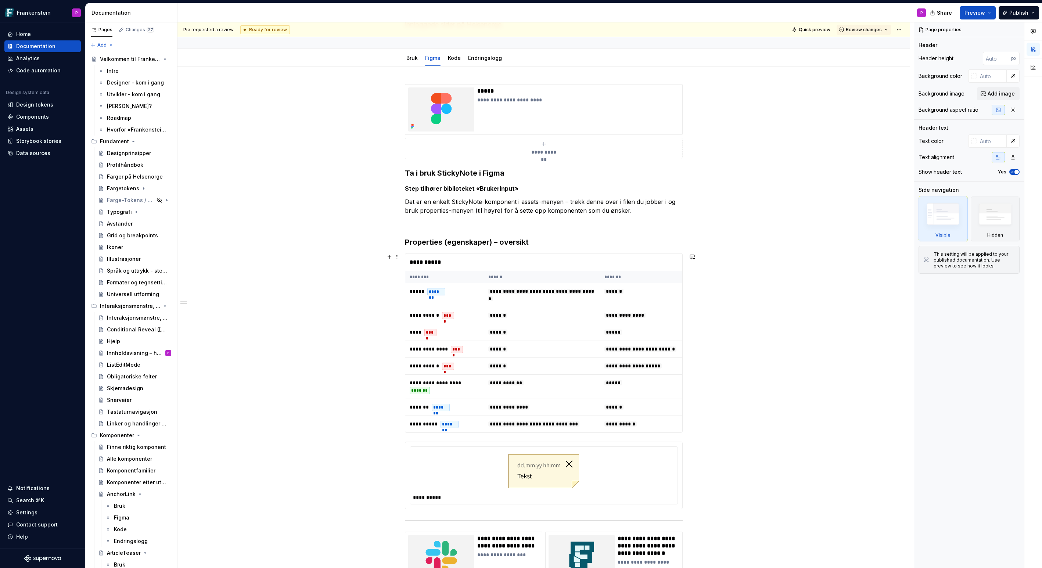
click at [647, 262] on div "**********" at bounding box center [543, 262] width 277 height 18
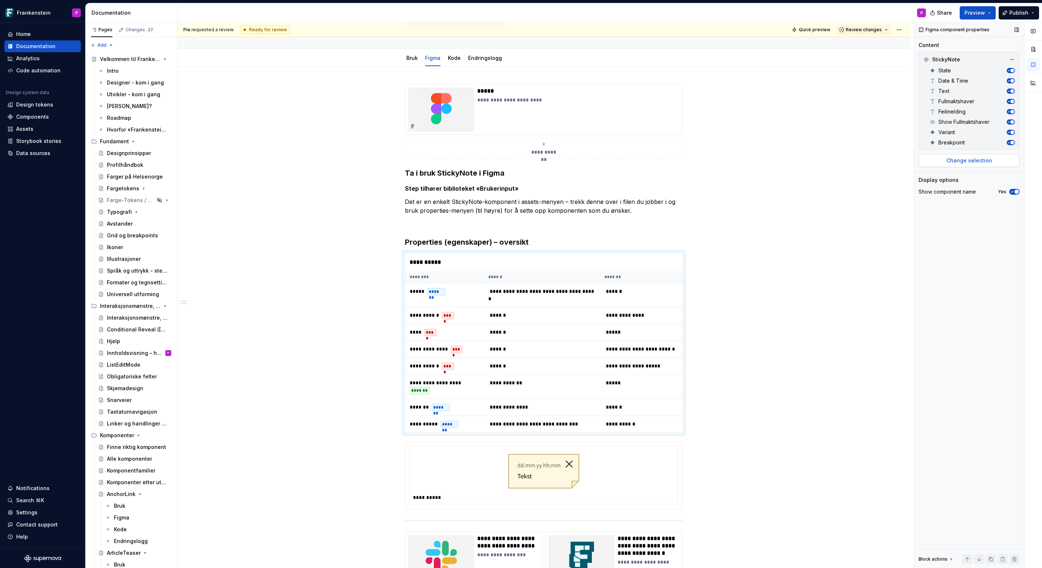
click at [954, 159] on span "Change selection" at bounding box center [969, 160] width 46 height 7
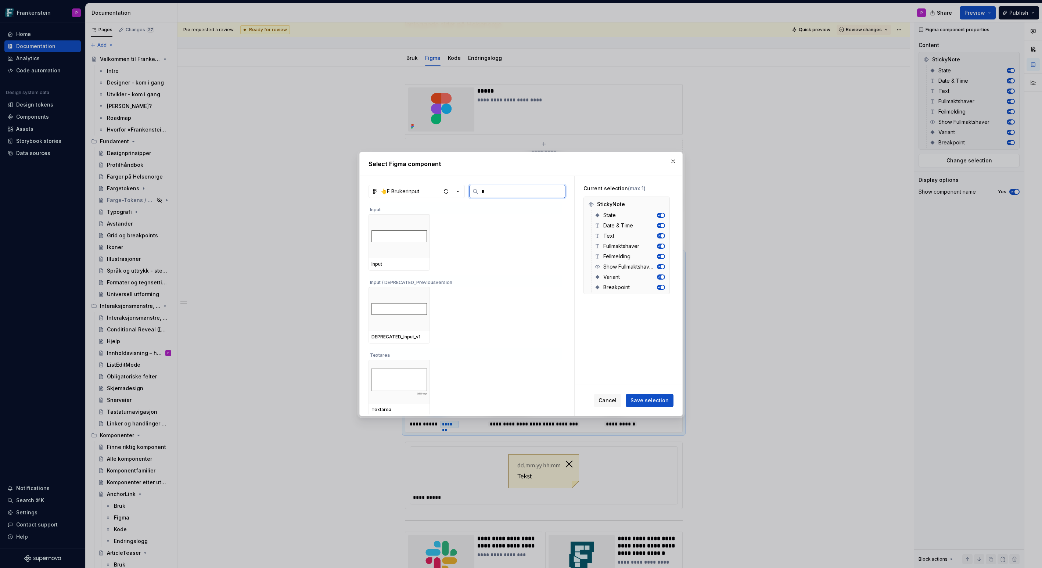
type input "**"
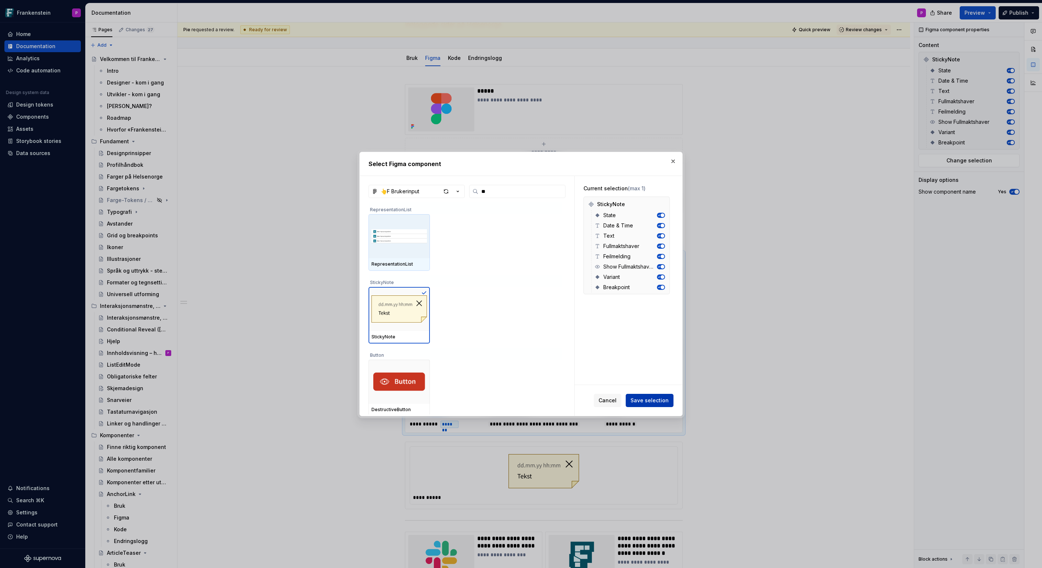
click at [662, 397] on span "Save selection" at bounding box center [649, 400] width 38 height 7
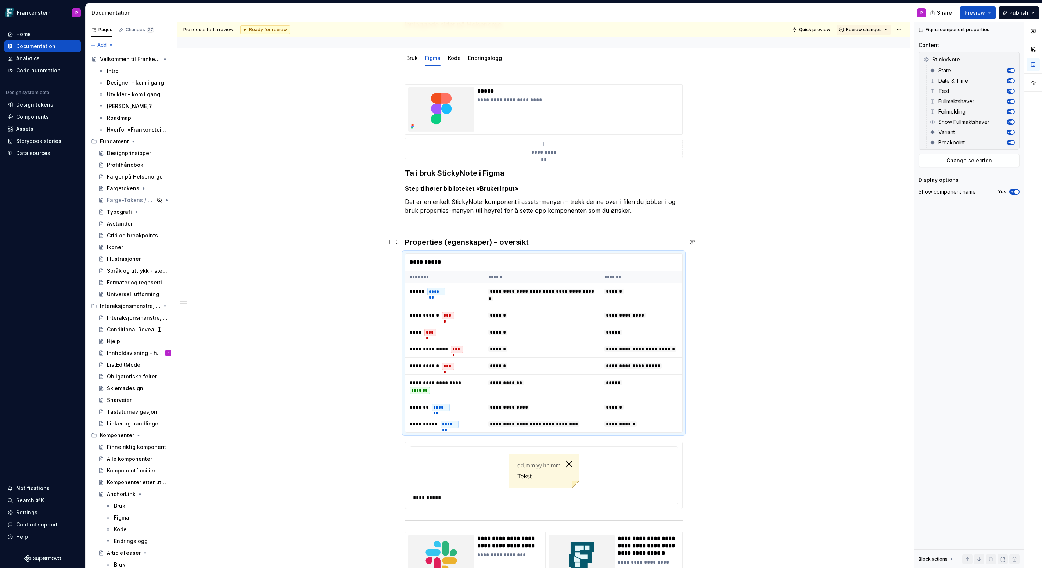
click at [568, 243] on h3 "Properties (egenskaper) – oversikt" at bounding box center [544, 242] width 278 height 10
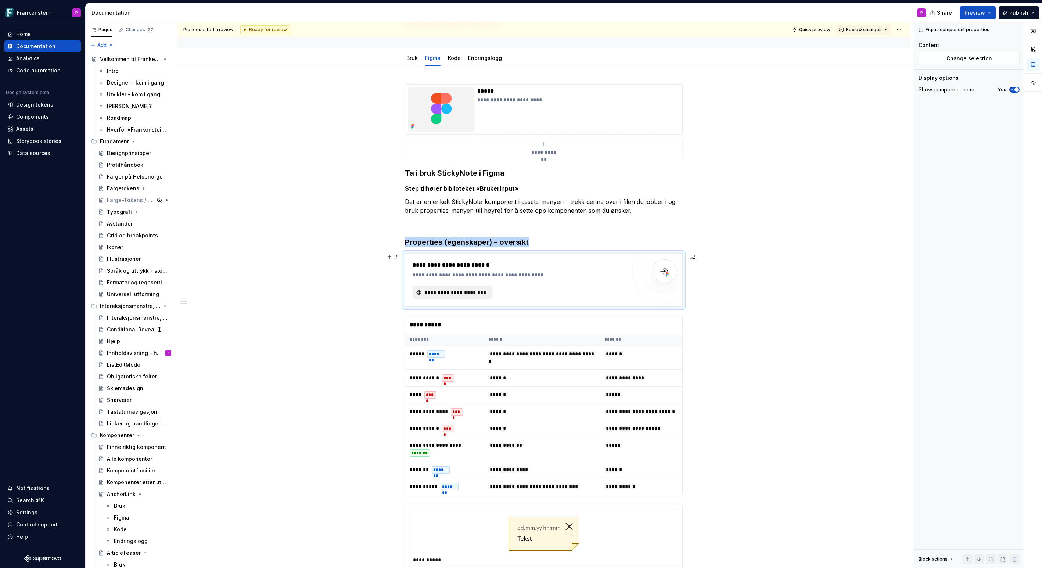
click at [484, 291] on span "**********" at bounding box center [455, 292] width 64 height 7
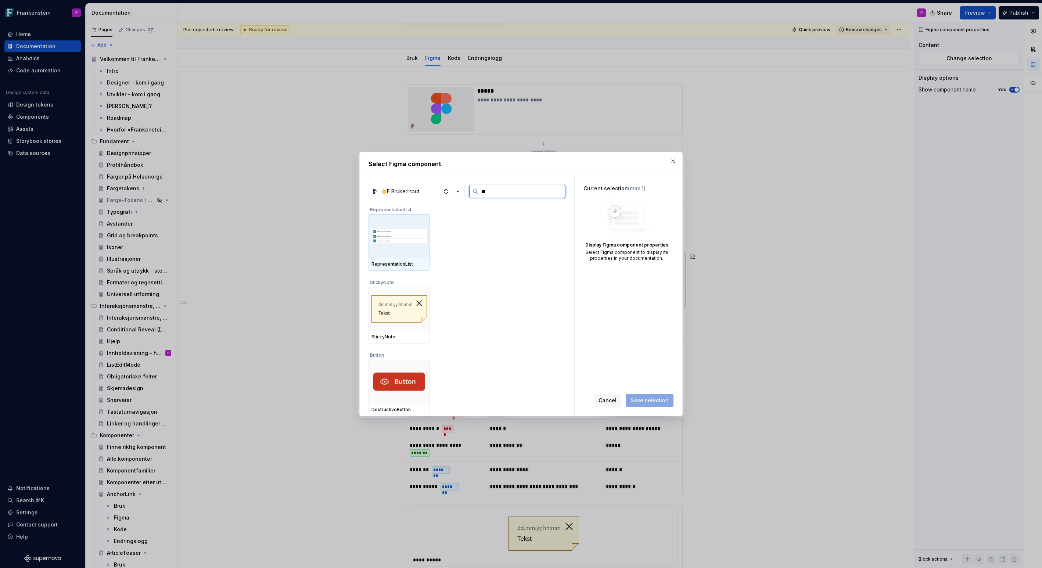
type input "***"
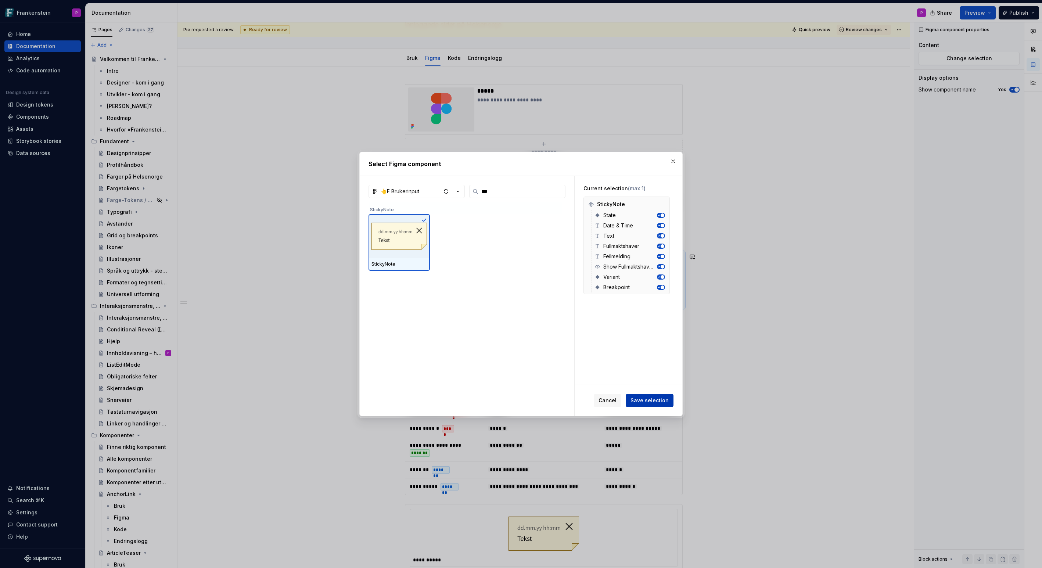
click at [643, 400] on span "Save selection" at bounding box center [649, 400] width 38 height 7
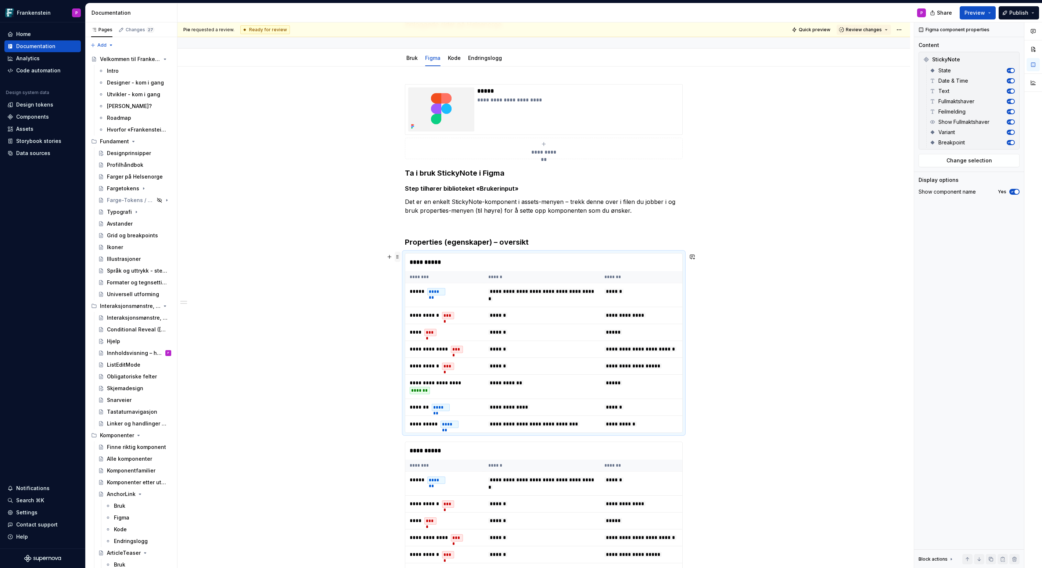
click at [400, 257] on span at bounding box center [397, 257] width 6 height 10
click at [410, 319] on div "Delete" at bounding box center [434, 321] width 48 height 7
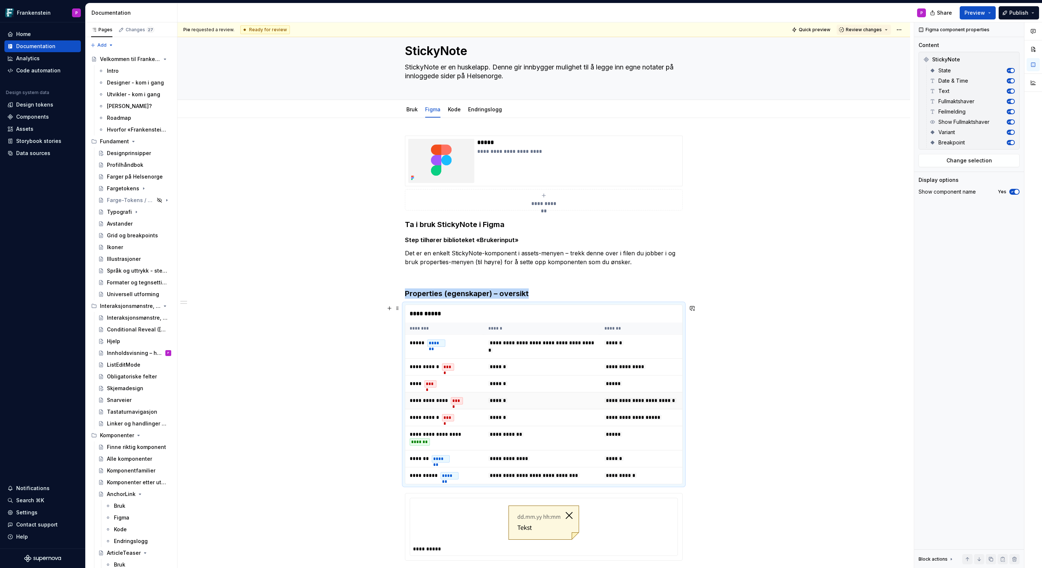
scroll to position [0, 0]
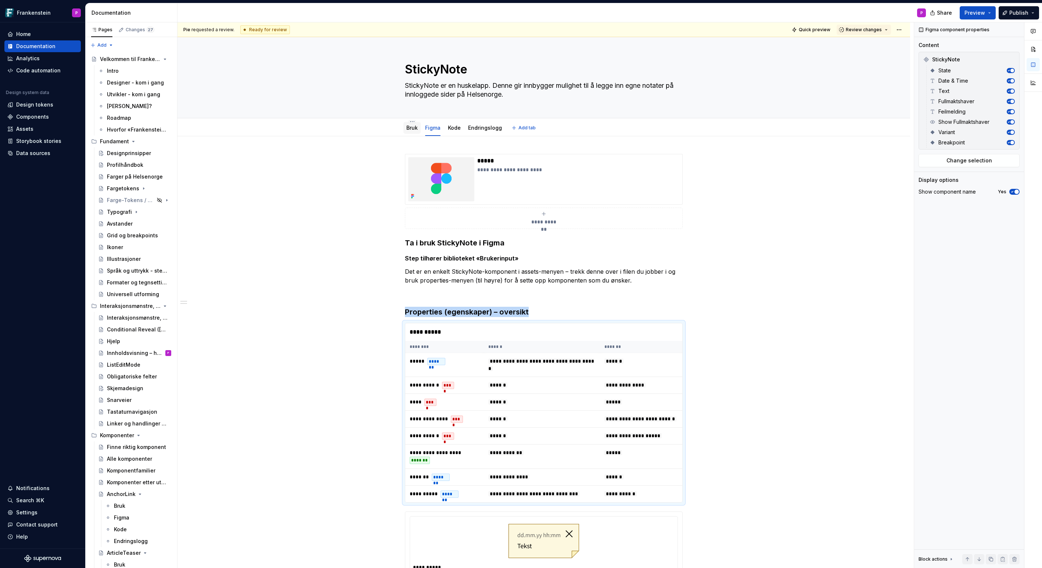
click at [411, 129] on link "Bruk" at bounding box center [411, 128] width 11 height 6
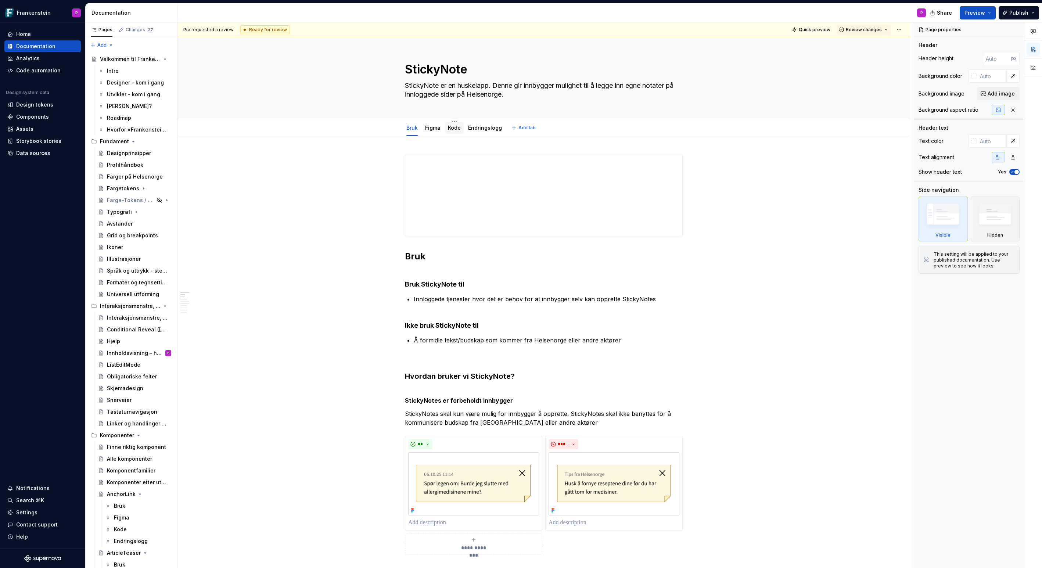
click at [455, 129] on link "Kode" at bounding box center [454, 128] width 13 height 6
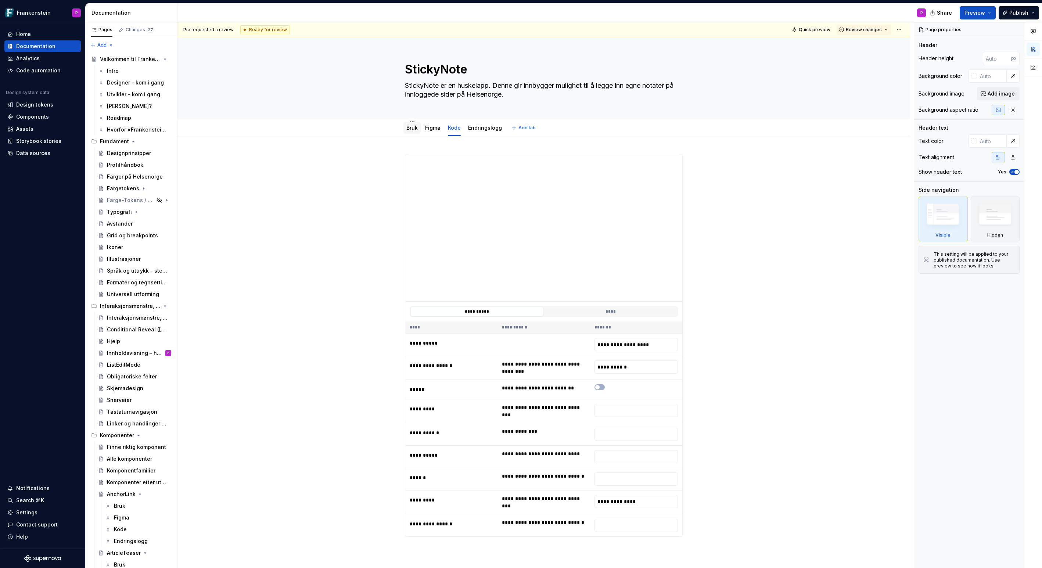
click at [414, 130] on link "Bruk" at bounding box center [411, 128] width 11 height 6
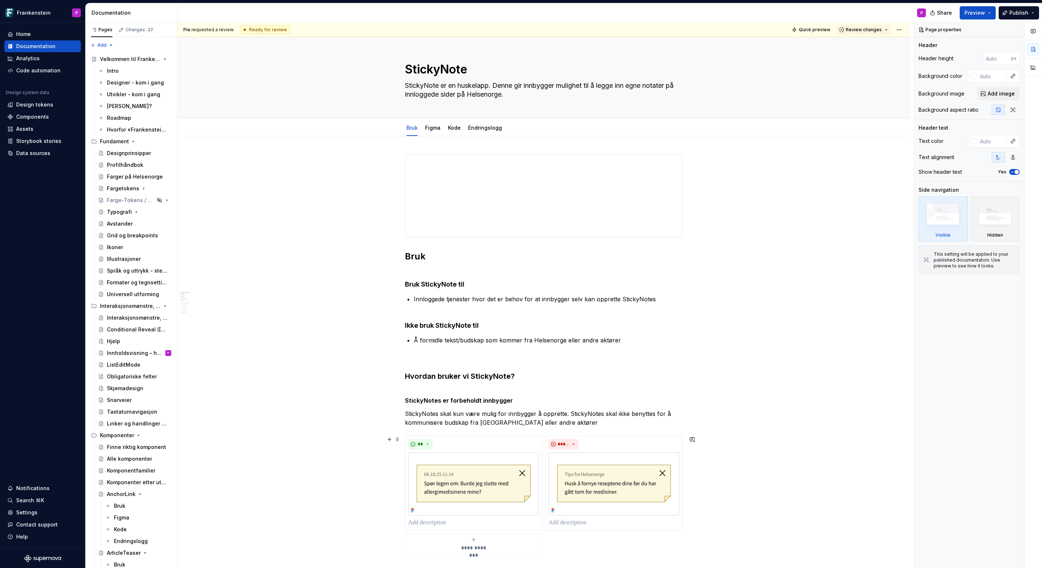
type textarea "*"
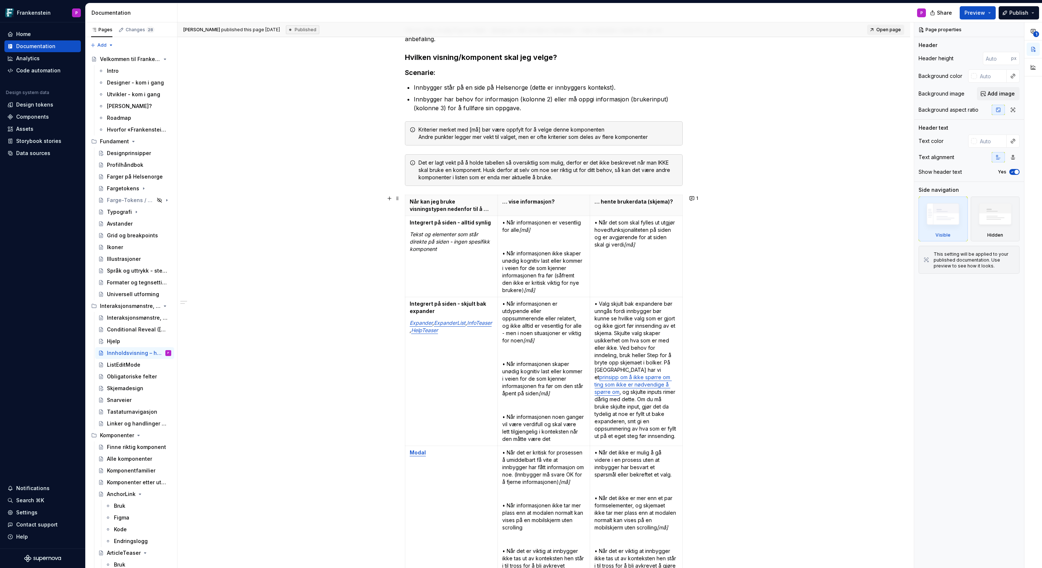
scroll to position [190, 0]
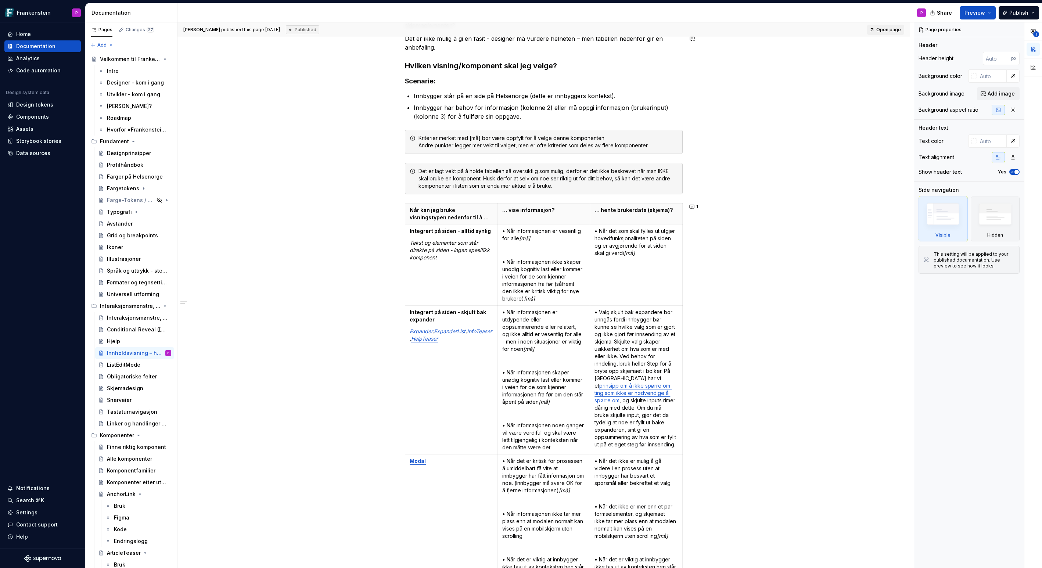
type textarea "*"
